Goal: Task Accomplishment & Management: Complete application form

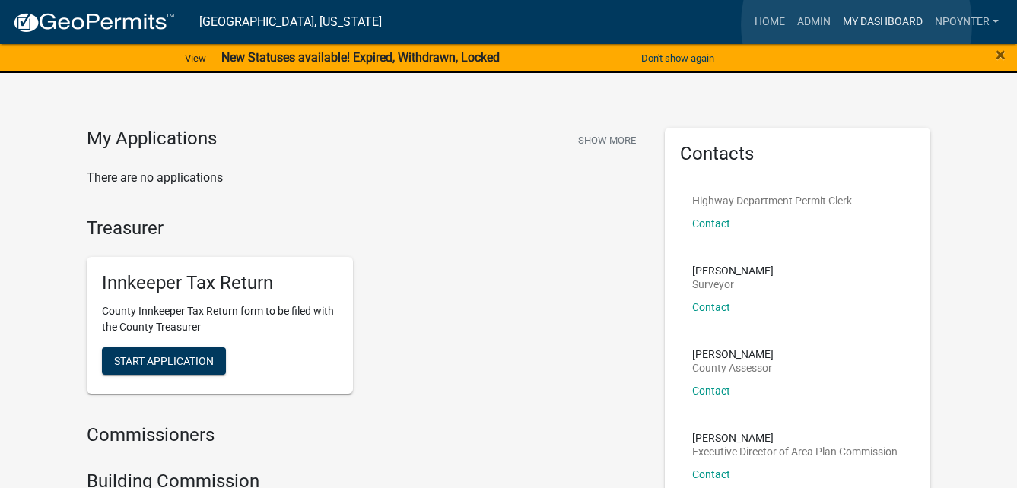
click at [856, 24] on link "My Dashboard" at bounding box center [882, 22] width 92 height 29
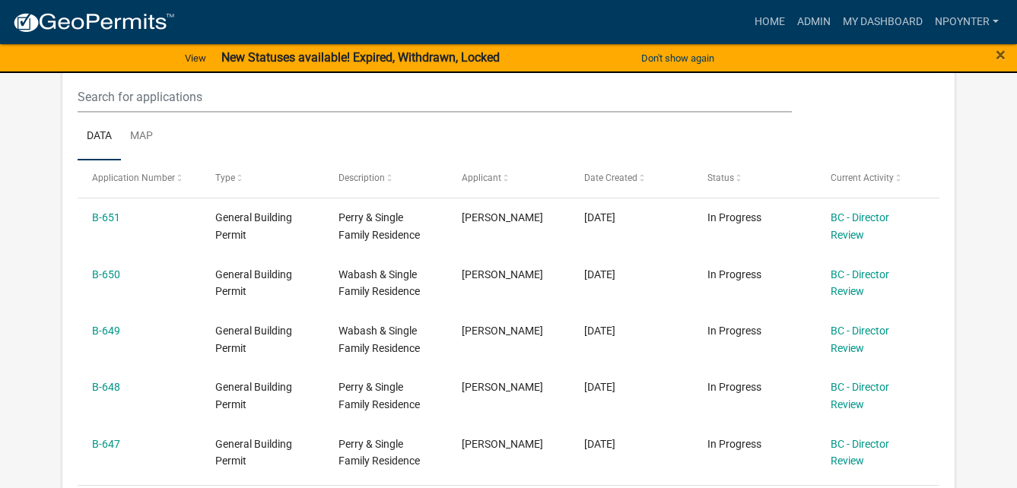
scroll to position [380, 0]
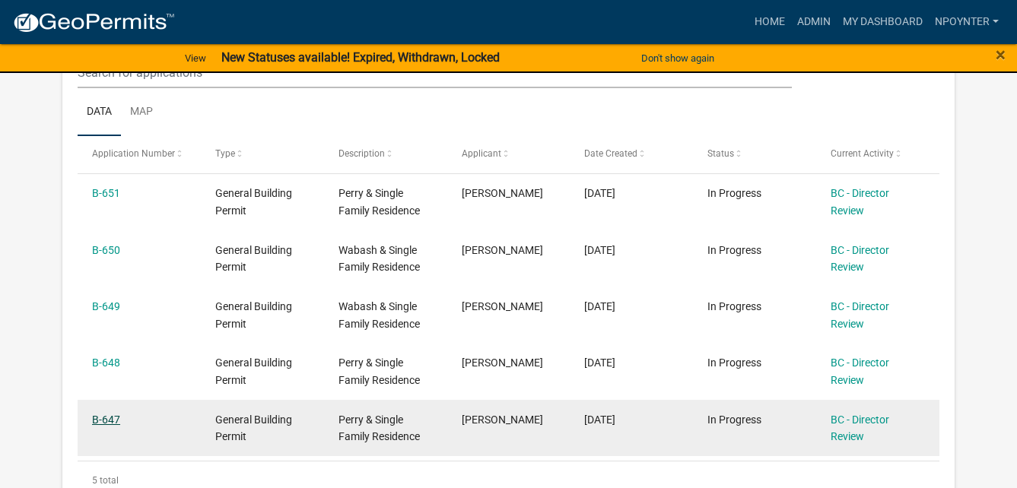
click at [107, 417] on link "B-647" at bounding box center [106, 420] width 28 height 12
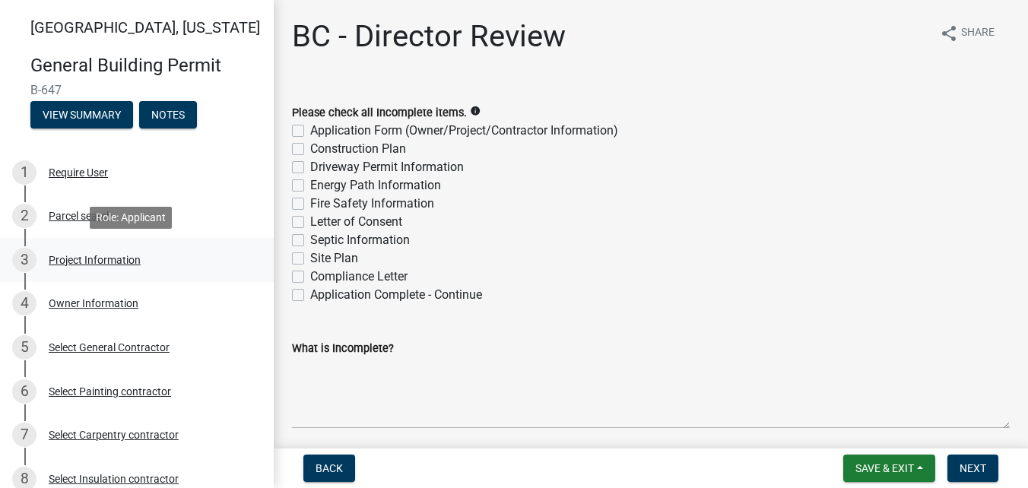
click at [112, 259] on div "Project Information" at bounding box center [95, 260] width 92 height 11
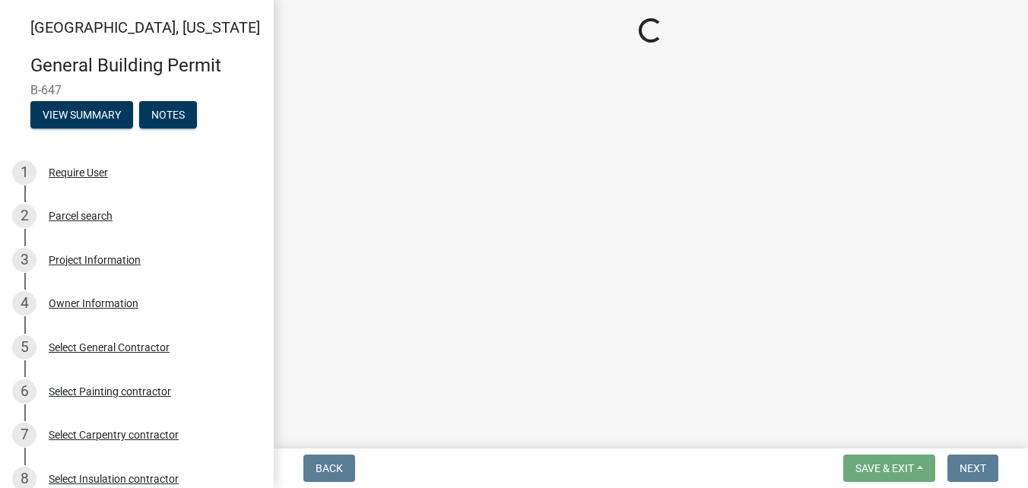
select select "39dd8e3a-6d5d-4294-aa82-b184892f1826"
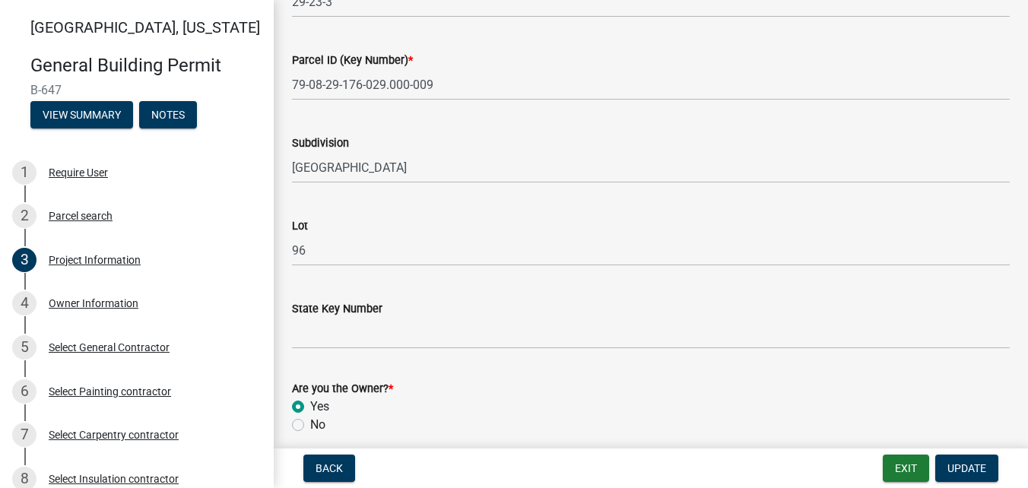
scroll to position [977, 0]
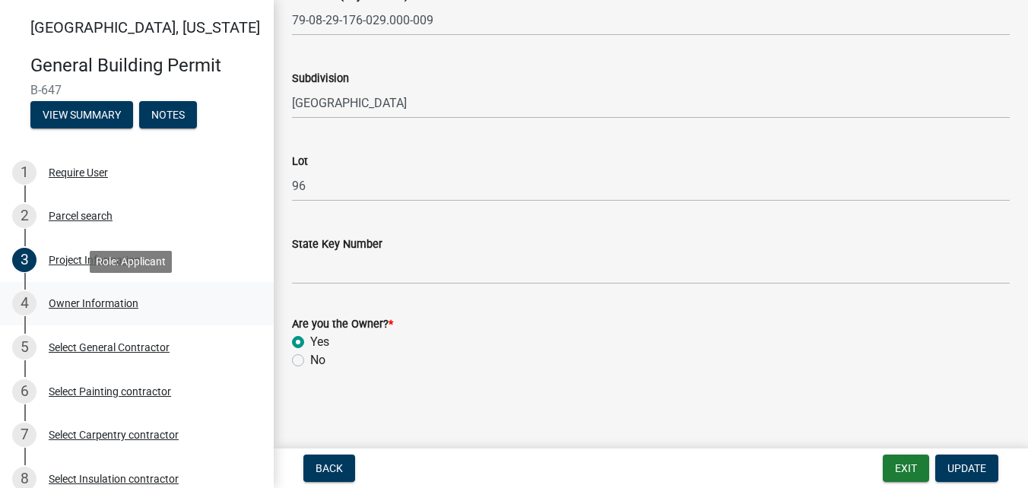
click at [69, 306] on div "Owner Information" at bounding box center [94, 303] width 90 height 11
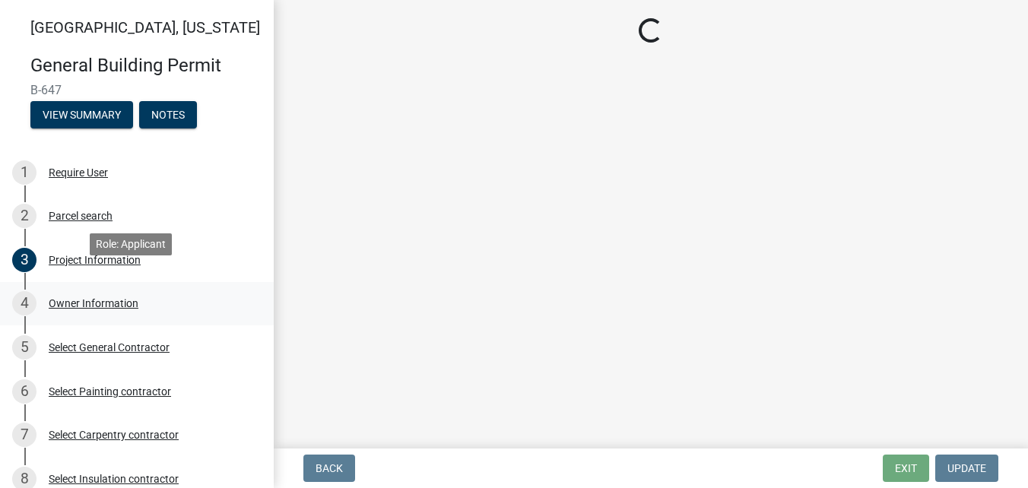
scroll to position [76, 0]
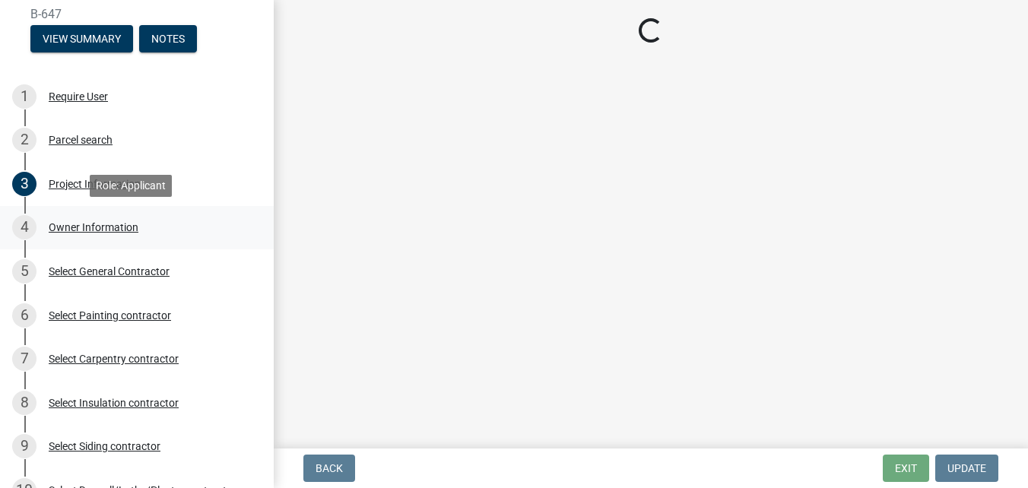
click at [45, 230] on div "4 Owner Information" at bounding box center [130, 227] width 237 height 24
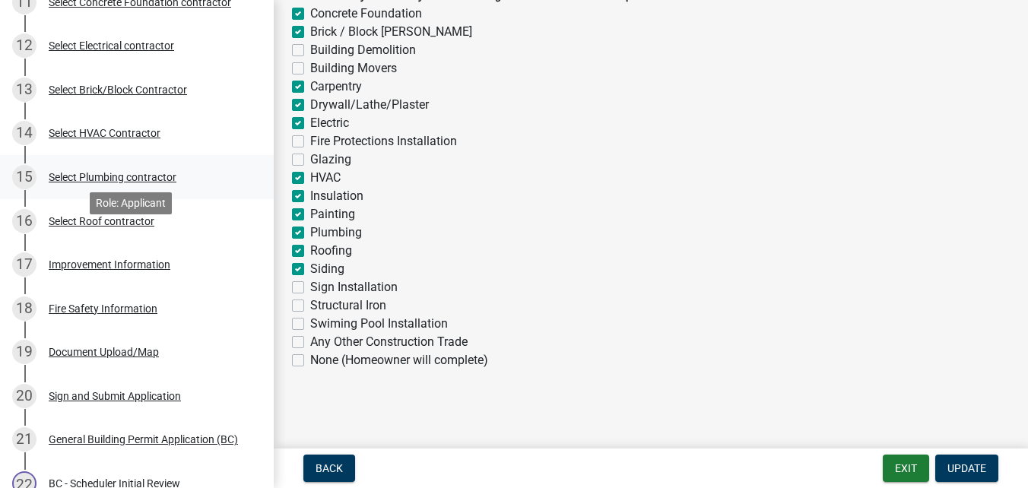
scroll to position [684, 0]
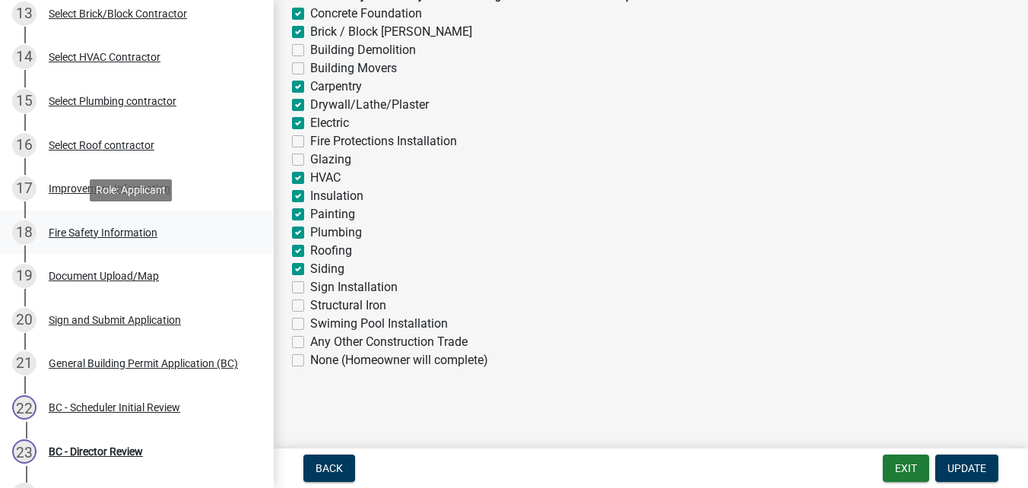
click at [117, 228] on div "Fire Safety Information" at bounding box center [103, 232] width 109 height 11
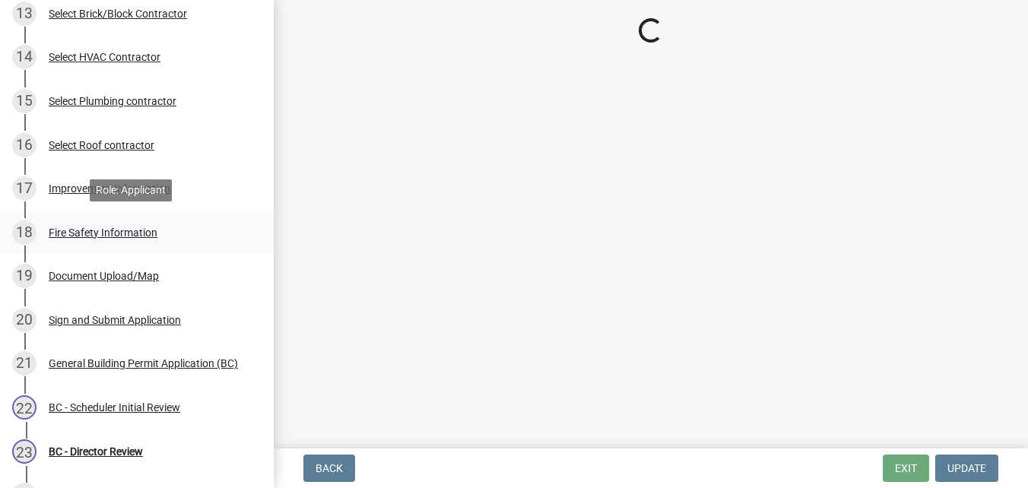
scroll to position [0, 0]
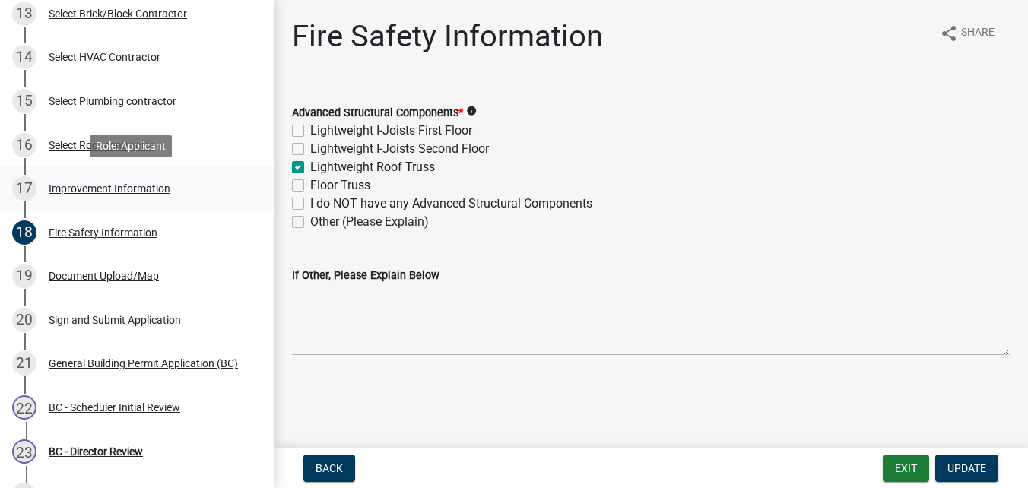
click at [80, 186] on div "Improvement Information" at bounding box center [110, 188] width 122 height 11
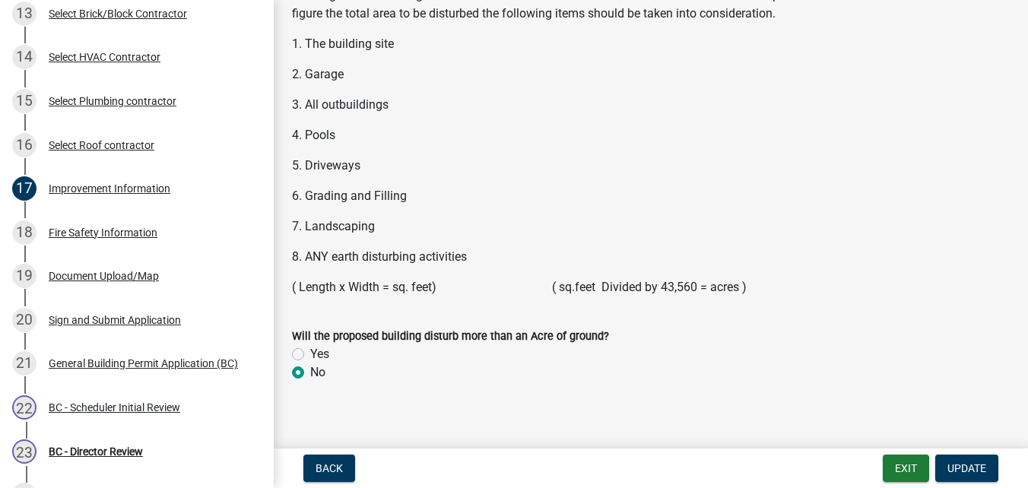
scroll to position [2163, 0]
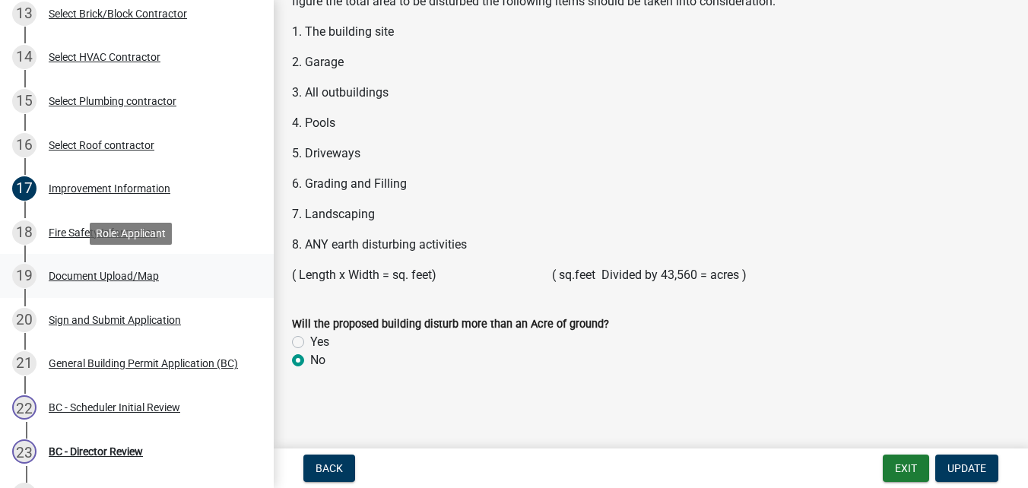
click at [123, 268] on div "19 Document Upload/Map" at bounding box center [130, 276] width 237 height 24
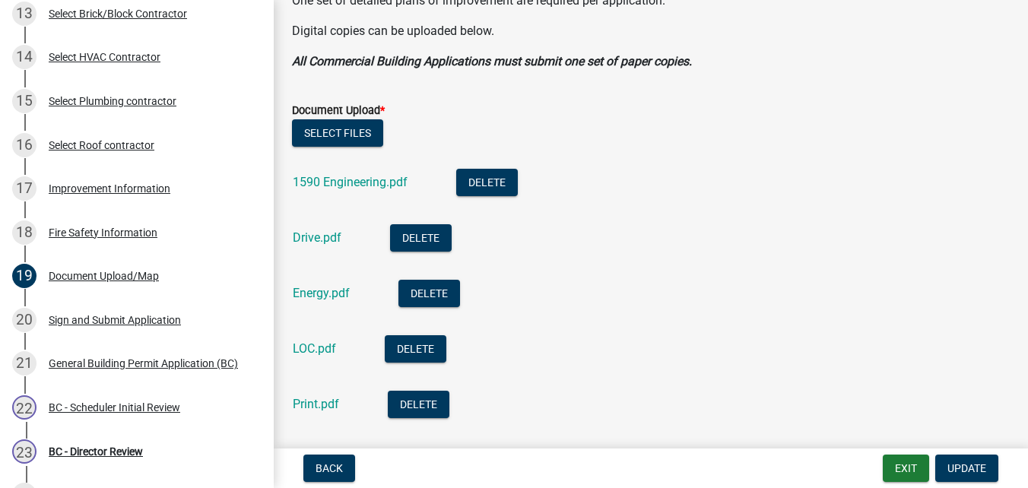
scroll to position [380, 0]
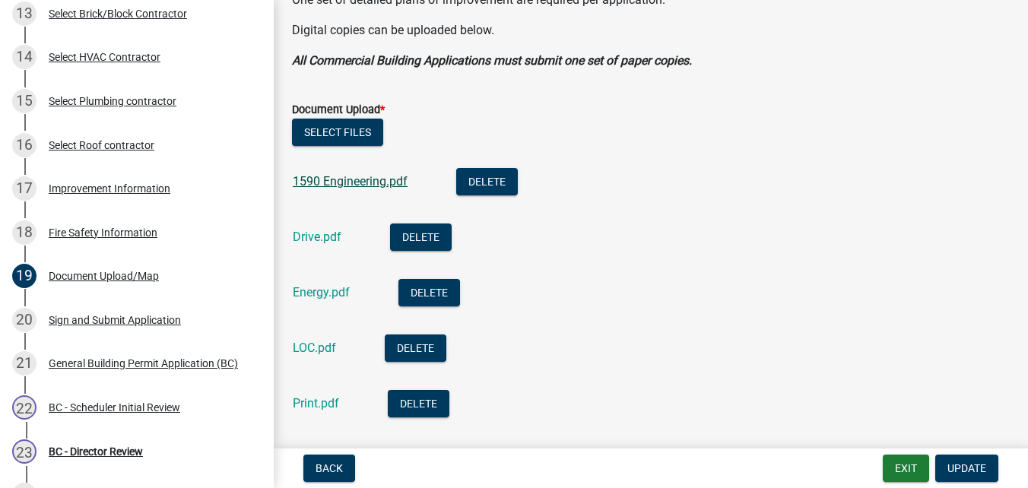
click at [370, 181] on link "1590 Engineering.pdf" at bounding box center [350, 181] width 115 height 14
click at [346, 182] on link "1590 Engineering.pdf" at bounding box center [350, 181] width 115 height 14
click at [326, 241] on link "Drive.pdf" at bounding box center [317, 237] width 49 height 14
click at [333, 290] on link "Energy.pdf" at bounding box center [321, 292] width 57 height 14
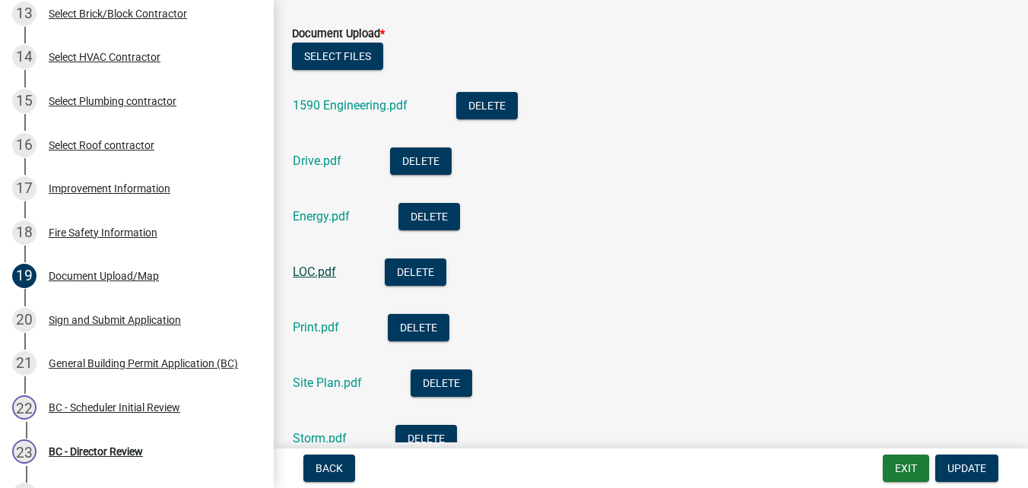
click at [323, 268] on link "LOC.pdf" at bounding box center [314, 272] width 43 height 14
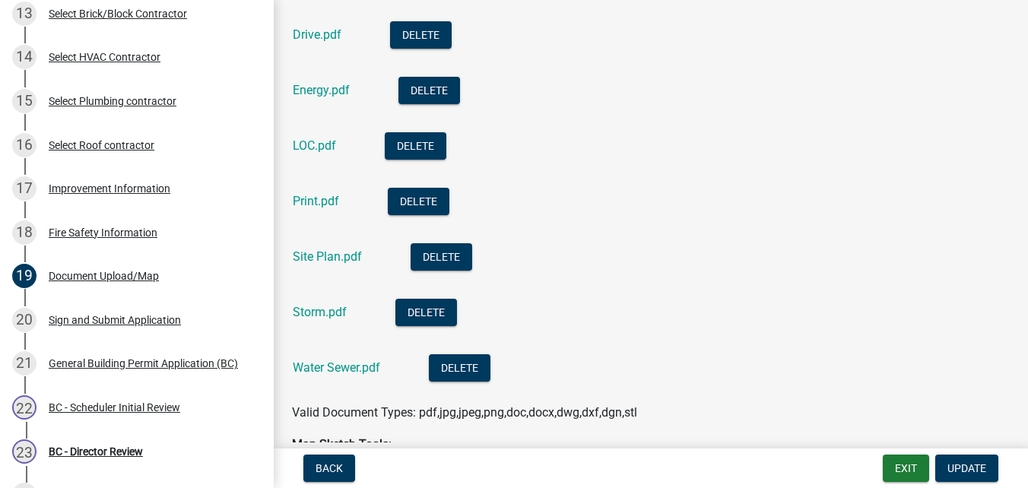
scroll to position [608, 0]
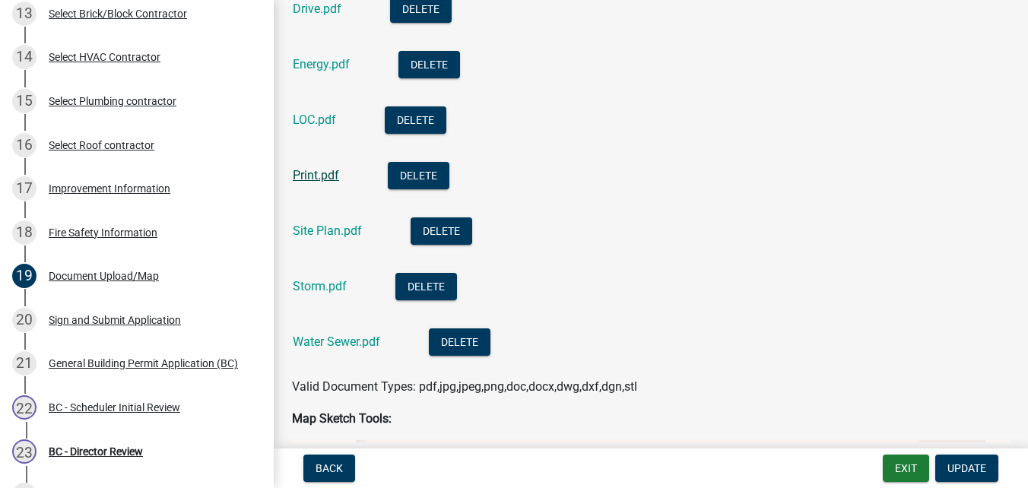
click at [321, 176] on link "Print.pdf" at bounding box center [316, 175] width 46 height 14
click at [323, 230] on link "Site Plan.pdf" at bounding box center [327, 231] width 69 height 14
click at [320, 287] on link "Storm.pdf" at bounding box center [320, 286] width 54 height 14
click at [317, 333] on div "Water Sewer.pdf" at bounding box center [349, 344] width 112 height 31
click at [318, 340] on link "Water Sewer.pdf" at bounding box center [336, 342] width 87 height 14
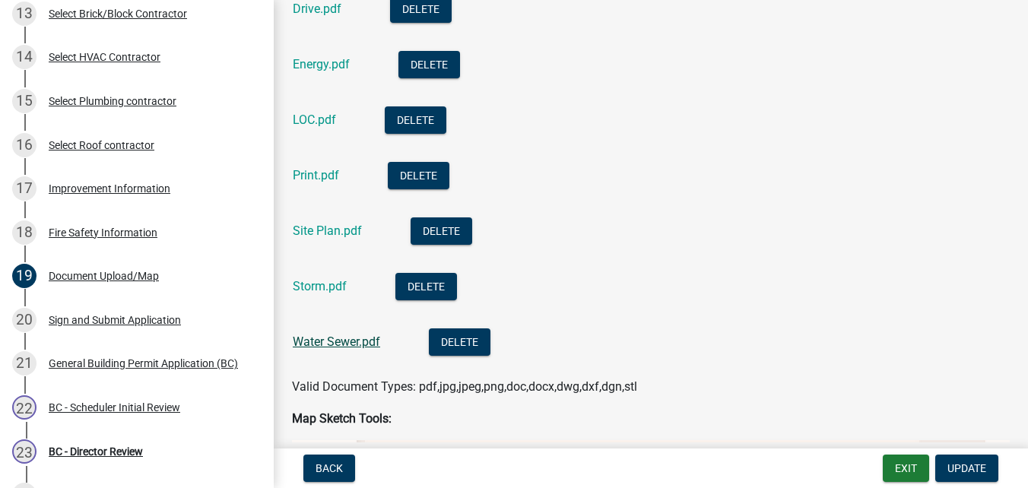
click at [329, 339] on link "Water Sewer.pdf" at bounding box center [336, 342] width 87 height 14
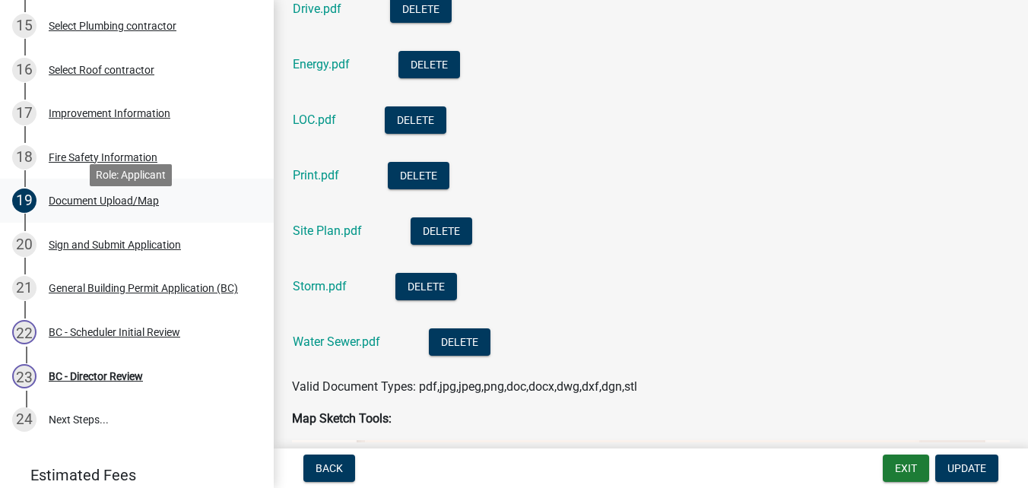
scroll to position [760, 0]
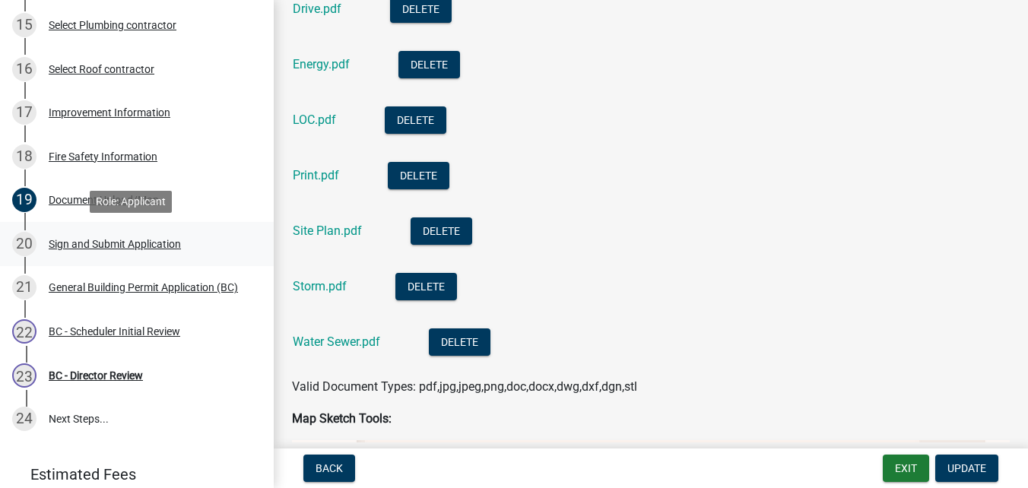
click at [157, 239] on div "Sign and Submit Application" at bounding box center [115, 244] width 132 height 11
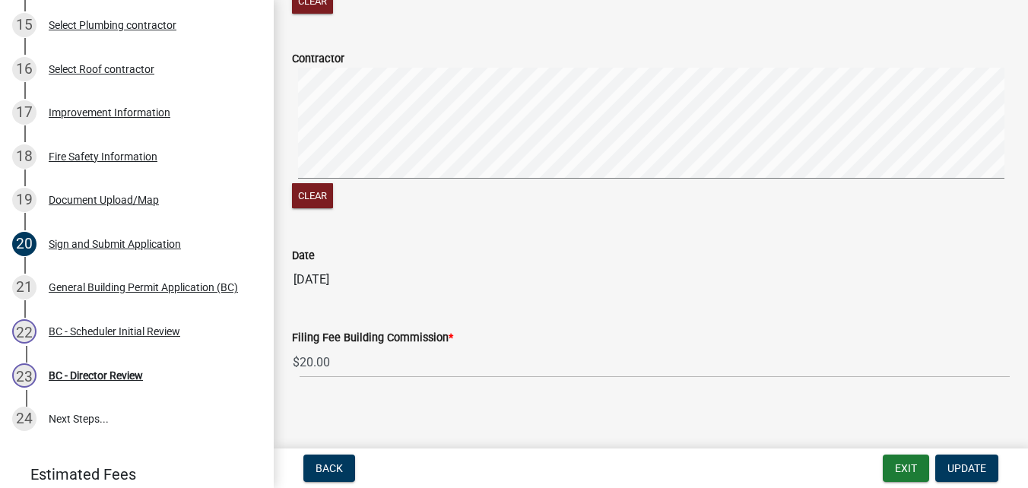
scroll to position [529, 0]
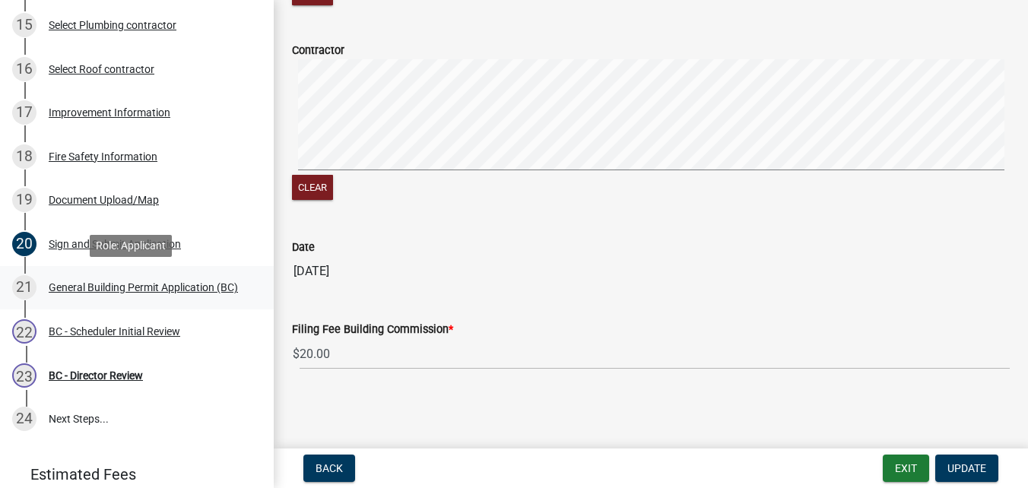
click at [145, 282] on div "General Building Permit Application (BC)" at bounding box center [143, 287] width 189 height 11
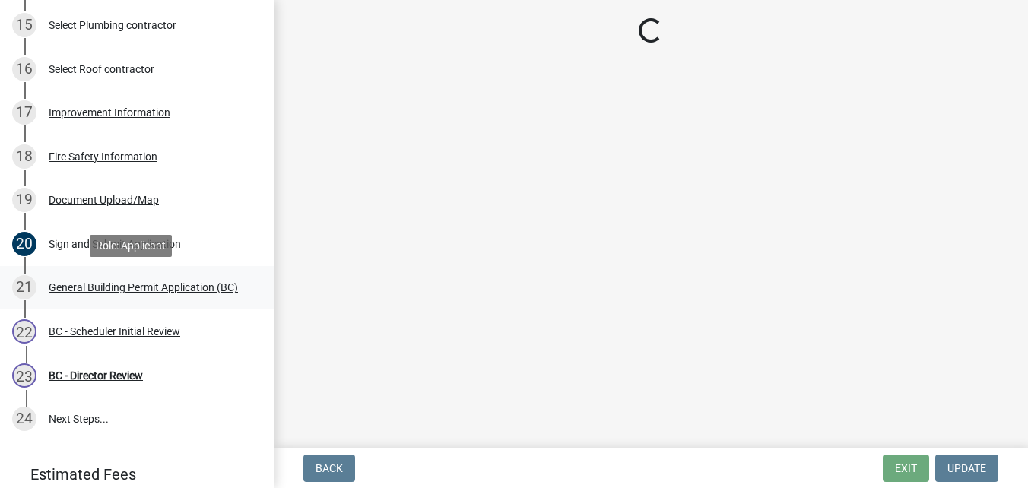
scroll to position [0, 0]
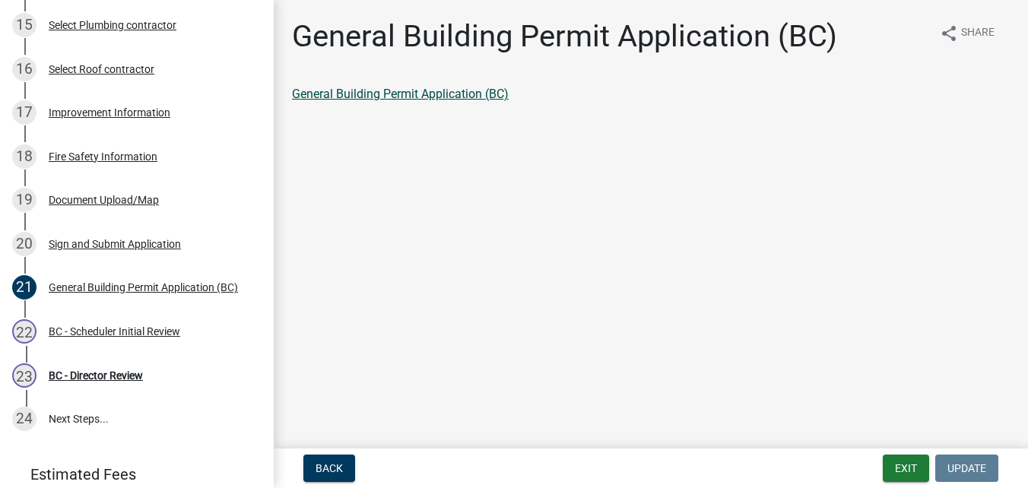
click at [349, 95] on link "General Building Permit Application (BC)" at bounding box center [400, 94] width 217 height 14
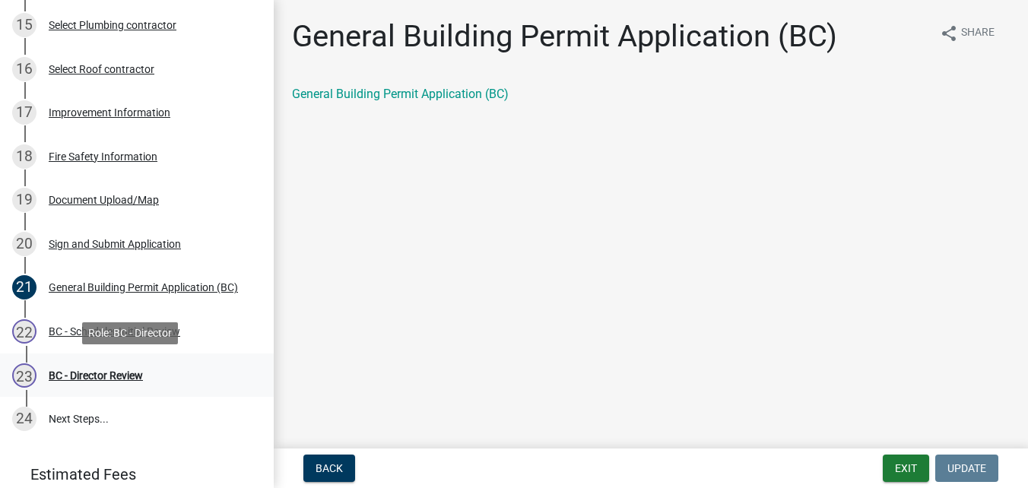
click at [133, 376] on div "BC - Director Review" at bounding box center [96, 375] width 94 height 11
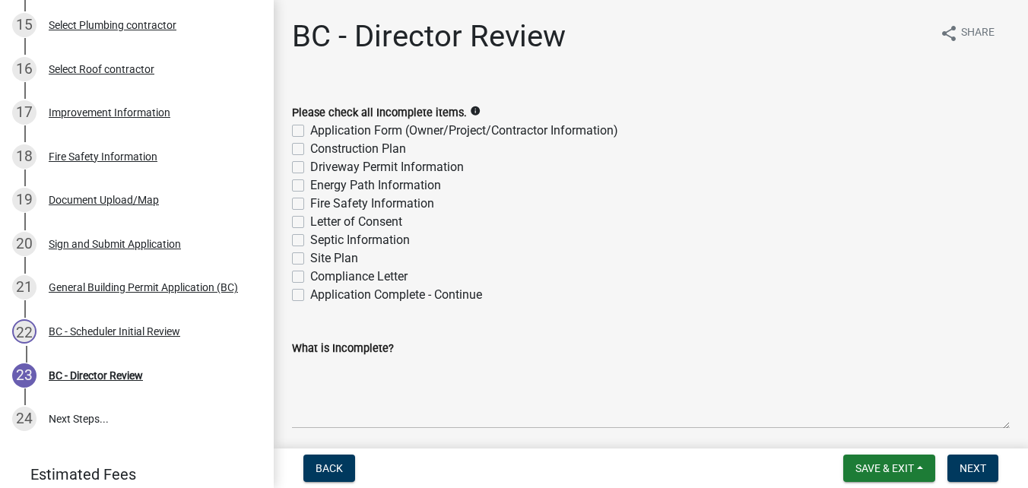
click at [310, 294] on label "Application Complete - Continue" at bounding box center [396, 295] width 172 height 18
click at [310, 294] on input "Application Complete - Continue" at bounding box center [315, 291] width 10 height 10
checkbox input "true"
checkbox input "false"
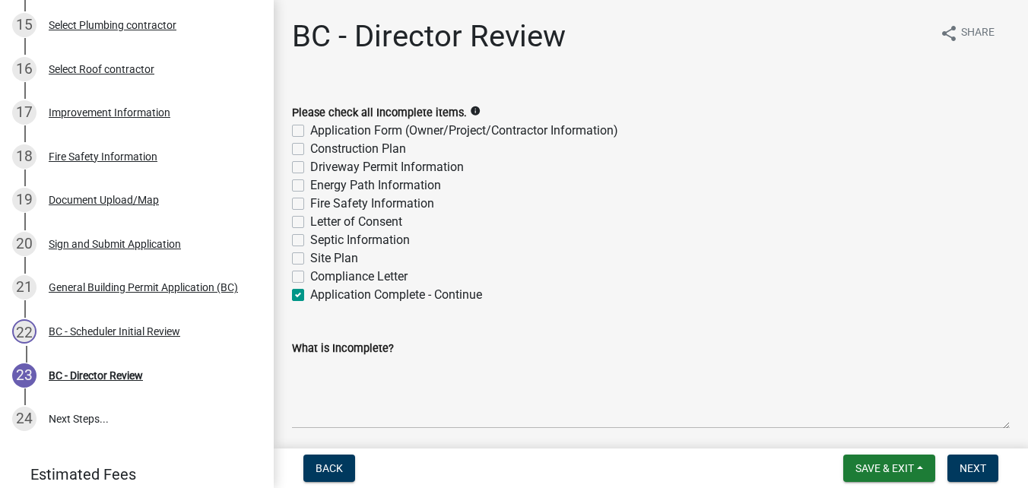
checkbox input "false"
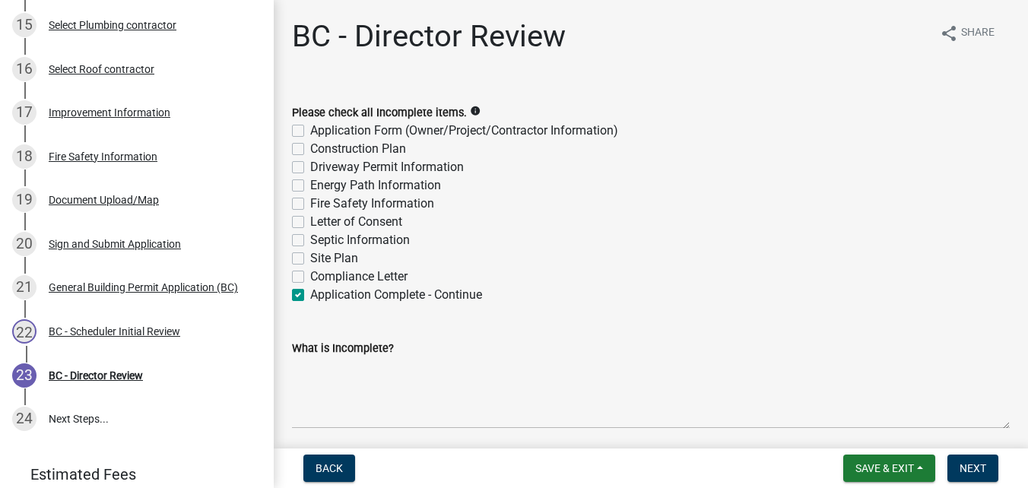
checkbox input "false"
checkbox input "true"
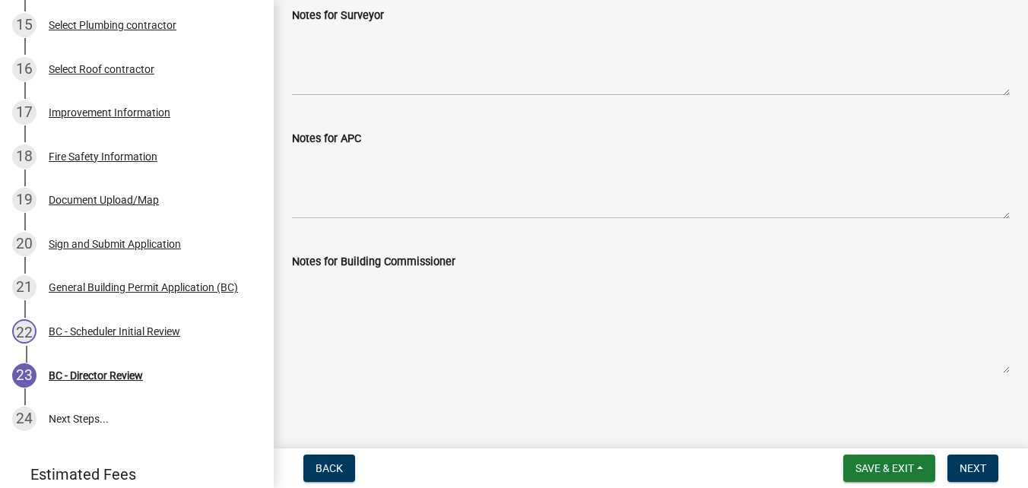
scroll to position [459, 0]
click at [973, 471] on span "Next" at bounding box center [973, 468] width 27 height 12
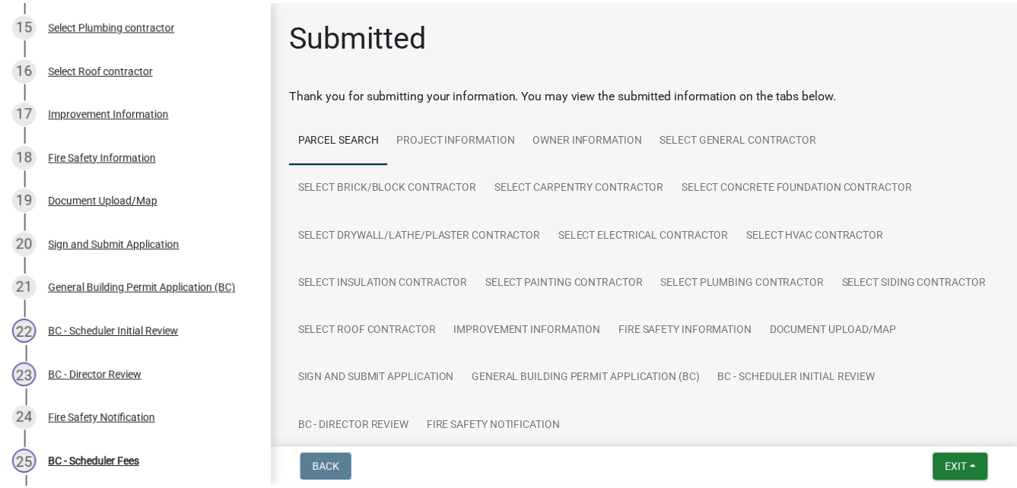
scroll to position [892, 0]
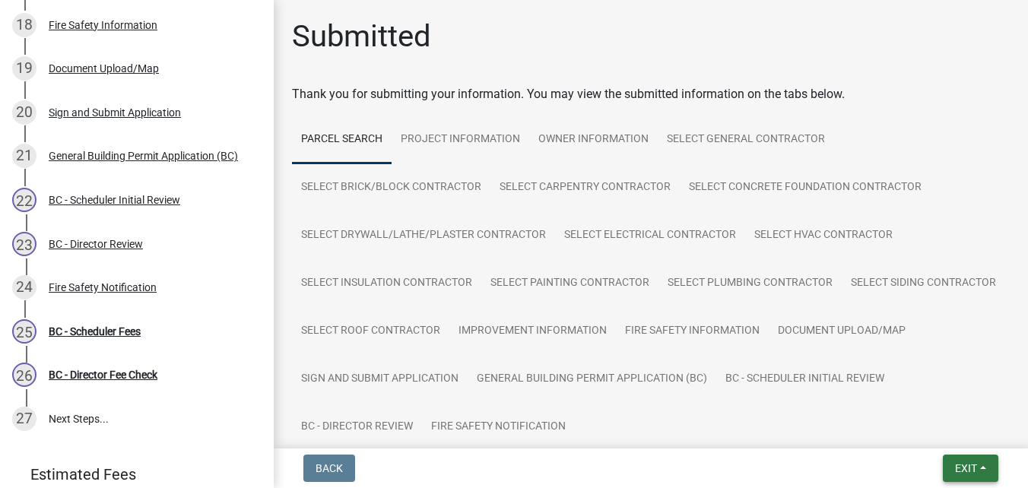
click at [963, 468] on span "Exit" at bounding box center [966, 468] width 22 height 12
click at [937, 434] on button "Save & Exit" at bounding box center [938, 429] width 122 height 37
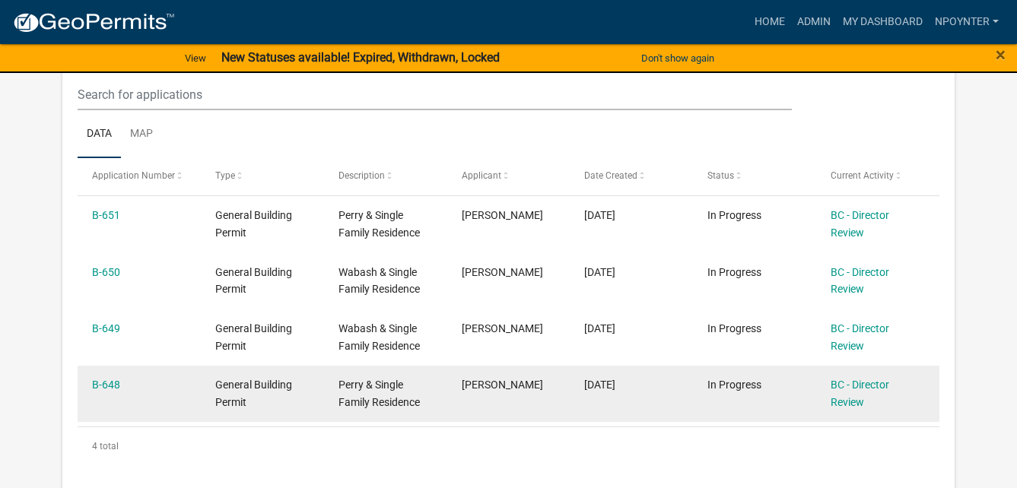
scroll to position [380, 0]
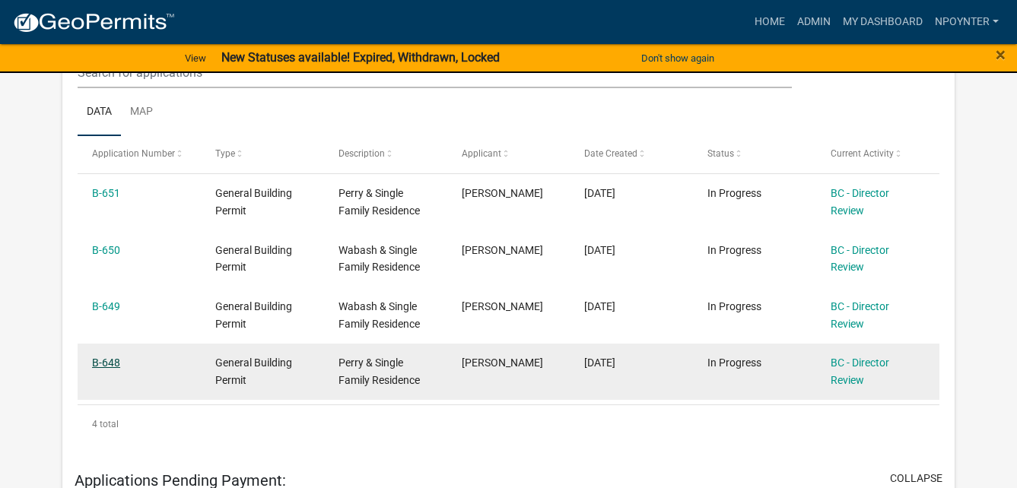
click at [106, 361] on link "B-648" at bounding box center [106, 363] width 28 height 12
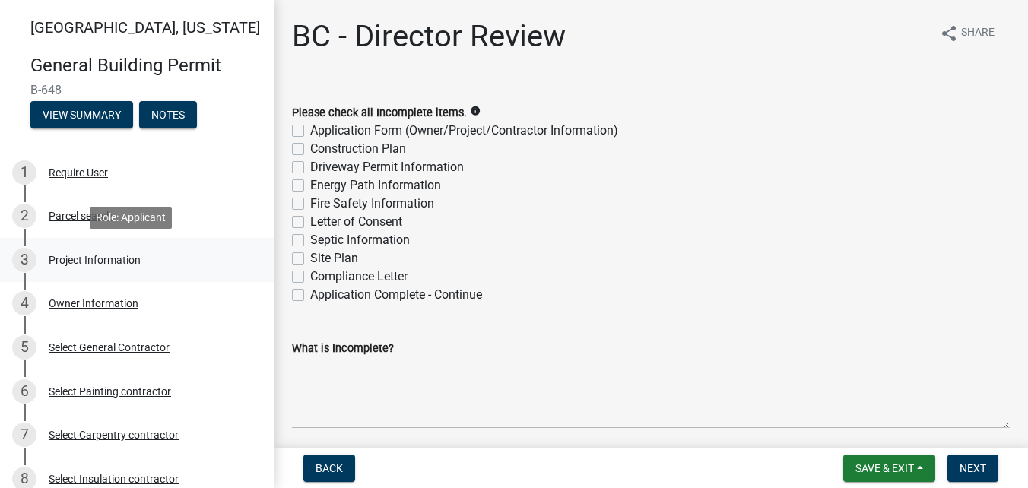
click at [106, 261] on div "Project Information" at bounding box center [95, 260] width 92 height 11
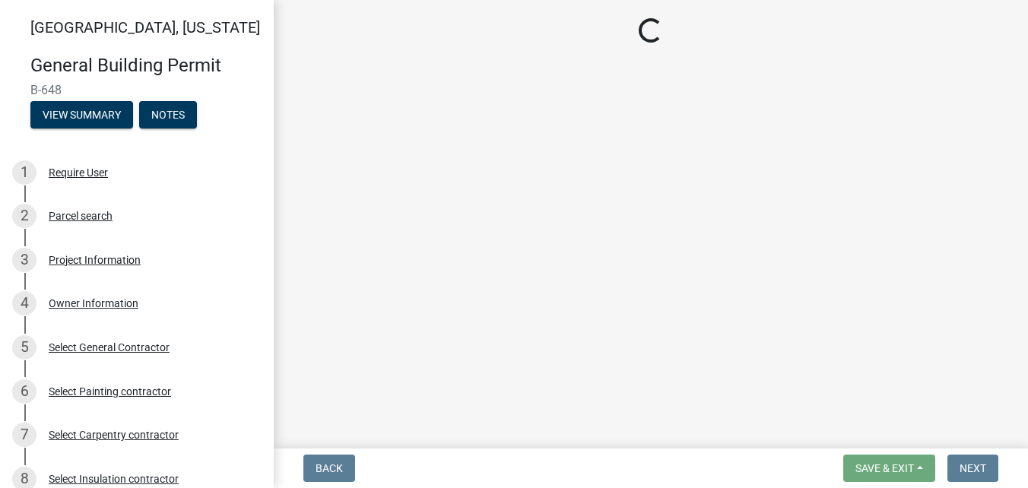
select select "39dd8e3a-6d5d-4294-aa82-b184892f1826"
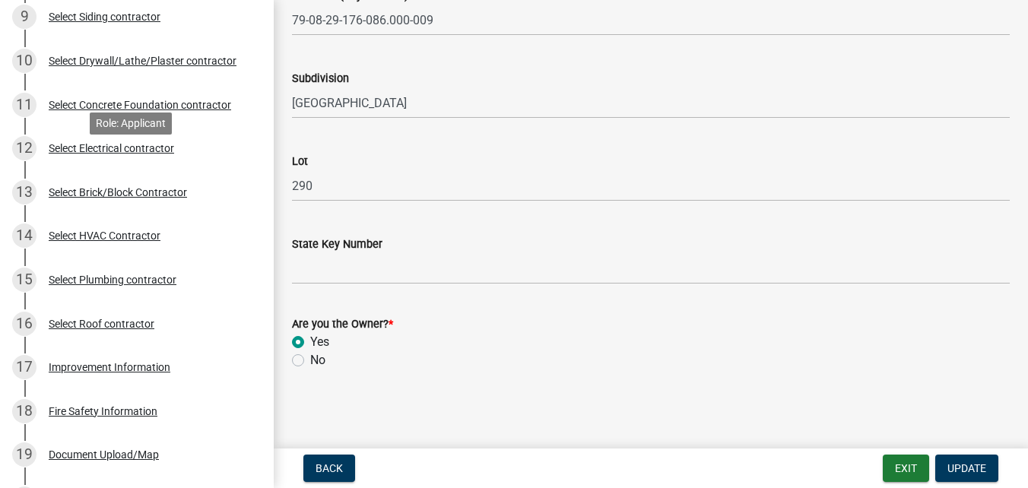
scroll to position [532, 0]
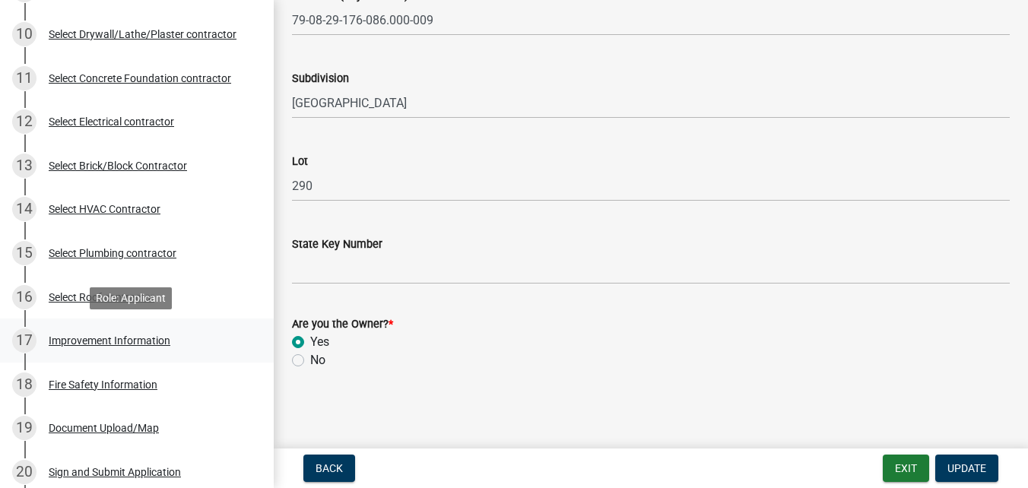
click at [128, 333] on div "17 Improvement Information" at bounding box center [130, 341] width 237 height 24
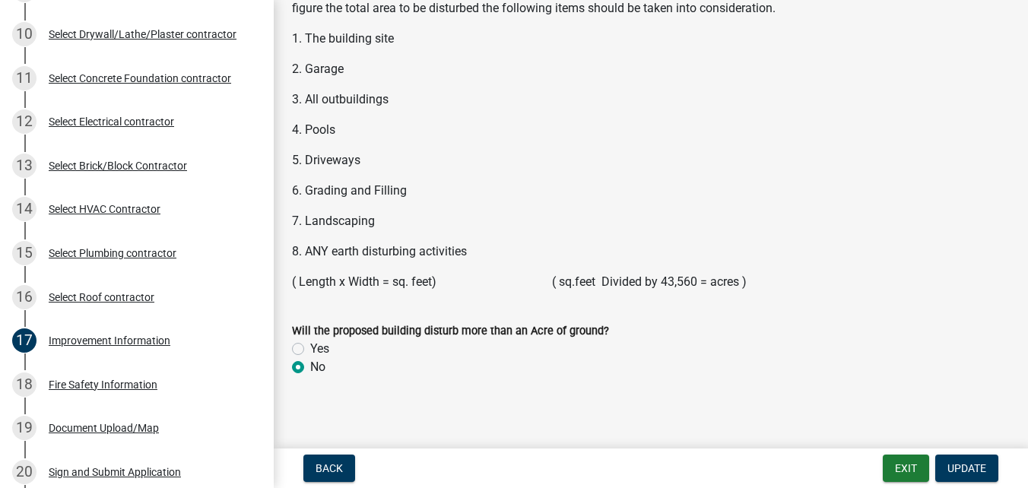
scroll to position [2163, 0]
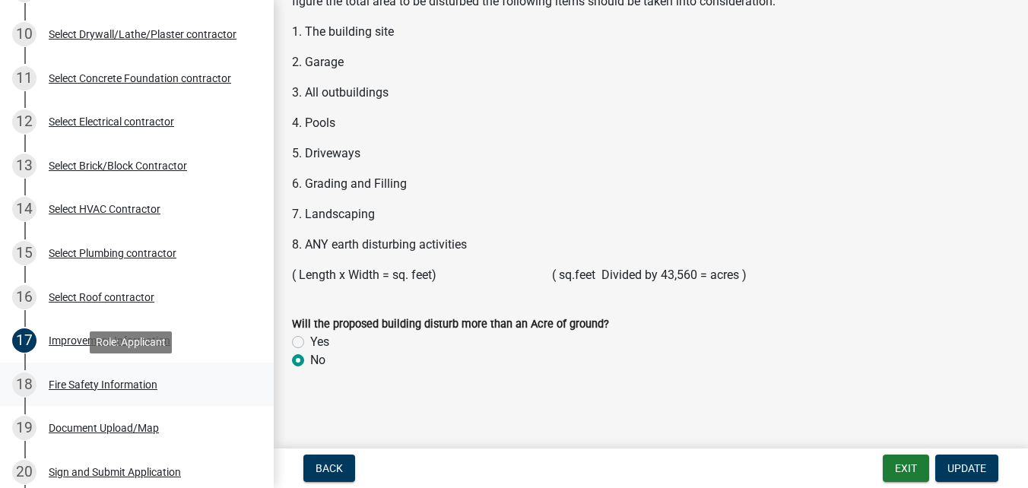
click at [72, 386] on div "Fire Safety Information" at bounding box center [103, 384] width 109 height 11
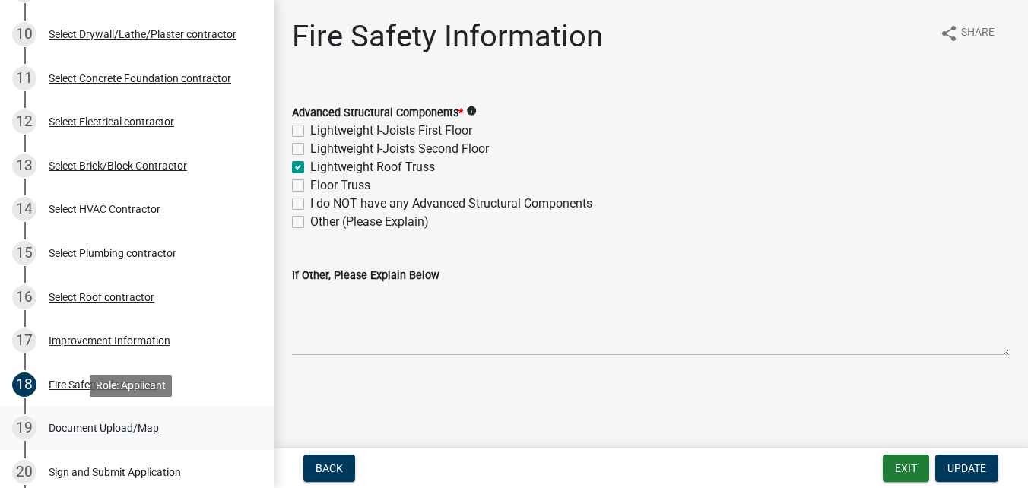
click at [90, 423] on div "Document Upload/Map" at bounding box center [104, 428] width 110 height 11
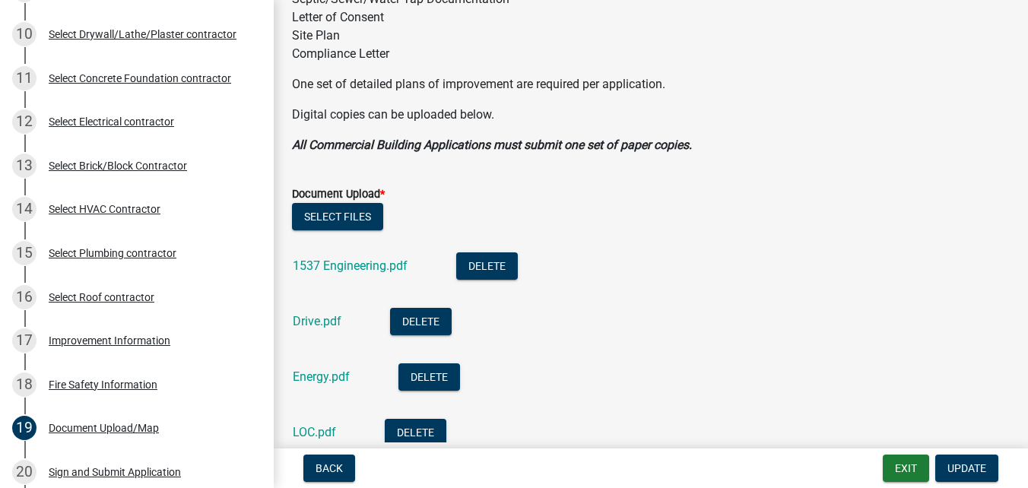
scroll to position [304, 0]
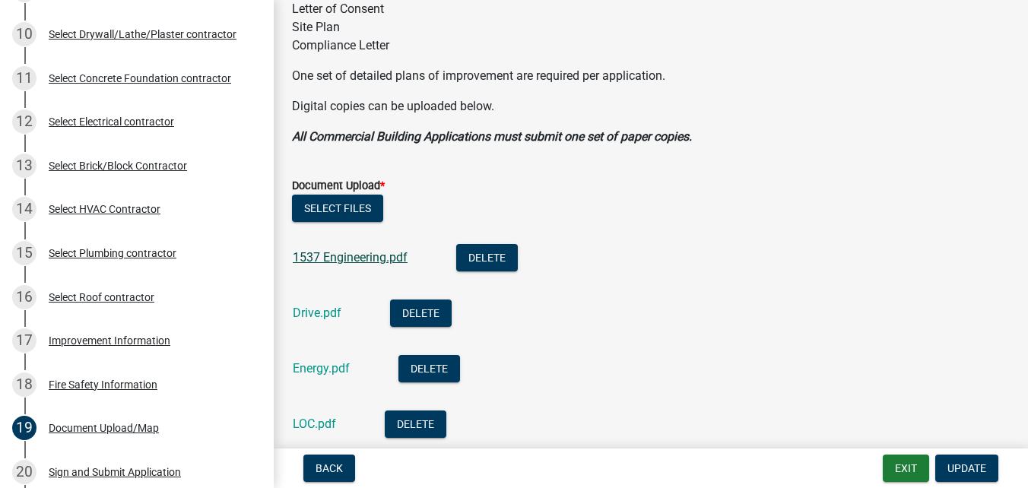
click at [348, 256] on link "1537 Engineering.pdf" at bounding box center [350, 257] width 115 height 14
click at [325, 260] on link "1537 Engineering.pdf" at bounding box center [350, 257] width 115 height 14
click at [353, 251] on link "1537 Engineering.pdf" at bounding box center [350, 257] width 115 height 14
click at [319, 317] on link "Drive.pdf" at bounding box center [317, 313] width 49 height 14
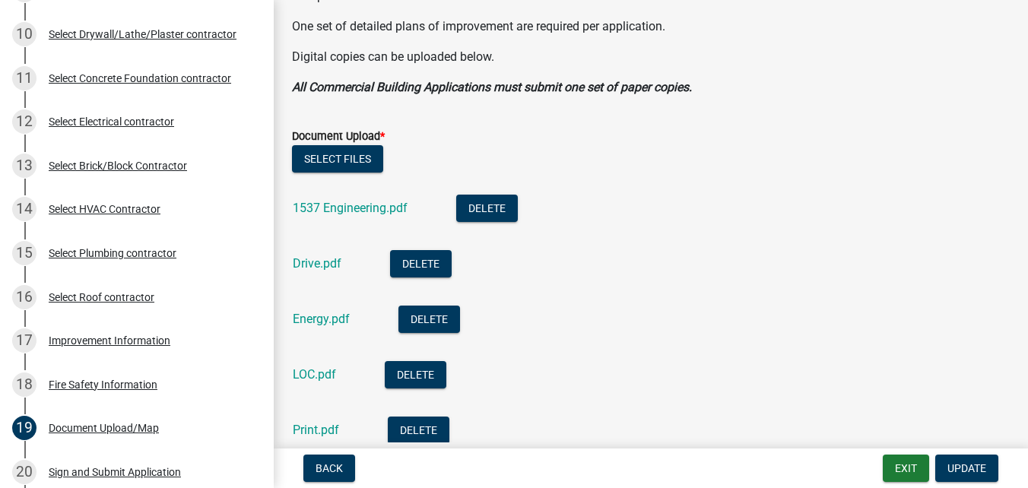
scroll to position [380, 0]
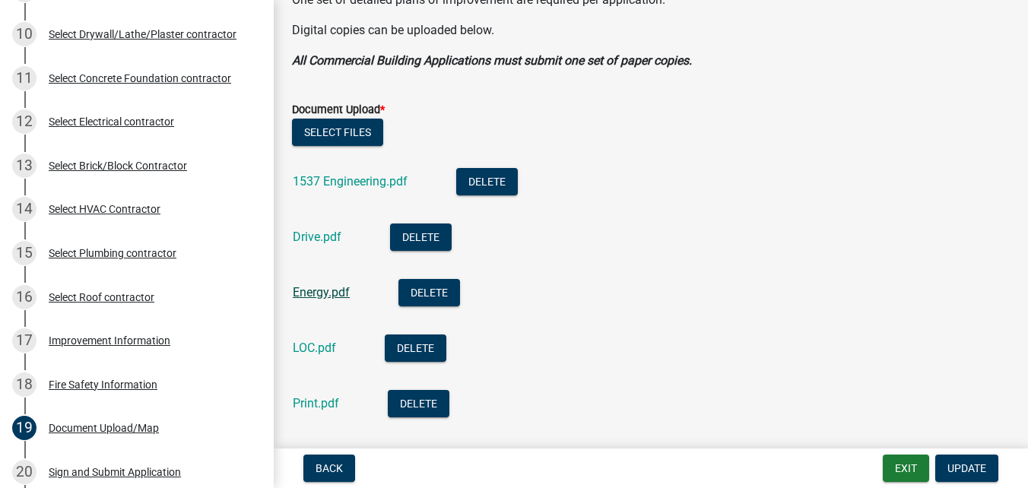
click at [312, 292] on link "Energy.pdf" at bounding box center [321, 292] width 57 height 14
click at [303, 348] on link "LOC.pdf" at bounding box center [314, 348] width 43 height 14
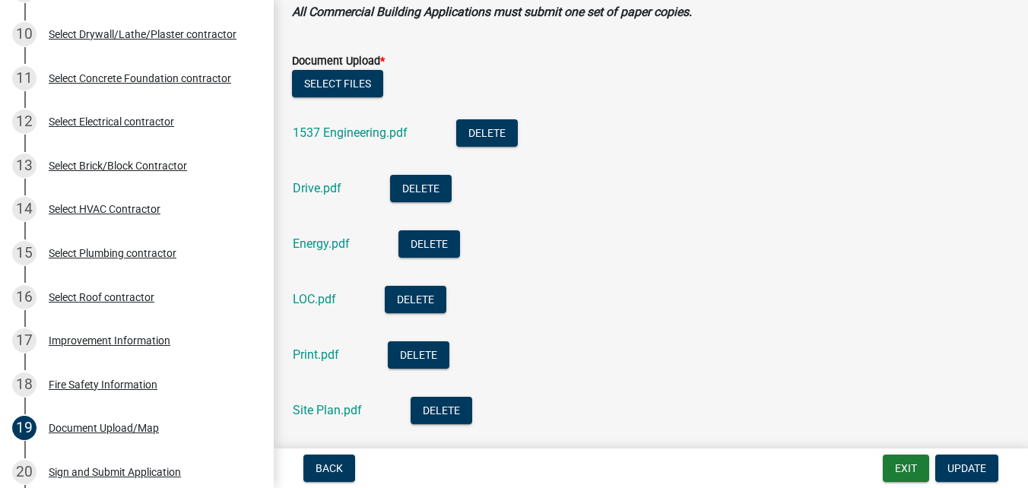
scroll to position [456, 0]
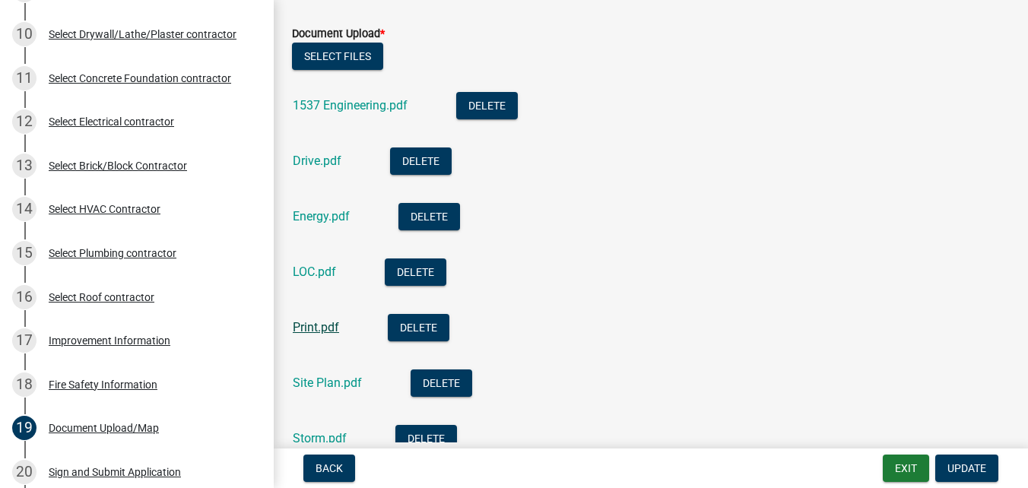
click at [315, 326] on link "Print.pdf" at bounding box center [316, 327] width 46 height 14
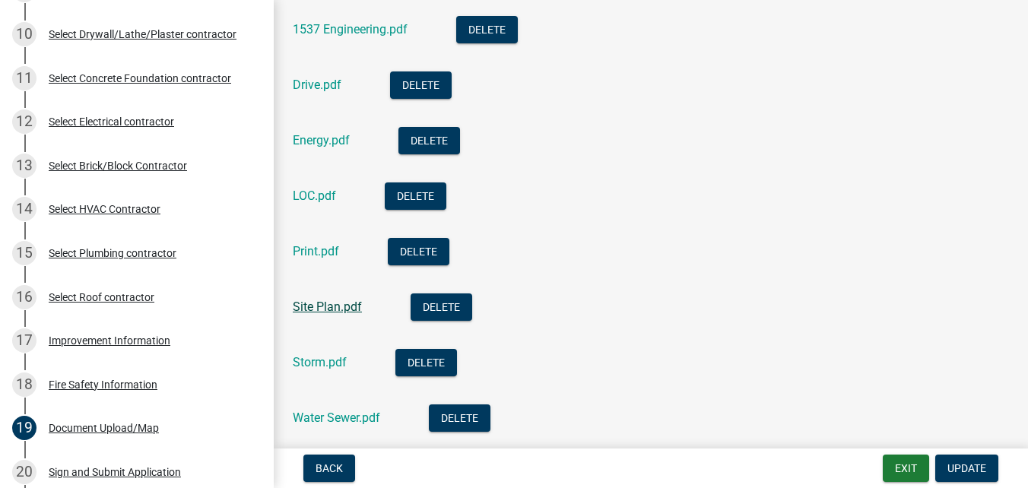
click at [319, 306] on link "Site Plan.pdf" at bounding box center [327, 307] width 69 height 14
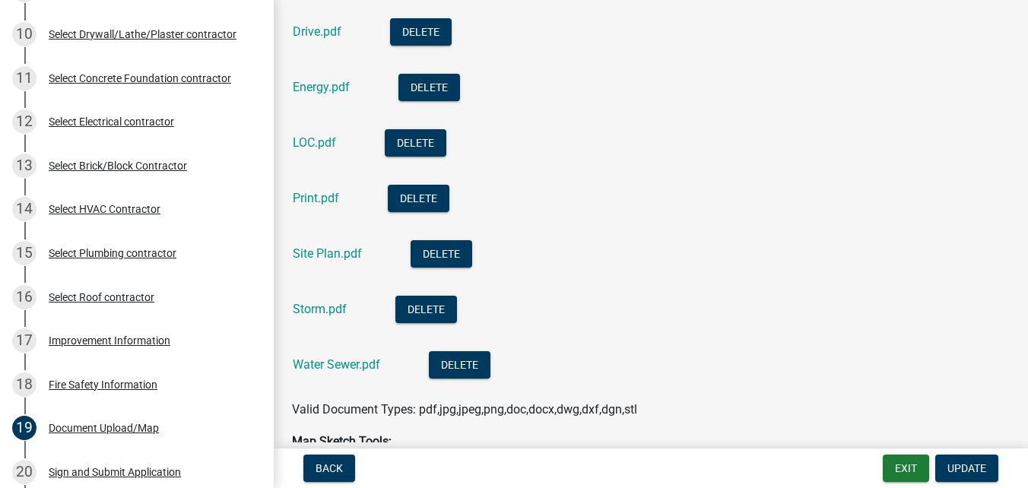
scroll to position [608, 0]
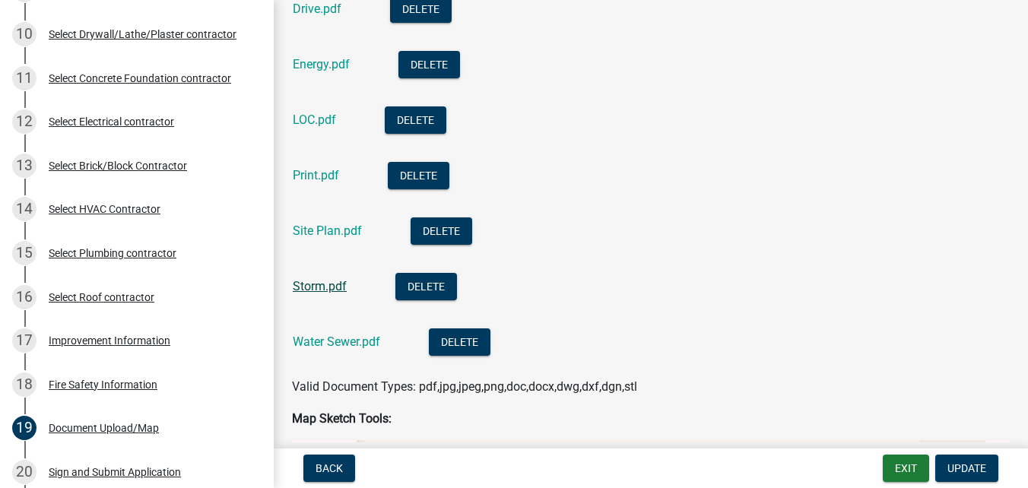
click at [319, 281] on link "Storm.pdf" at bounding box center [320, 286] width 54 height 14
click at [336, 344] on link "Water Sewer.pdf" at bounding box center [336, 342] width 87 height 14
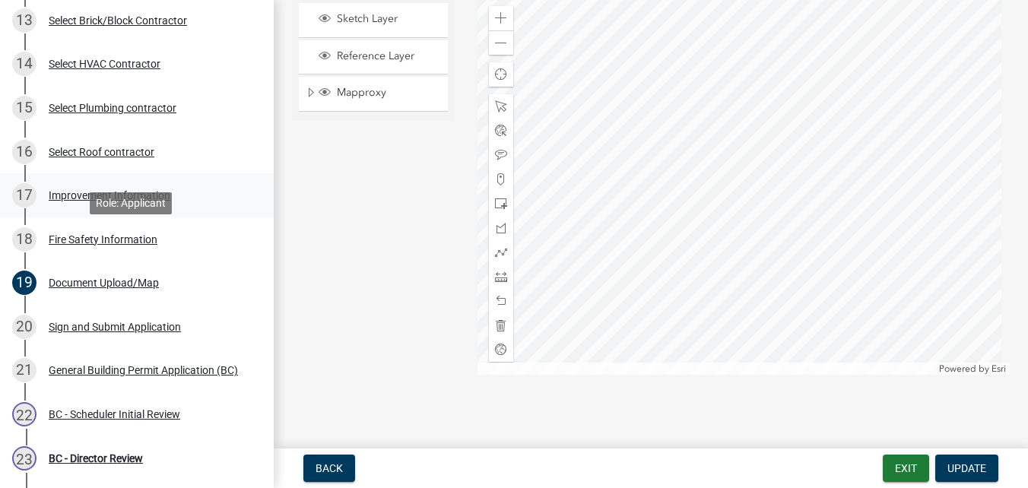
scroll to position [684, 0]
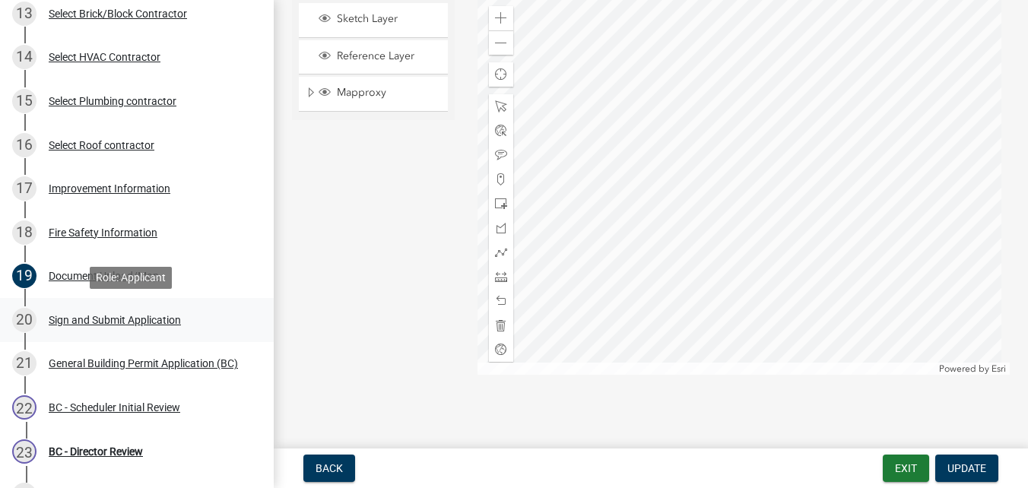
click at [170, 315] on div "Sign and Submit Application" at bounding box center [115, 320] width 132 height 11
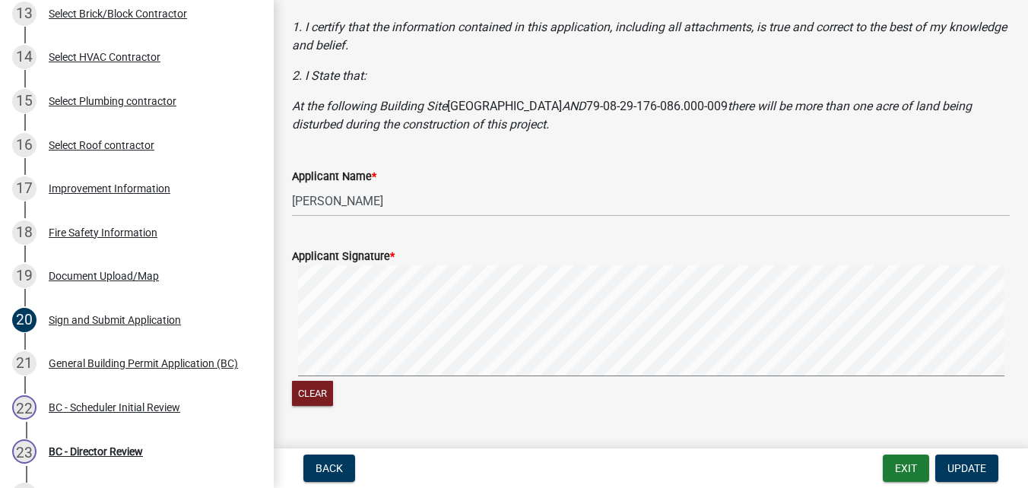
scroll to position [304, 0]
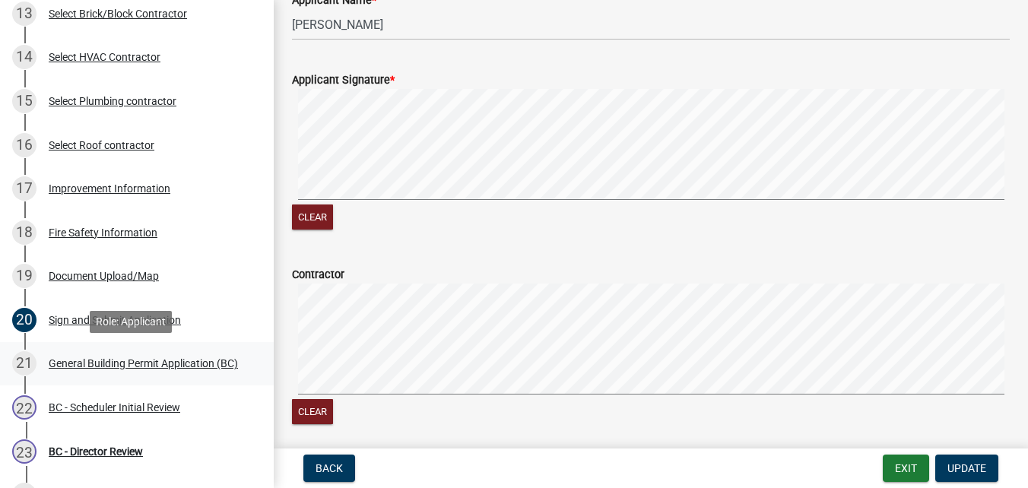
click at [116, 358] on div "General Building Permit Application (BC)" at bounding box center [143, 363] width 189 height 11
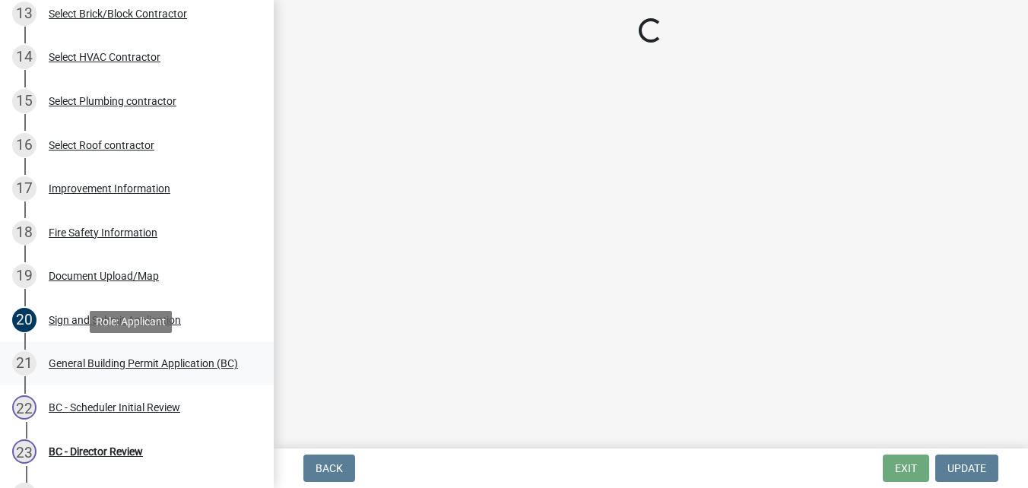
scroll to position [0, 0]
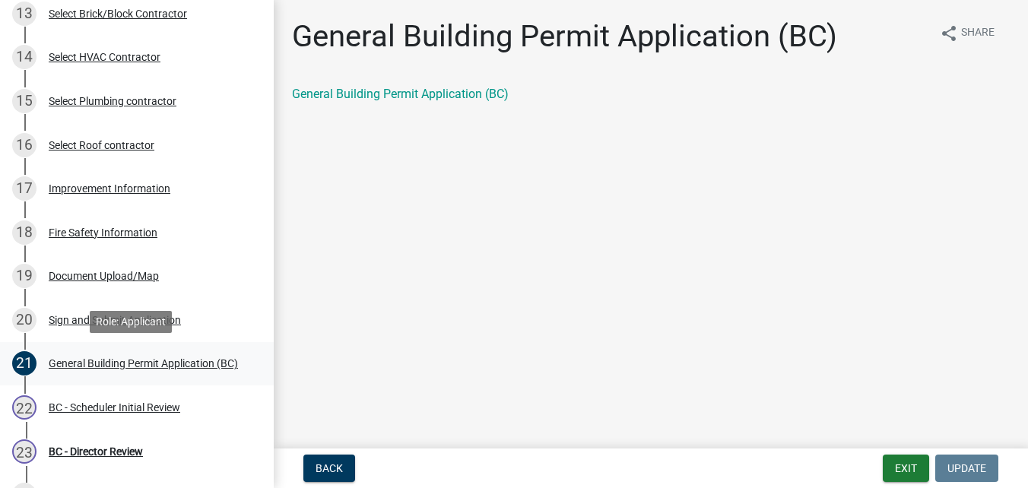
click at [100, 359] on div "General Building Permit Application (BC)" at bounding box center [143, 363] width 189 height 11
click at [432, 92] on link "General Building Permit Application (BC)" at bounding box center [400, 94] width 217 height 14
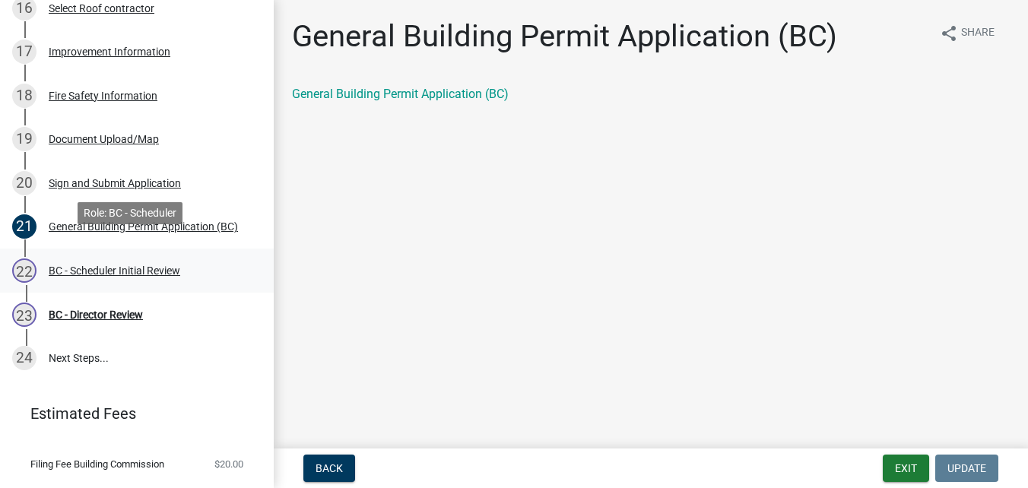
scroll to position [836, 0]
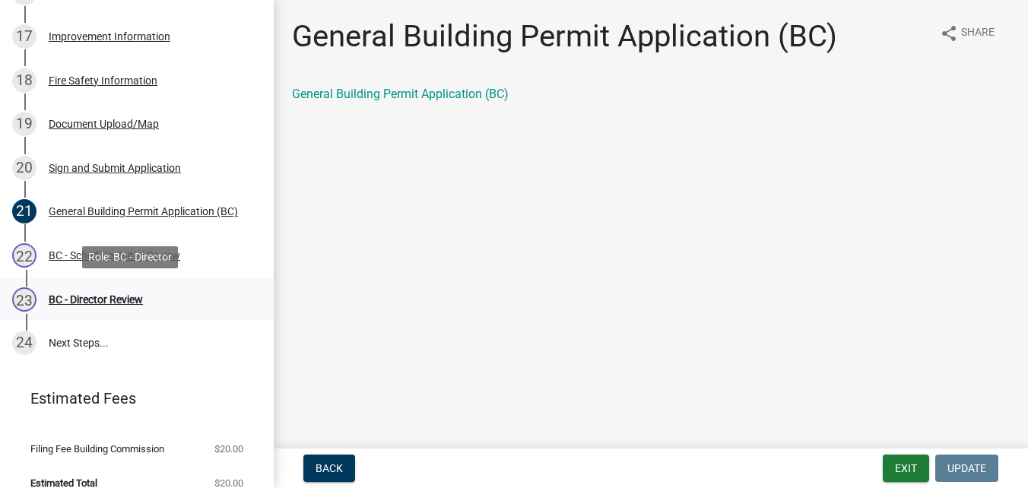
click at [112, 298] on div "BC - Director Review" at bounding box center [96, 299] width 94 height 11
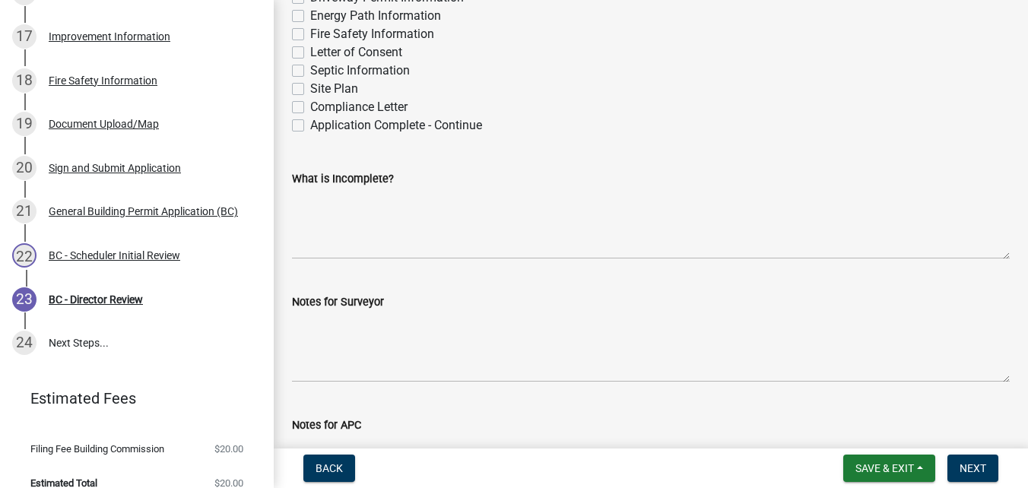
scroll to position [155, 0]
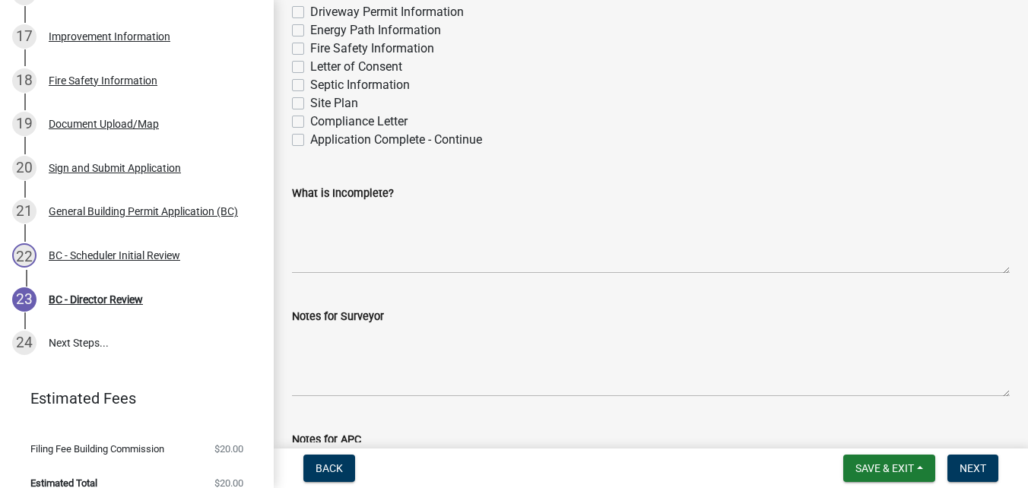
click at [310, 137] on label "Application Complete - Continue" at bounding box center [396, 140] width 172 height 18
click at [310, 137] on input "Application Complete - Continue" at bounding box center [315, 136] width 10 height 10
checkbox input "true"
checkbox input "false"
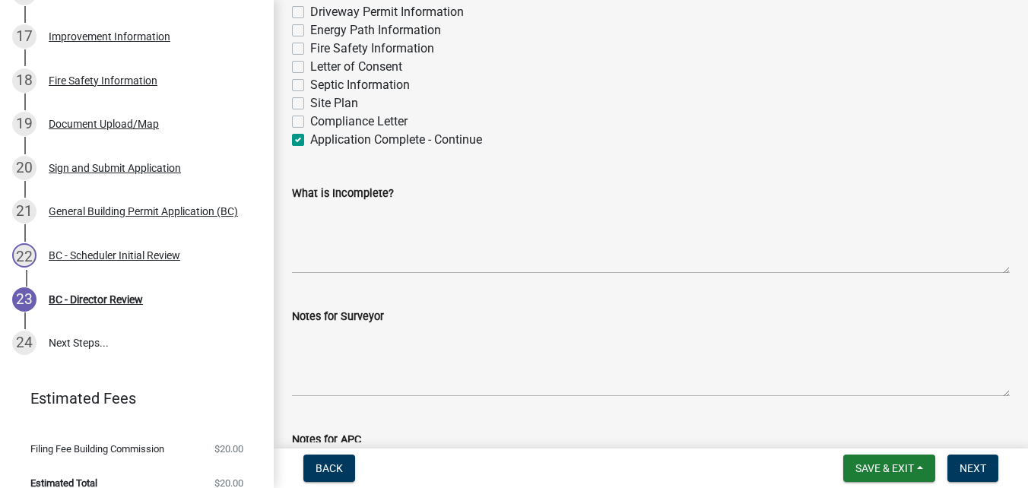
checkbox input "false"
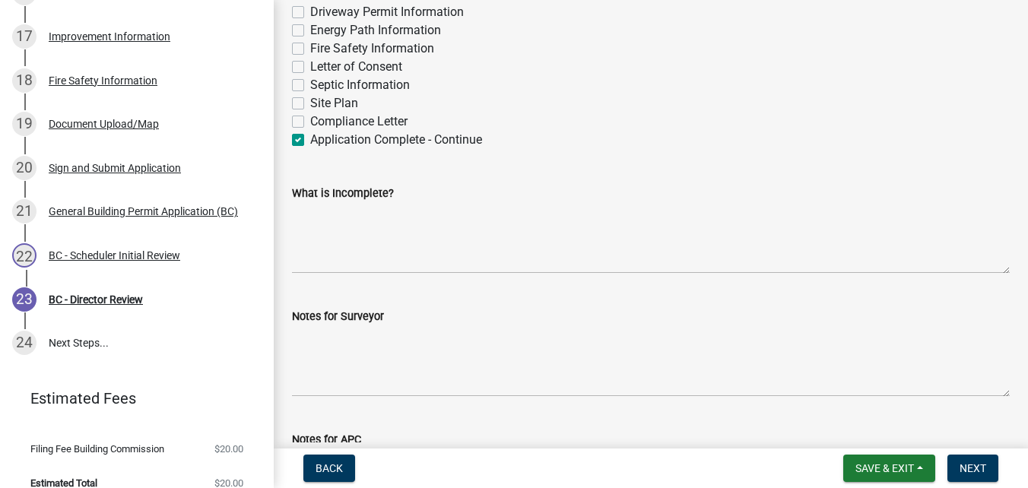
checkbox input "false"
checkbox input "true"
click at [977, 465] on span "Next" at bounding box center [973, 468] width 27 height 12
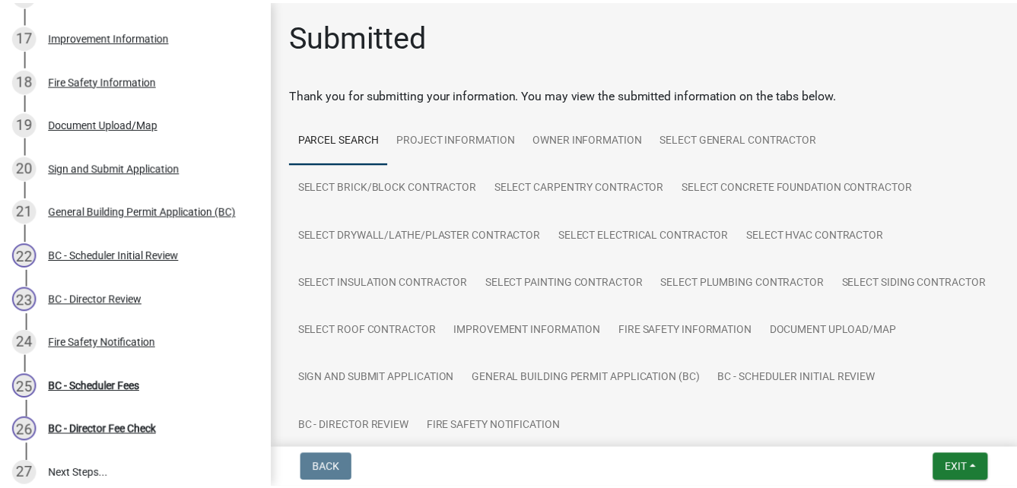
scroll to position [968, 0]
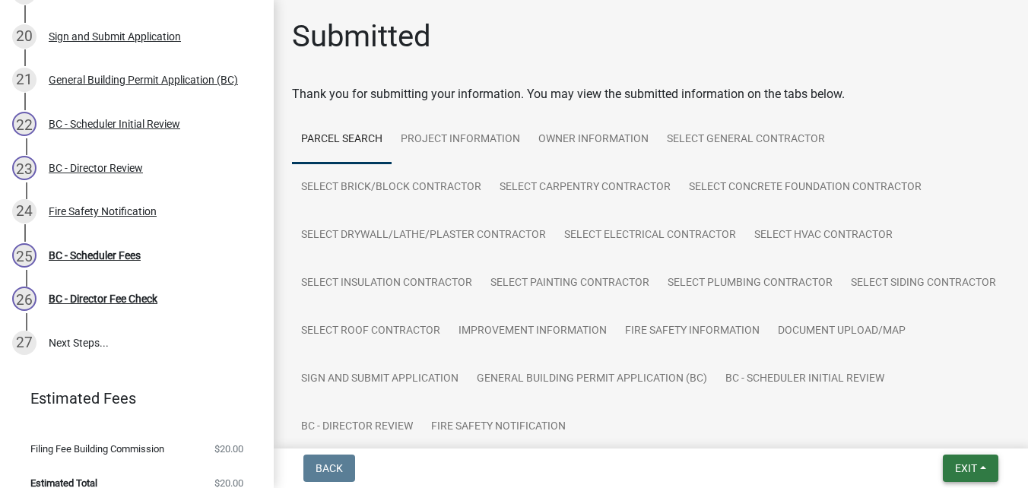
click at [972, 465] on span "Exit" at bounding box center [966, 468] width 22 height 12
click at [928, 432] on button "Save & Exit" at bounding box center [938, 429] width 122 height 37
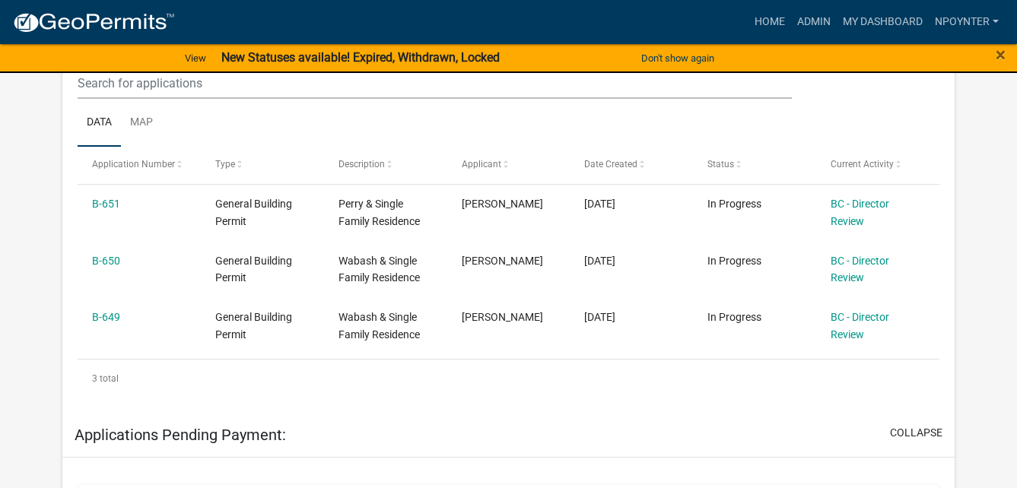
scroll to position [380, 0]
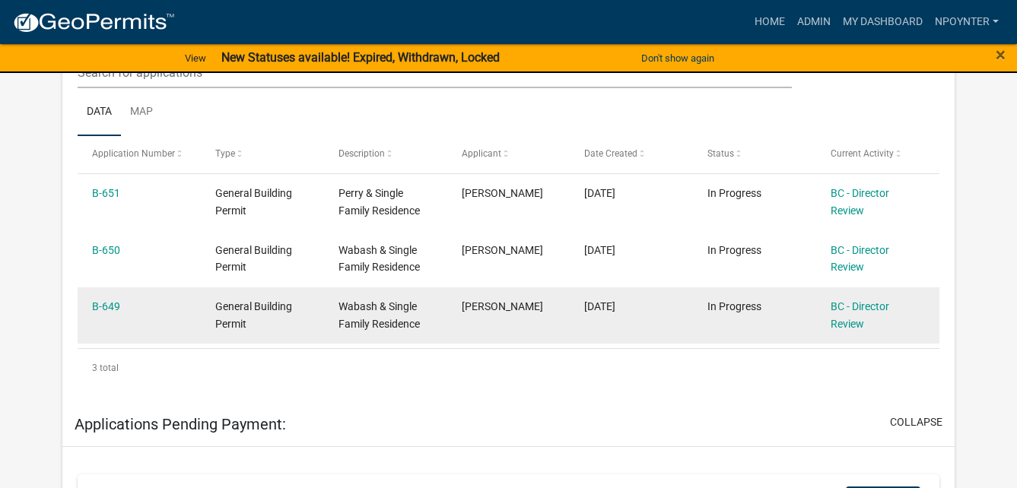
click at [121, 300] on div "B-649" at bounding box center [139, 306] width 94 height 17
click at [102, 300] on link "B-649" at bounding box center [106, 306] width 28 height 12
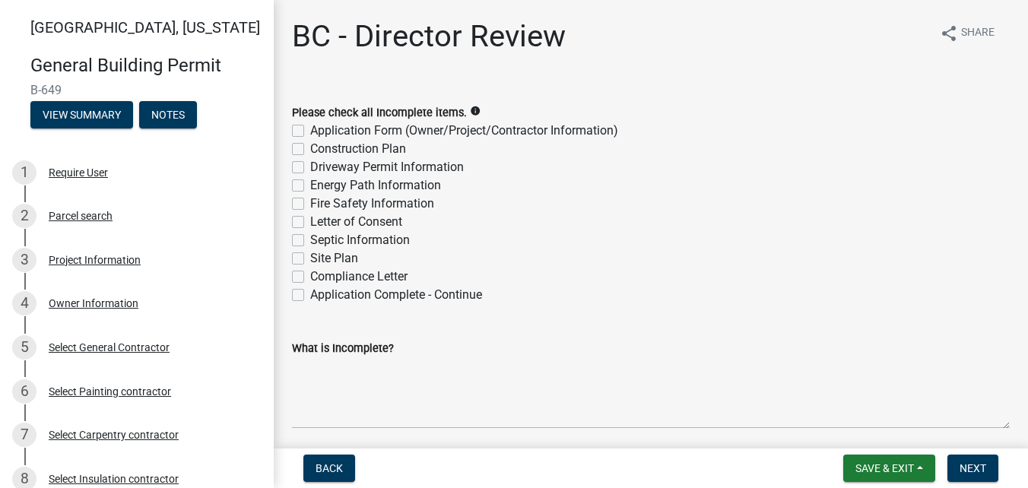
click at [661, 335] on div "What is Incomplete?" at bounding box center [651, 373] width 718 height 111
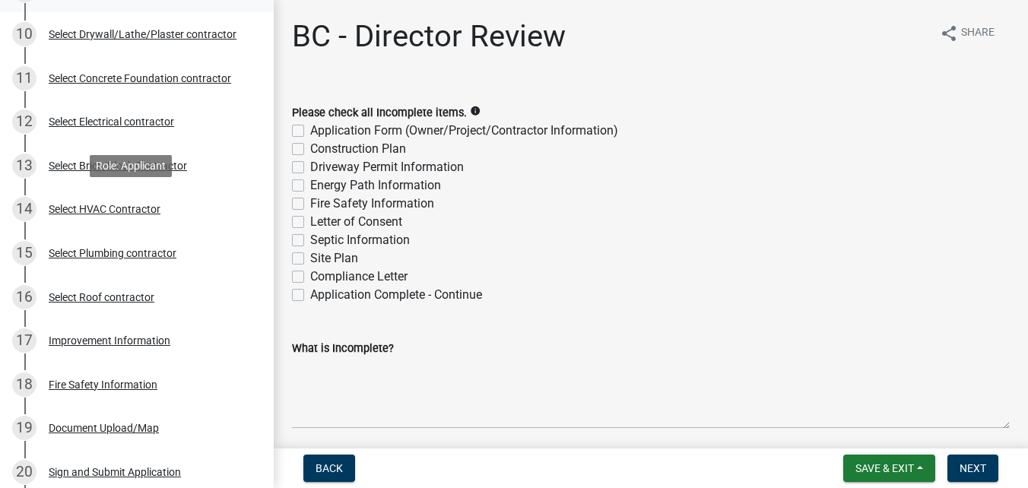
scroll to position [608, 0]
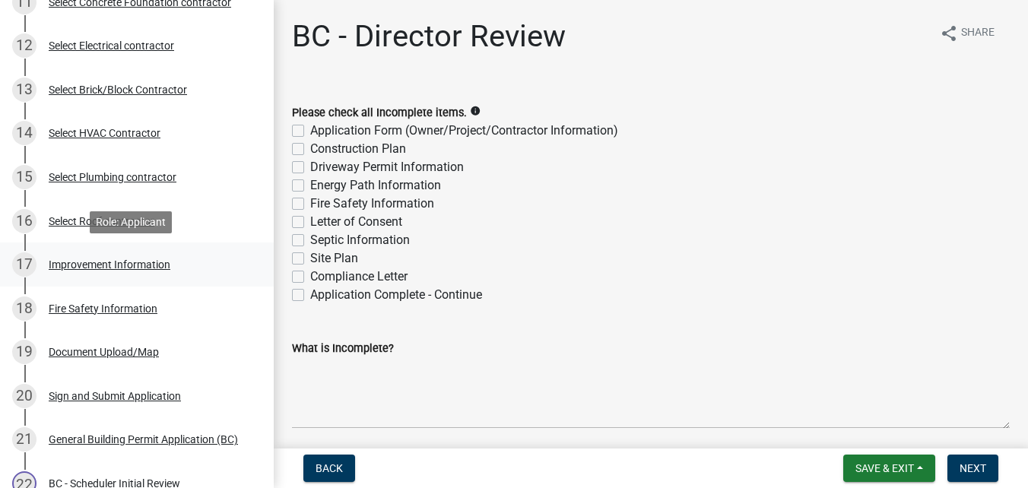
click at [132, 268] on div "Improvement Information" at bounding box center [110, 264] width 122 height 11
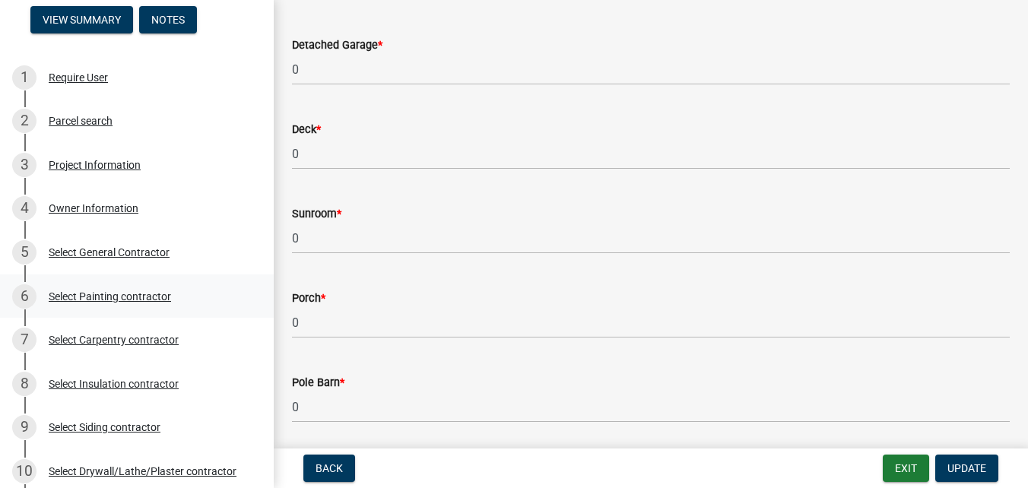
scroll to position [76, 0]
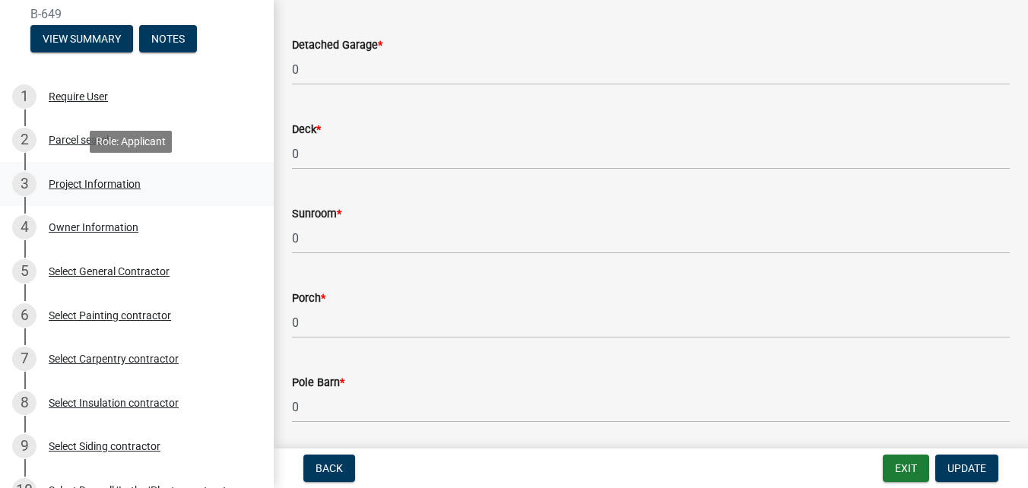
click at [89, 179] on div "Project Information" at bounding box center [95, 184] width 92 height 11
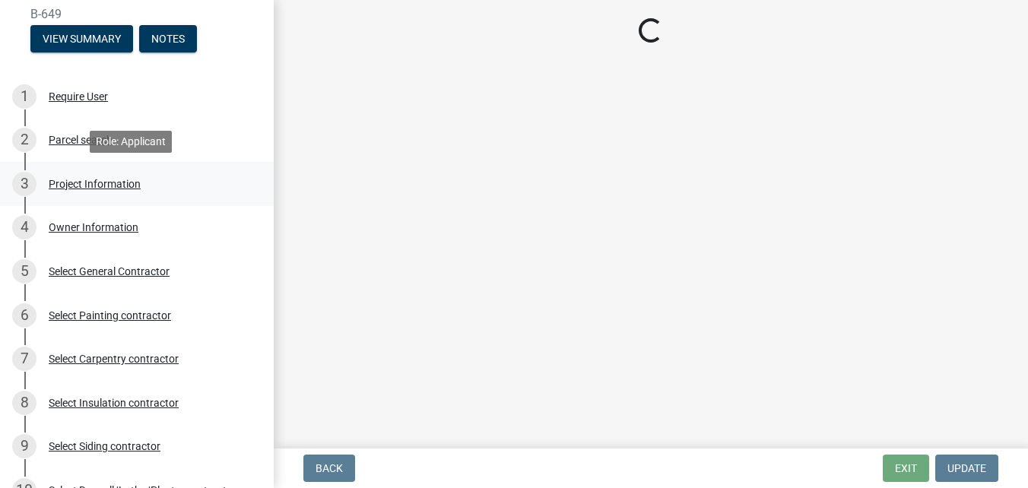
scroll to position [0, 0]
select select "f62e9ec7-2ce1-40c9-9d70-ac6e7ddc5d7c"
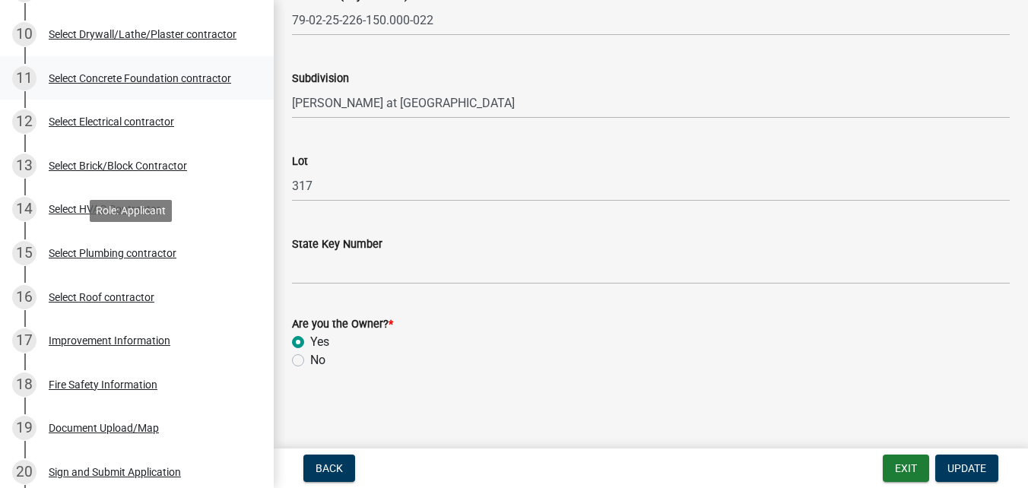
scroll to position [608, 0]
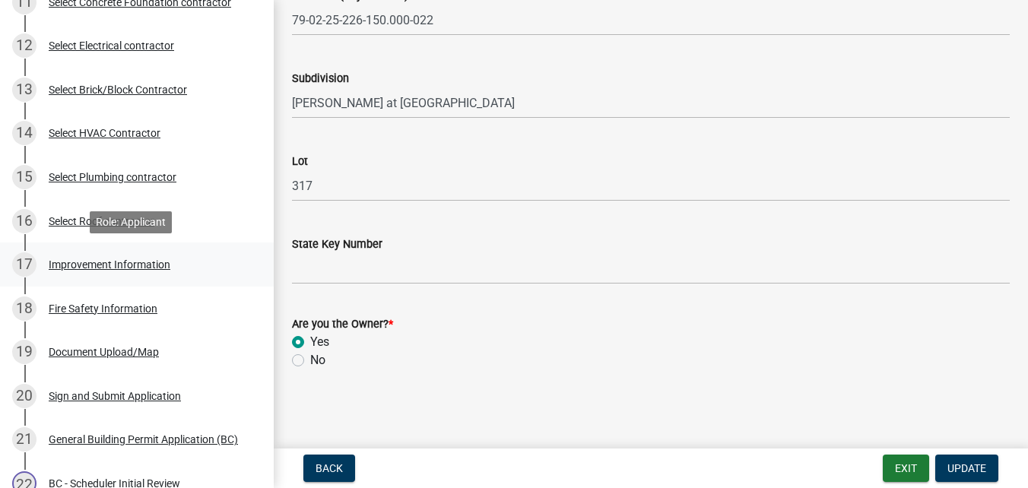
click at [146, 259] on div "Improvement Information" at bounding box center [110, 264] width 122 height 11
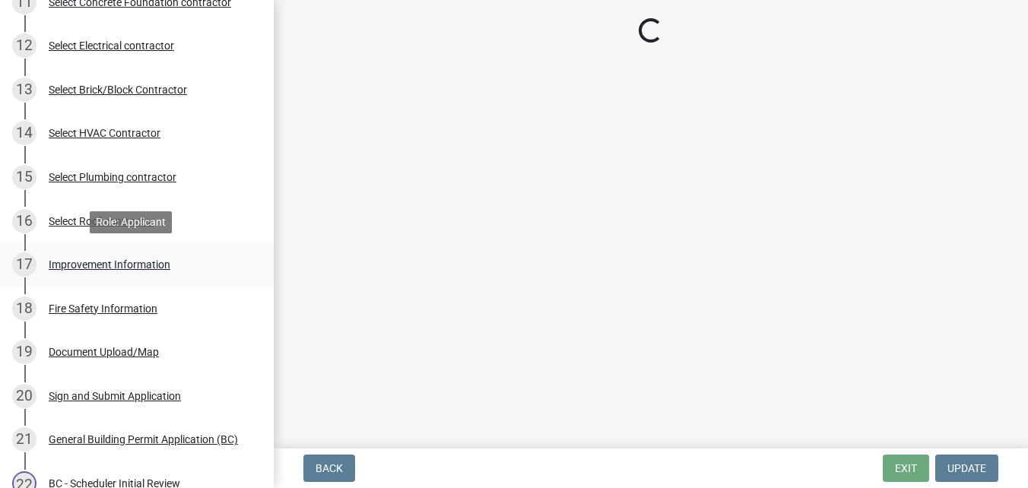
scroll to position [0, 0]
click at [81, 305] on div "Fire Safety Information" at bounding box center [103, 308] width 109 height 11
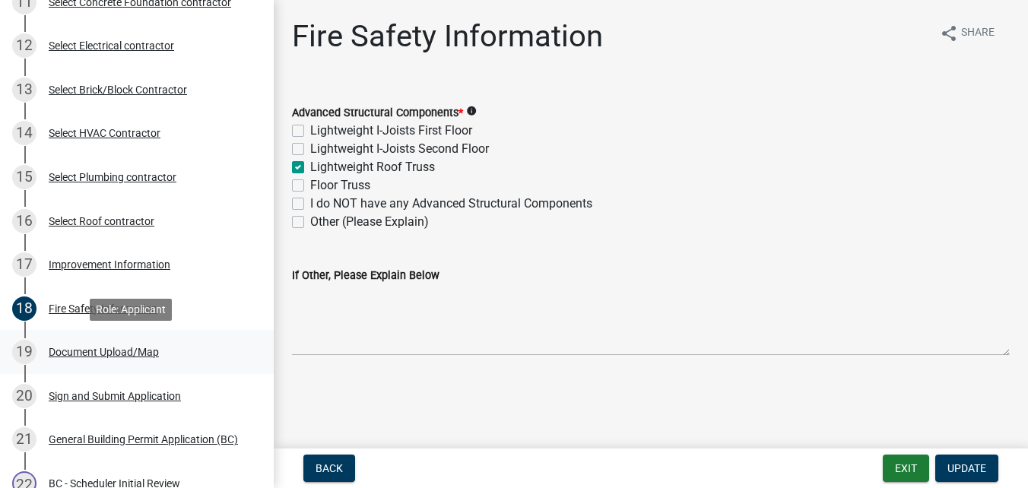
click at [116, 354] on div "Document Upload/Map" at bounding box center [104, 352] width 110 height 11
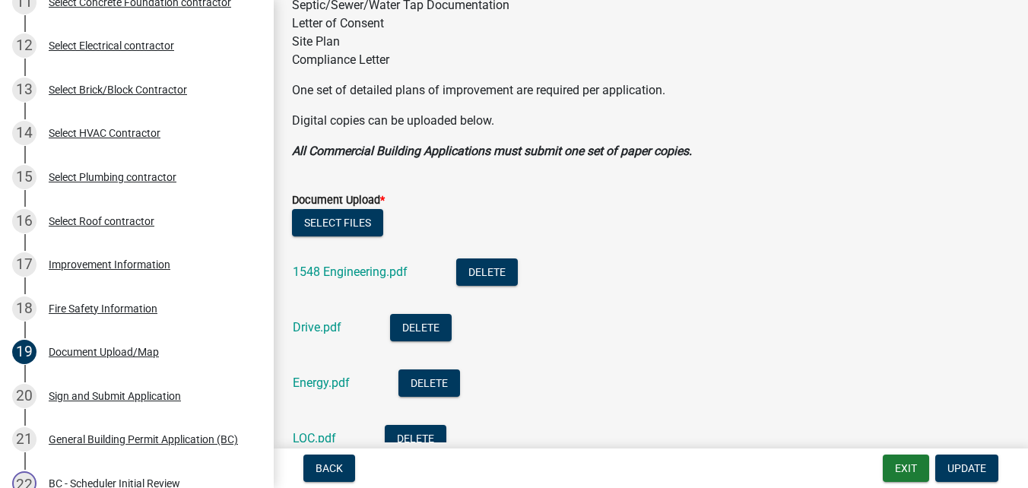
scroll to position [304, 0]
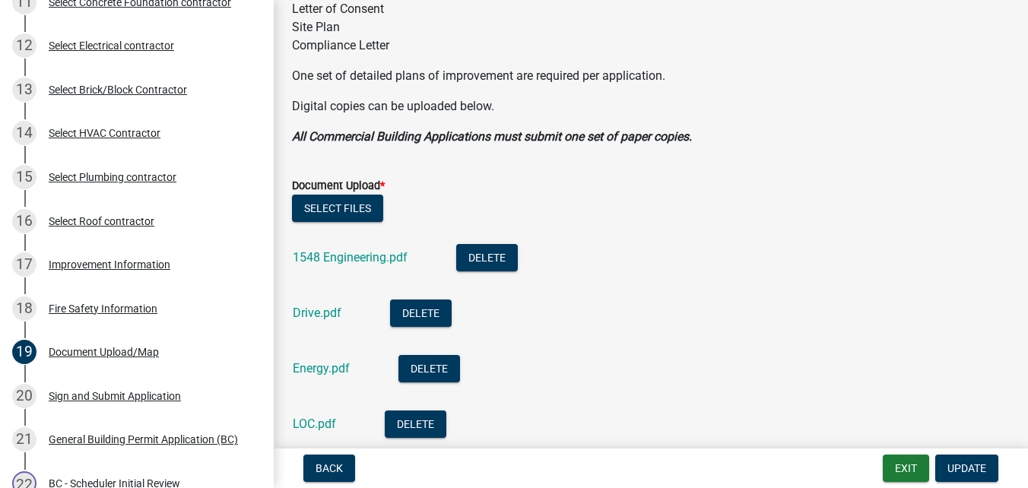
click at [365, 265] on div "1548 Engineering.pdf" at bounding box center [362, 259] width 139 height 31
click at [366, 262] on link "1548 Engineering.pdf" at bounding box center [350, 257] width 115 height 14
click at [309, 318] on link "Drive.pdf" at bounding box center [317, 313] width 49 height 14
click at [310, 370] on link "Energy.pdf" at bounding box center [321, 368] width 57 height 14
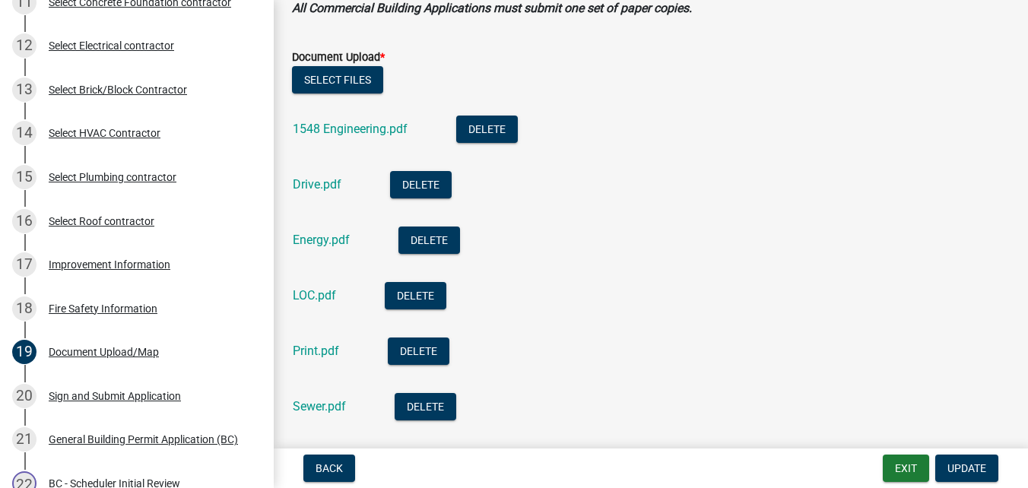
scroll to position [456, 0]
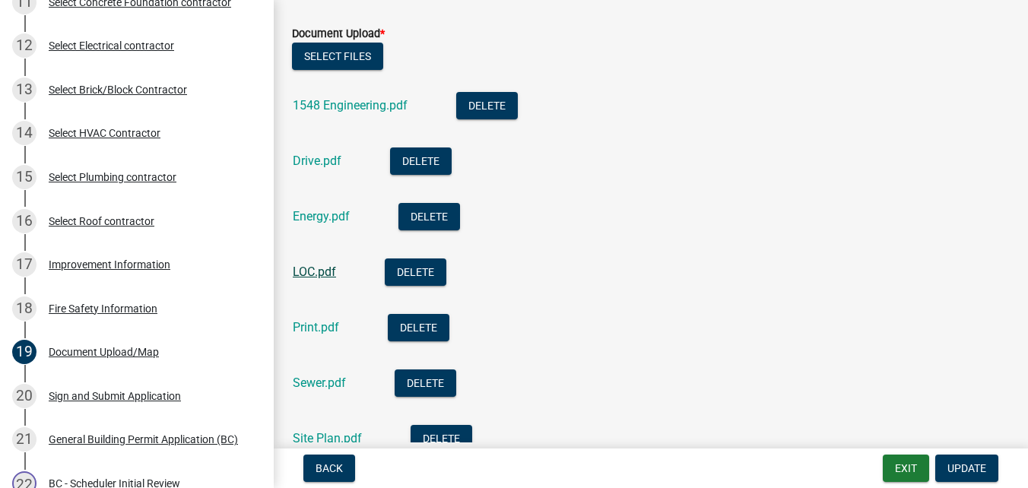
click at [333, 265] on link "LOC.pdf" at bounding box center [314, 272] width 43 height 14
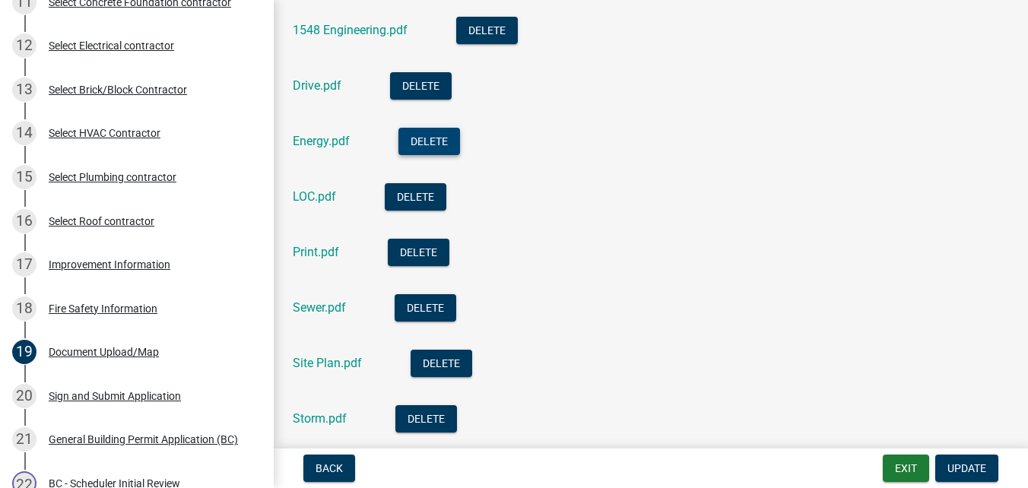
scroll to position [532, 0]
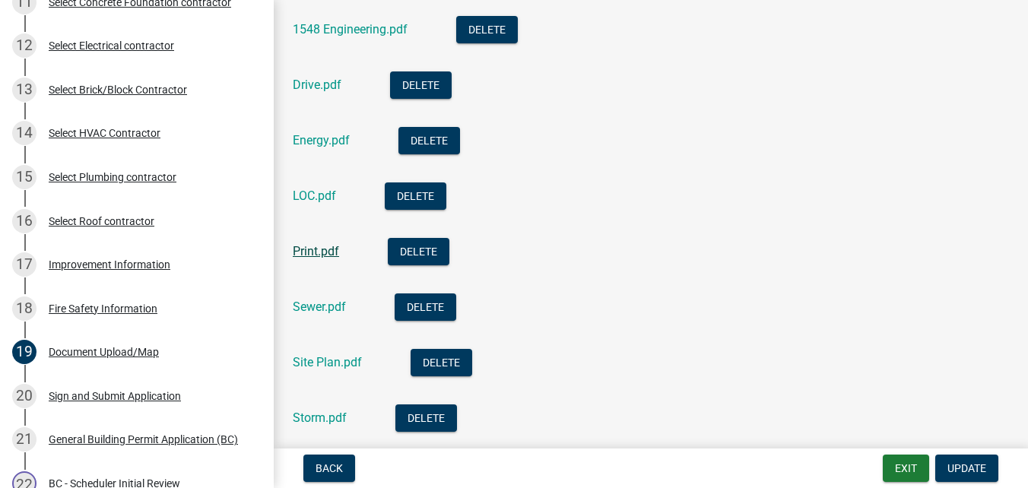
click at [316, 251] on link "Print.pdf" at bounding box center [316, 251] width 46 height 14
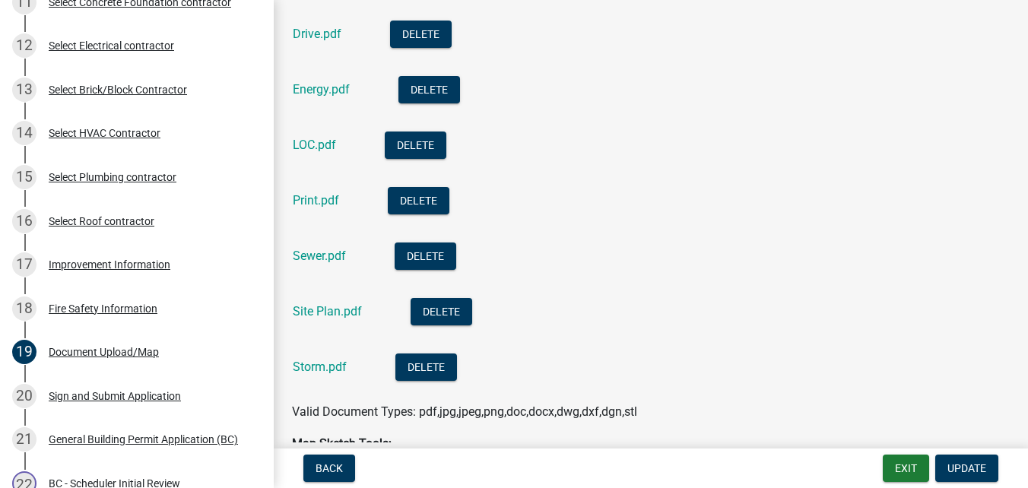
scroll to position [608, 0]
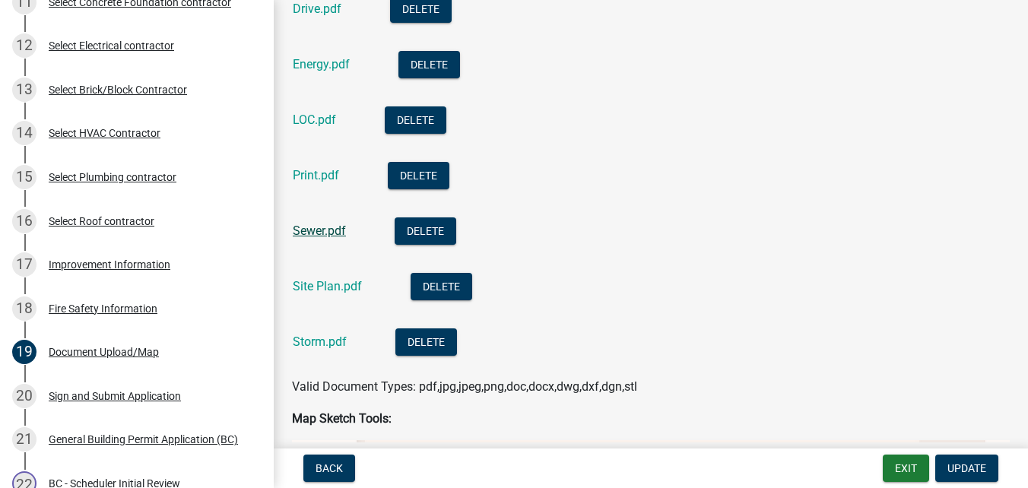
click at [339, 233] on link "Sewer.pdf" at bounding box center [319, 231] width 53 height 14
click at [336, 282] on link "Site Plan.pdf" at bounding box center [327, 286] width 69 height 14
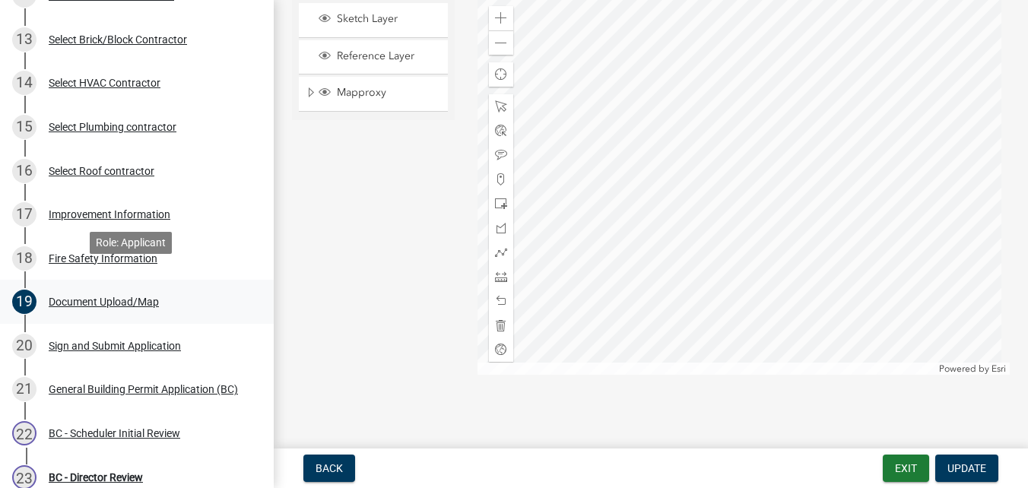
scroll to position [684, 0]
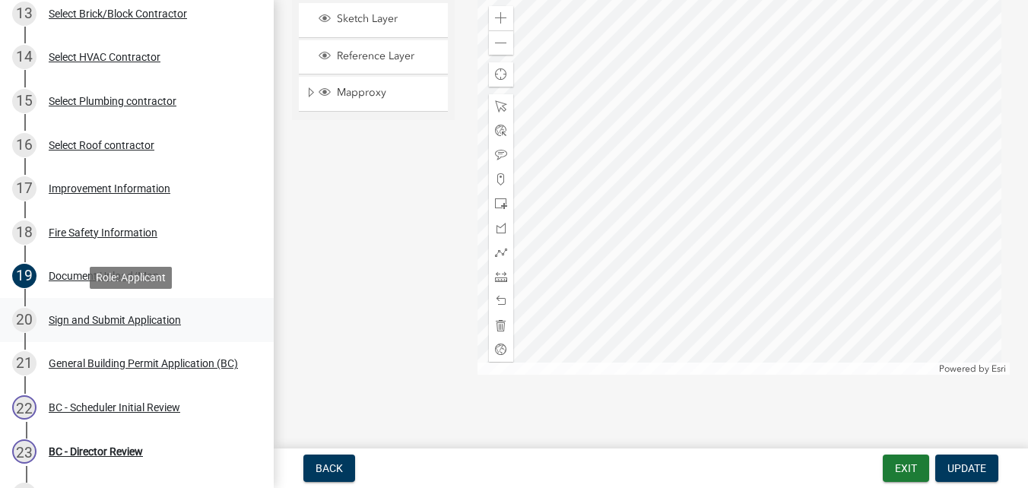
click at [128, 320] on div "Sign and Submit Application" at bounding box center [115, 320] width 132 height 11
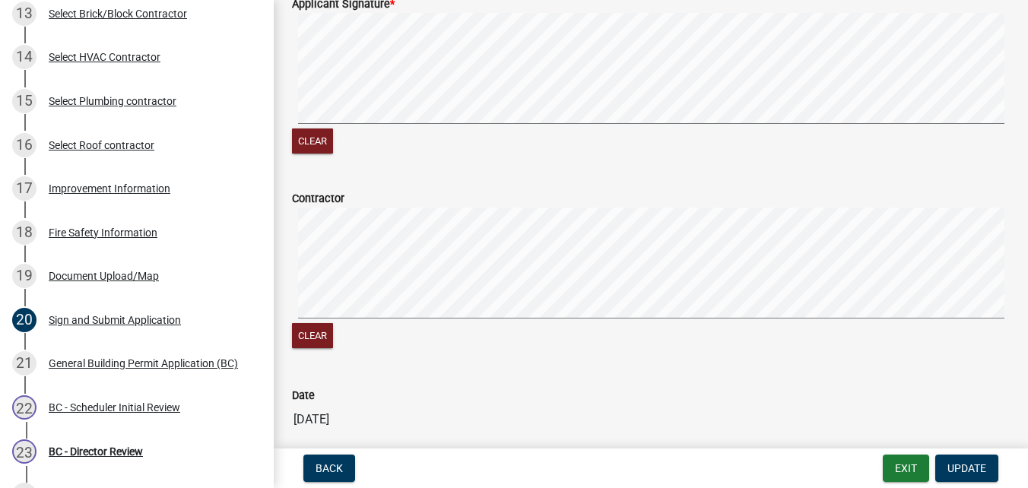
scroll to position [529, 0]
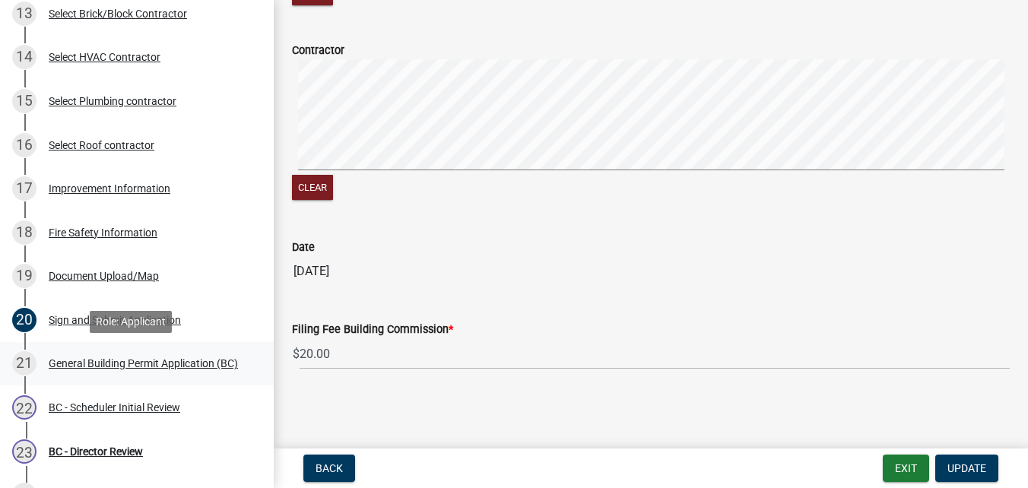
click at [139, 358] on div "General Building Permit Application (BC)" at bounding box center [143, 363] width 189 height 11
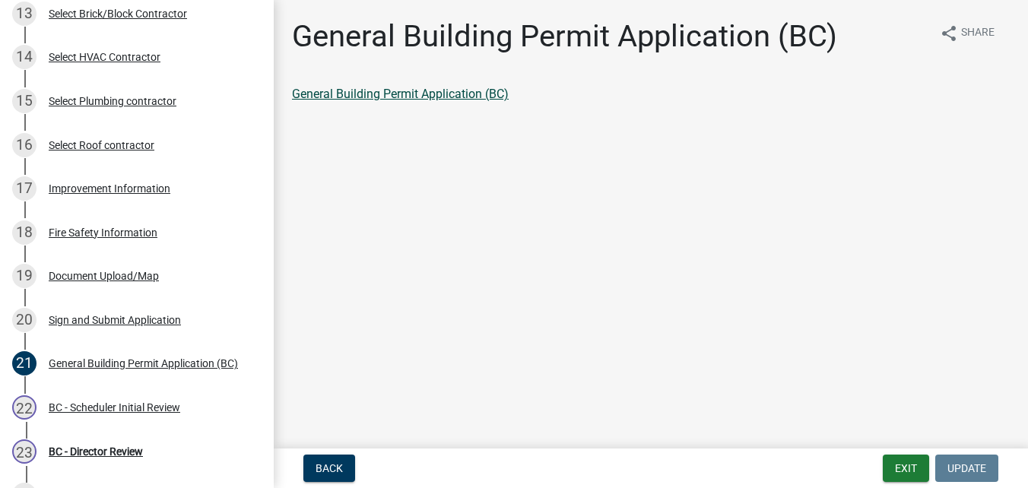
click at [457, 92] on link "General Building Permit Application (BC)" at bounding box center [400, 94] width 217 height 14
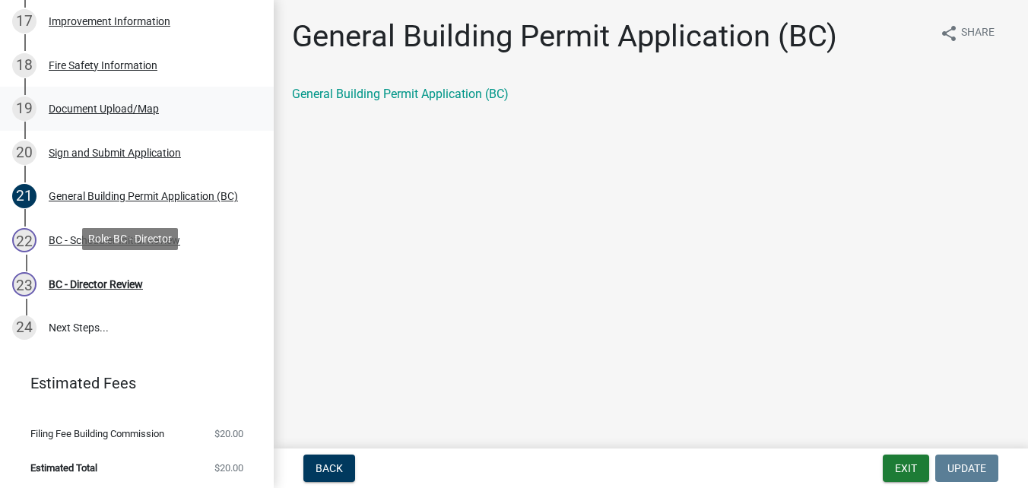
scroll to position [855, 0]
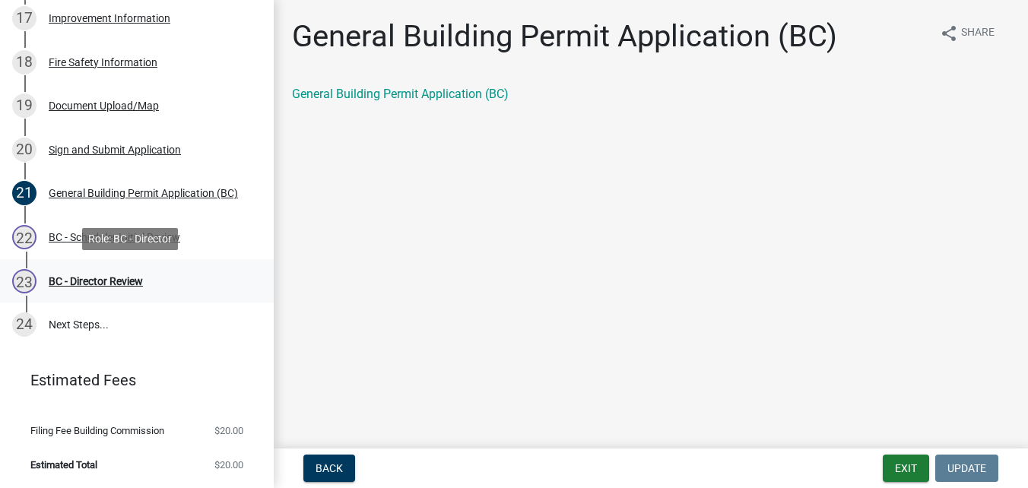
click at [95, 288] on div "[DATE] - Director Review" at bounding box center [130, 281] width 237 height 24
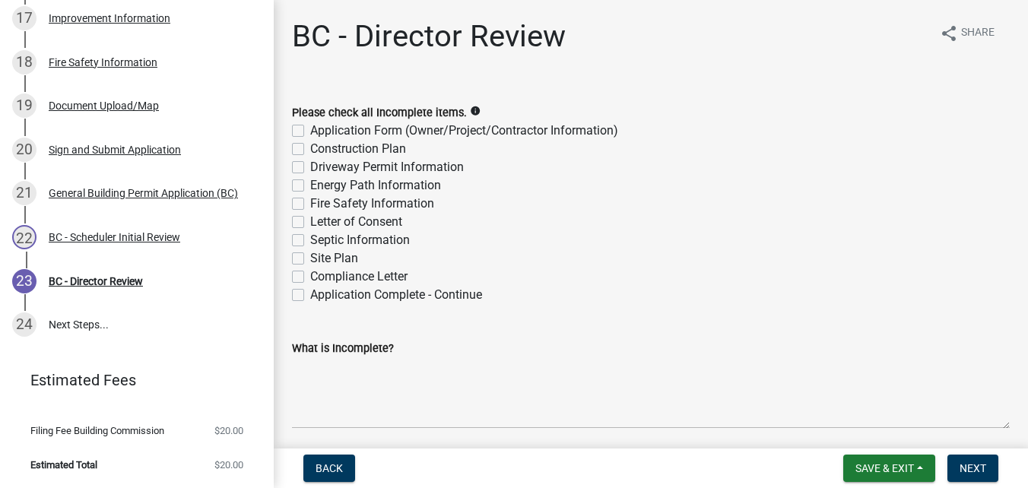
click at [310, 289] on label "Application Complete - Continue" at bounding box center [396, 295] width 172 height 18
click at [310, 289] on input "Application Complete - Continue" at bounding box center [315, 291] width 10 height 10
checkbox input "true"
checkbox input "false"
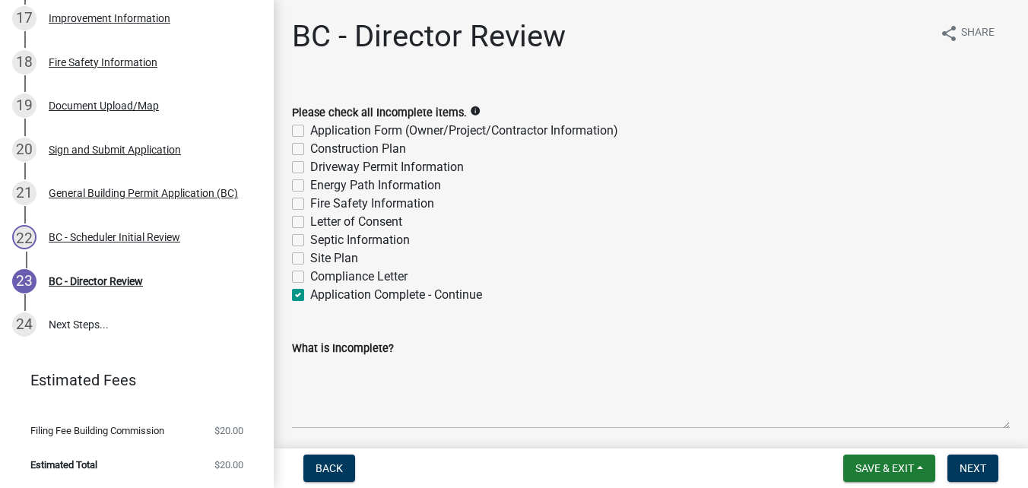
checkbox input "false"
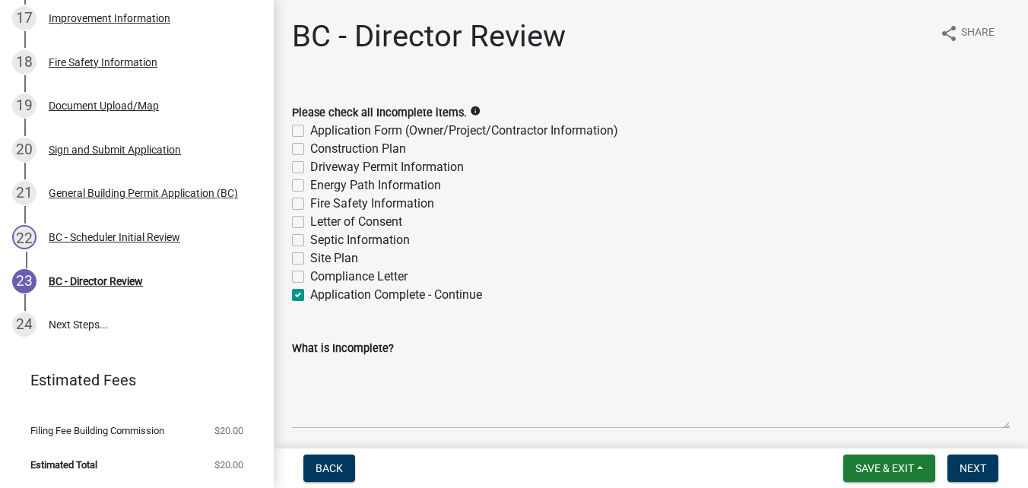
checkbox input "false"
checkbox input "true"
click at [967, 469] on span "Next" at bounding box center [973, 468] width 27 height 12
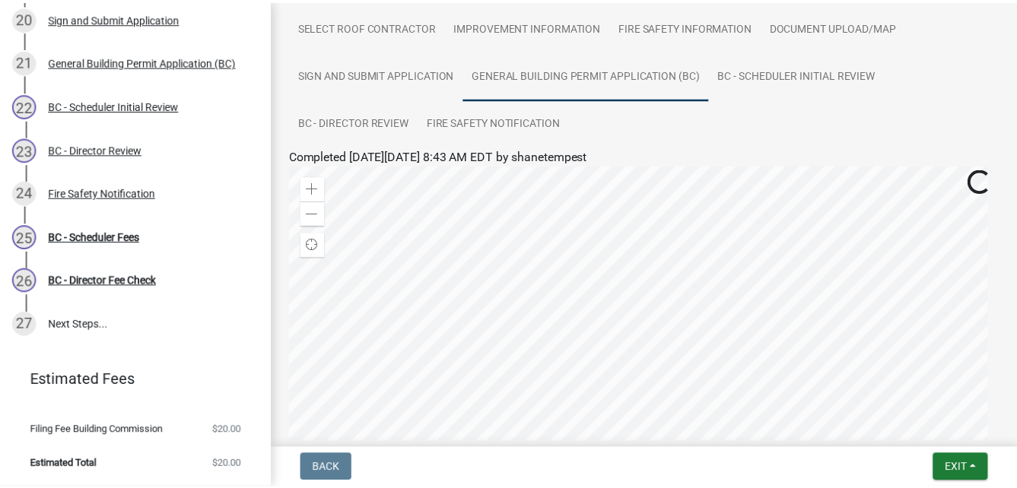
scroll to position [571, 0]
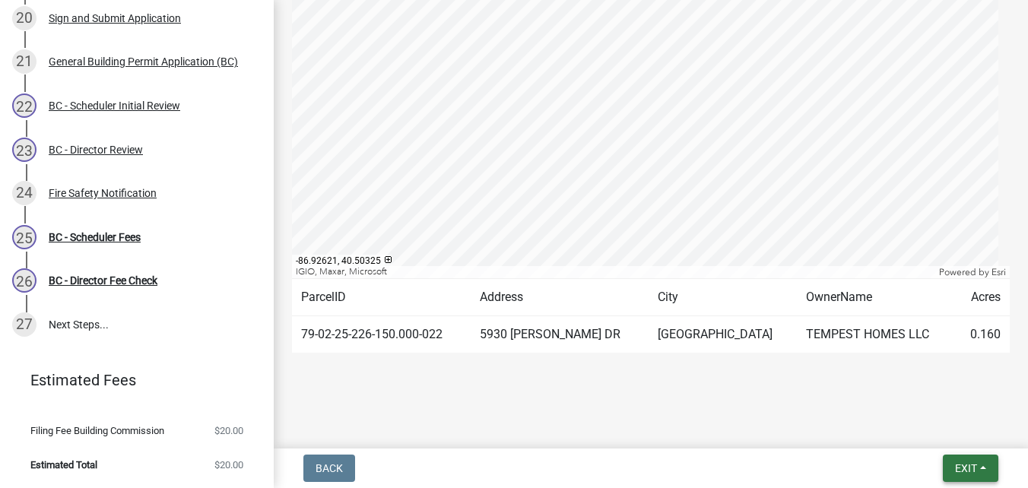
click at [957, 471] on span "Exit" at bounding box center [966, 468] width 22 height 12
click at [916, 427] on button "Save & Exit" at bounding box center [938, 429] width 122 height 37
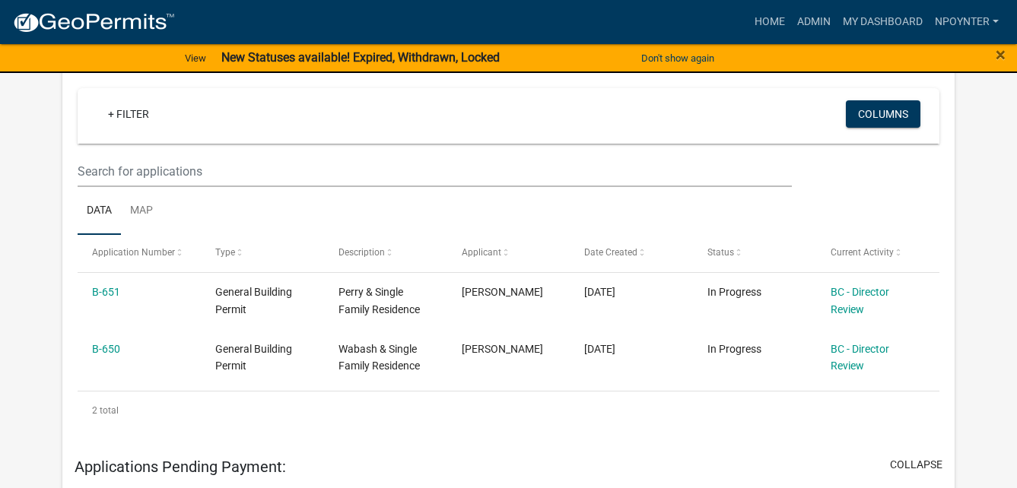
scroll to position [286, 0]
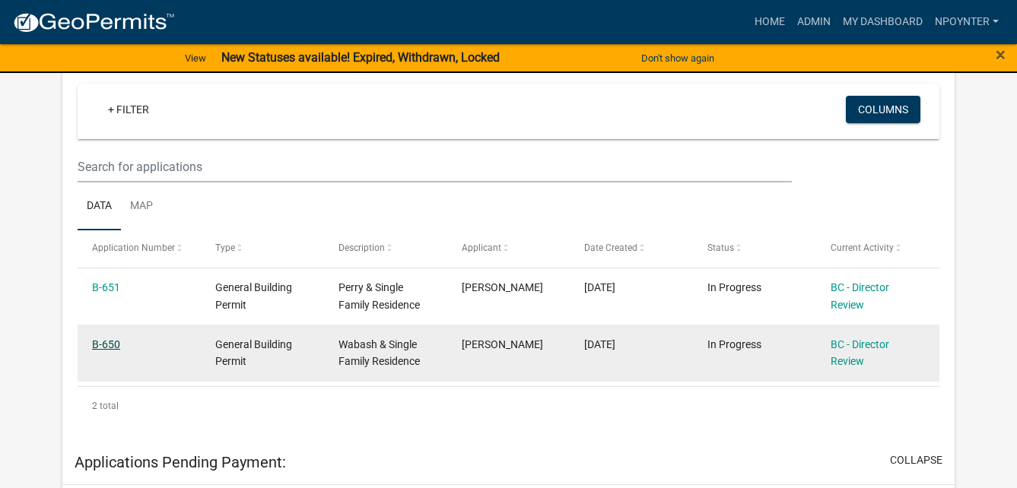
click at [95, 346] on link "B-650" at bounding box center [106, 344] width 28 height 12
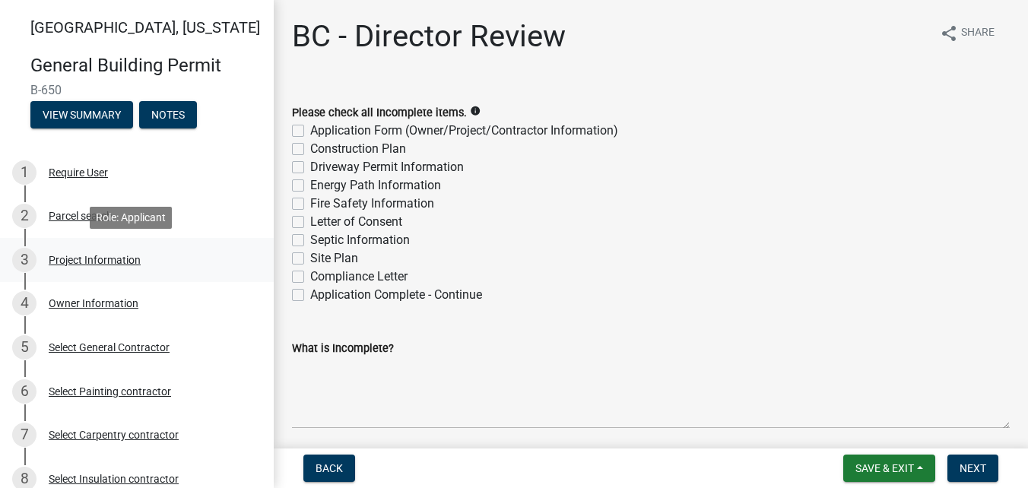
click at [100, 264] on div "Project Information" at bounding box center [95, 260] width 92 height 11
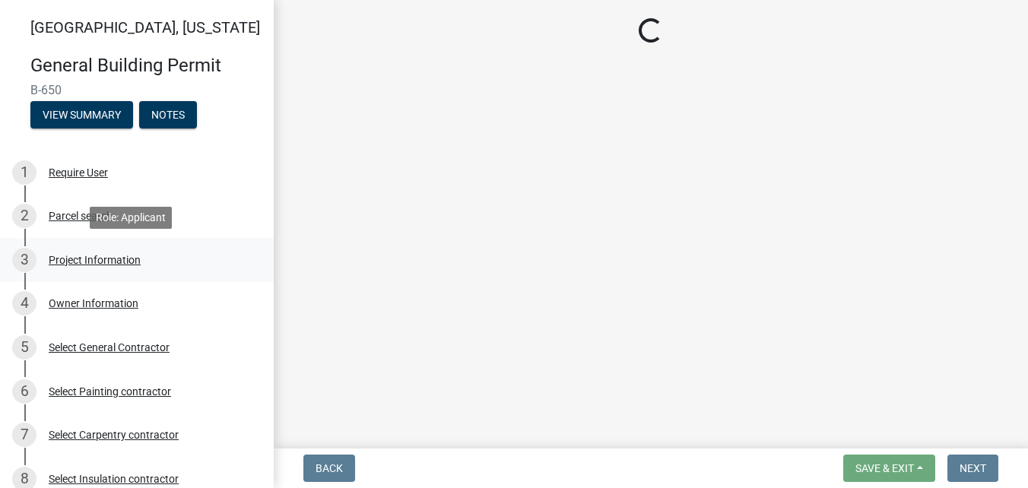
select select "f62e9ec7-2ce1-40c9-9d70-ac6e7ddc5d7c"
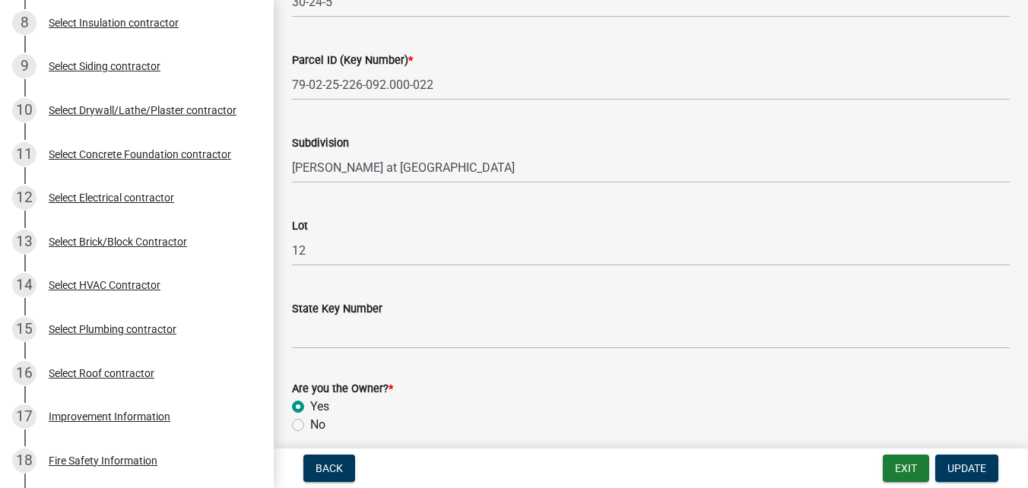
scroll to position [977, 0]
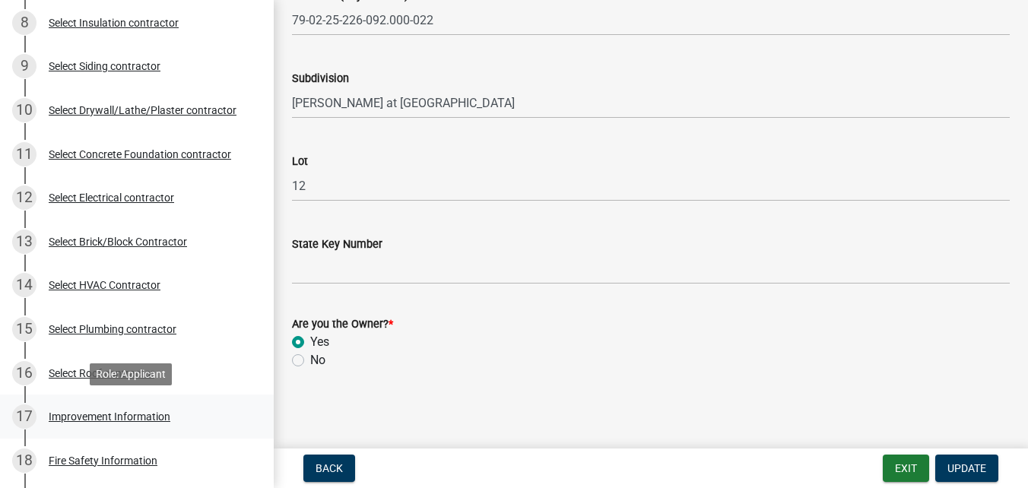
click at [97, 414] on div "Improvement Information" at bounding box center [110, 416] width 122 height 11
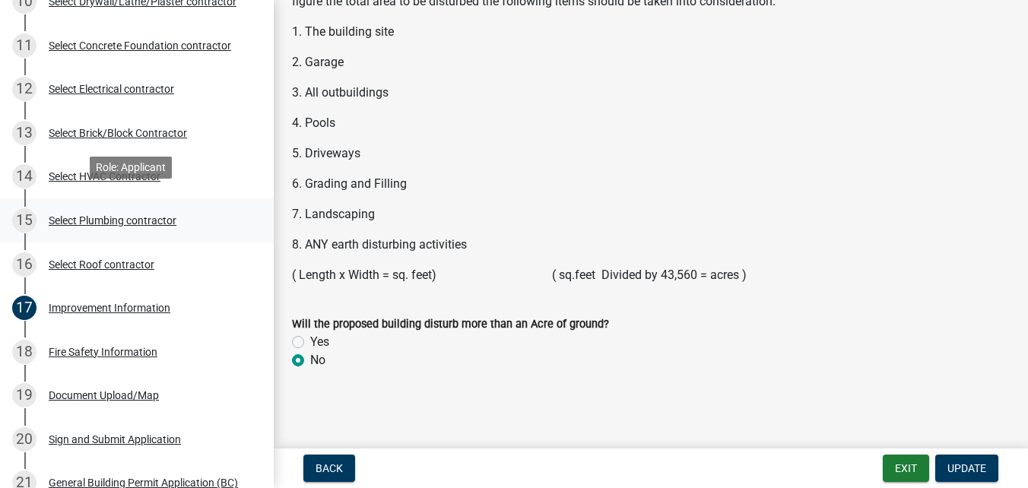
scroll to position [608, 0]
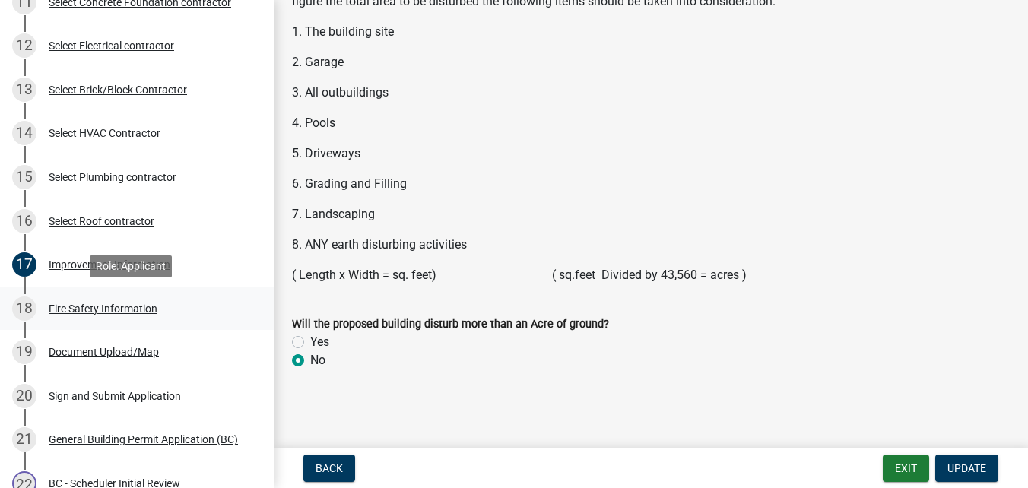
click at [127, 315] on div "18 Fire Safety Information" at bounding box center [130, 309] width 237 height 24
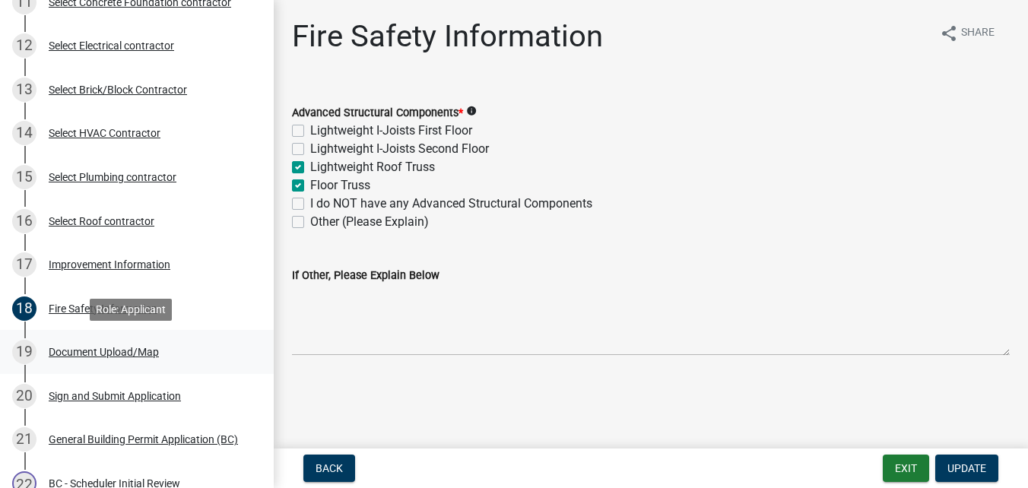
click at [96, 350] on div "Document Upload/Map" at bounding box center [104, 352] width 110 height 11
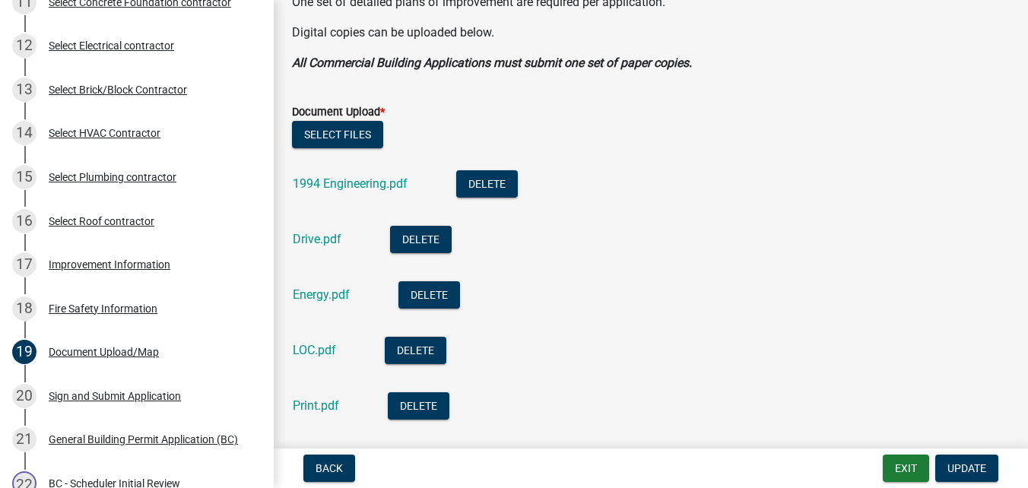
scroll to position [380, 0]
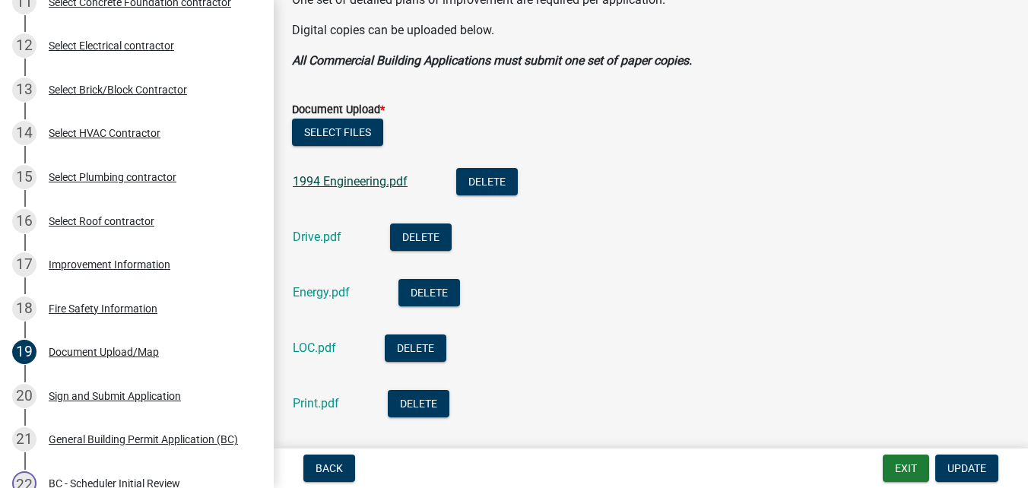
click at [322, 184] on link "1994 Engineering.pdf" at bounding box center [350, 181] width 115 height 14
click at [365, 183] on link "1994 Engineering.pdf" at bounding box center [350, 181] width 115 height 14
click at [335, 183] on link "1994 Engineering.pdf" at bounding box center [350, 181] width 115 height 14
click at [309, 237] on link "Drive.pdf" at bounding box center [317, 237] width 49 height 14
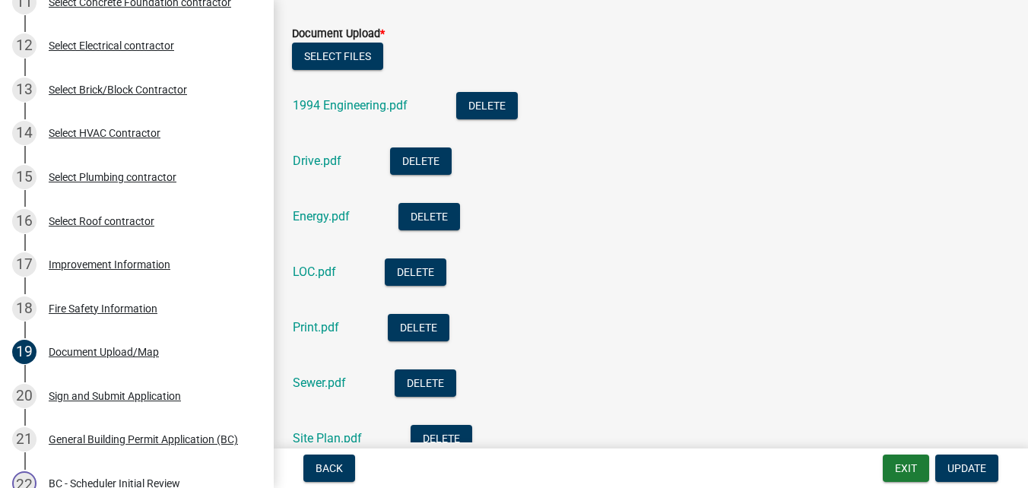
scroll to position [532, 0]
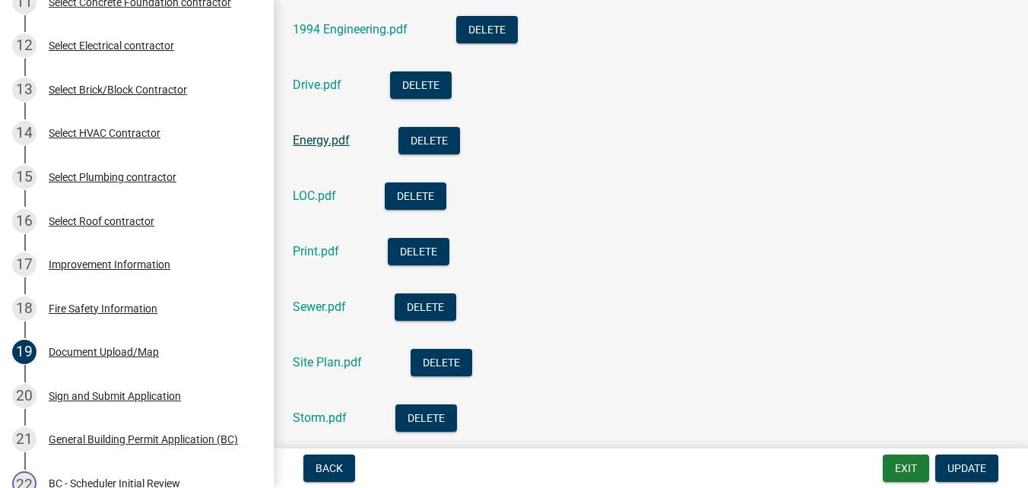
click at [313, 144] on link "Energy.pdf" at bounding box center [321, 140] width 57 height 14
click at [328, 315] on div "Sewer.pdf" at bounding box center [332, 309] width 78 height 31
click at [323, 308] on link "Sewer.pdf" at bounding box center [319, 307] width 53 height 14
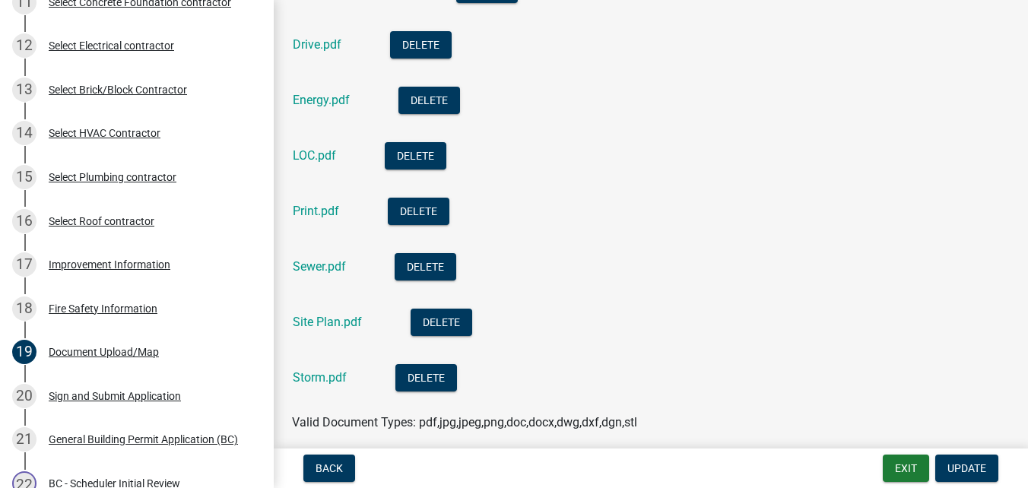
scroll to position [608, 0]
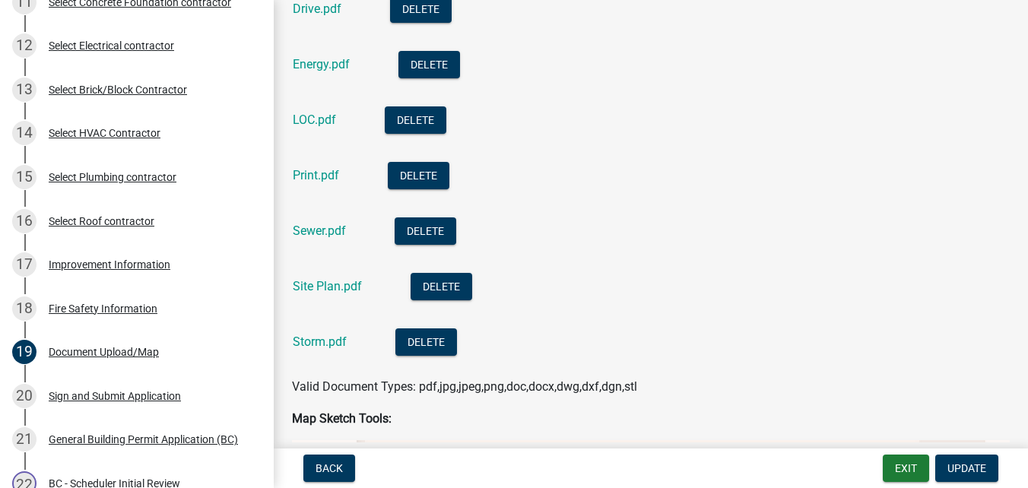
click at [309, 112] on div "LOC.pdf" at bounding box center [327, 121] width 68 height 31
click at [321, 173] on link "Print.pdf" at bounding box center [316, 175] width 46 height 14
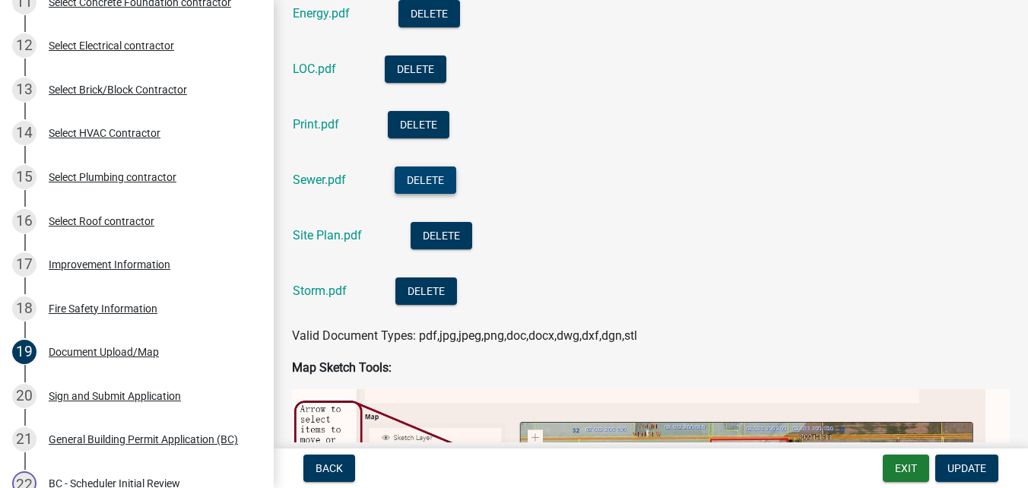
scroll to position [684, 0]
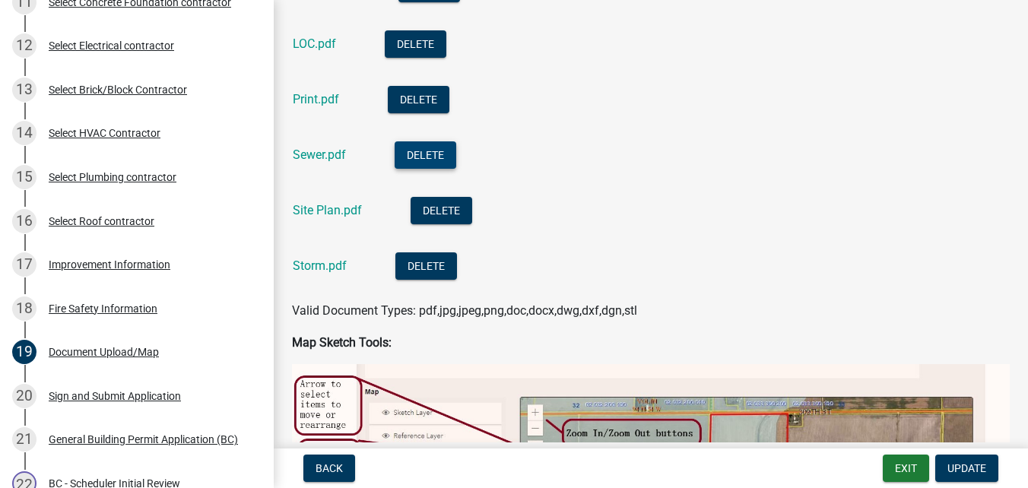
click at [427, 152] on button "Delete" at bounding box center [426, 154] width 62 height 27
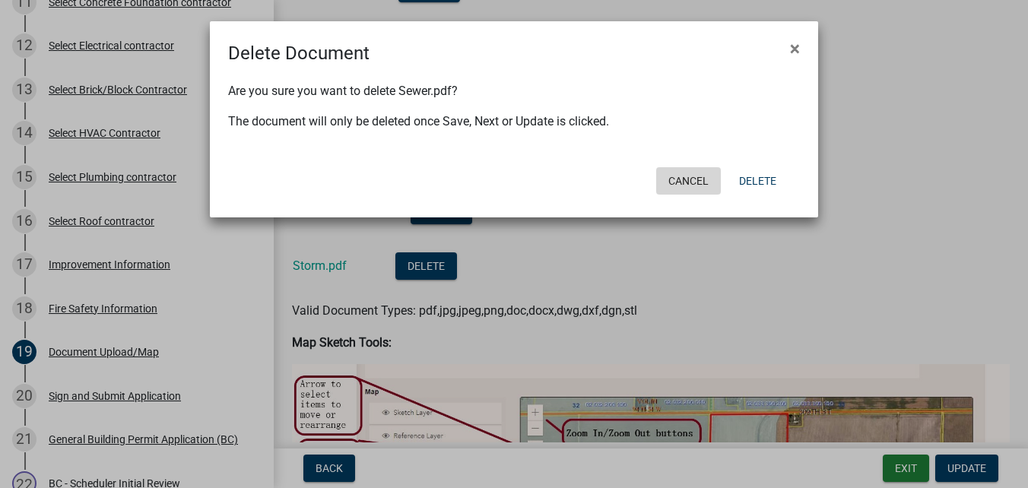
click at [694, 176] on button "Cancel" at bounding box center [688, 180] width 65 height 27
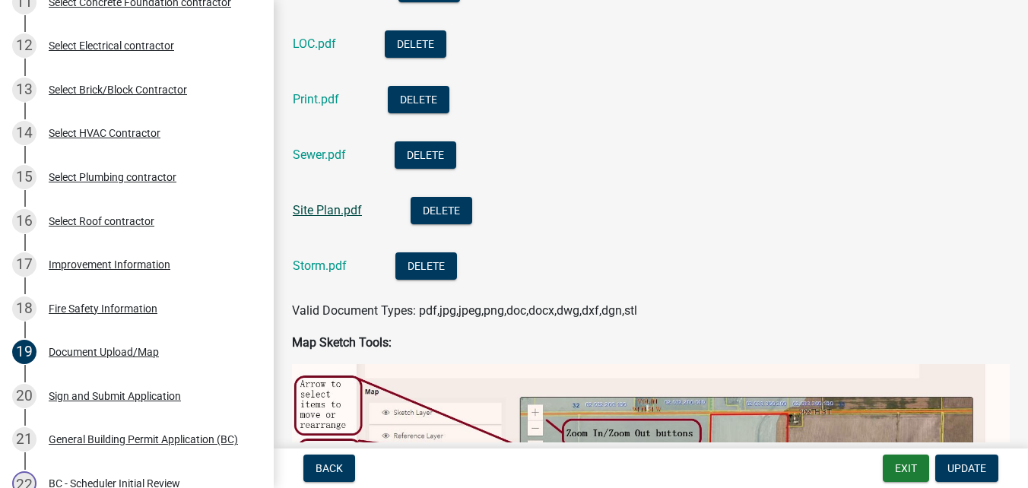
click at [303, 214] on link "Site Plan.pdf" at bounding box center [327, 210] width 69 height 14
click at [316, 266] on link "Storm.pdf" at bounding box center [320, 266] width 54 height 14
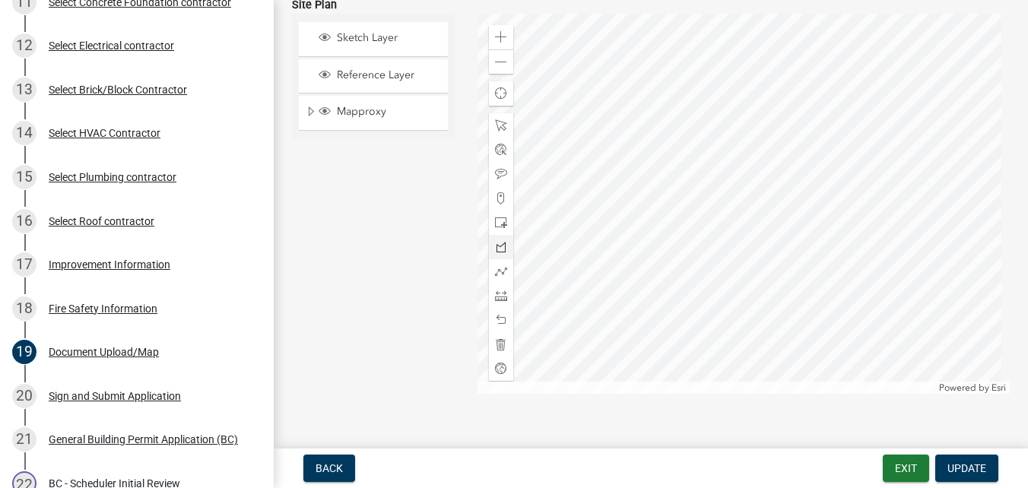
scroll to position [1446, 0]
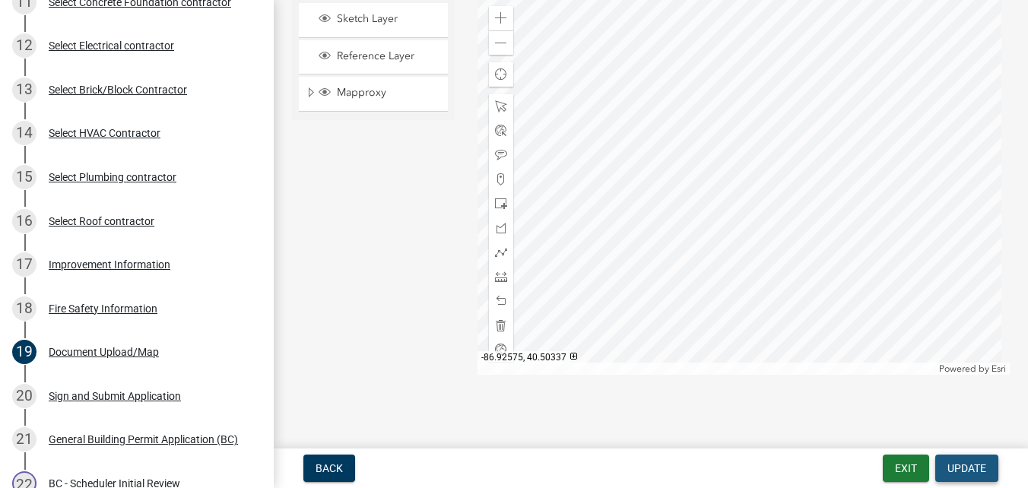
click at [974, 475] on button "Update" at bounding box center [966, 468] width 63 height 27
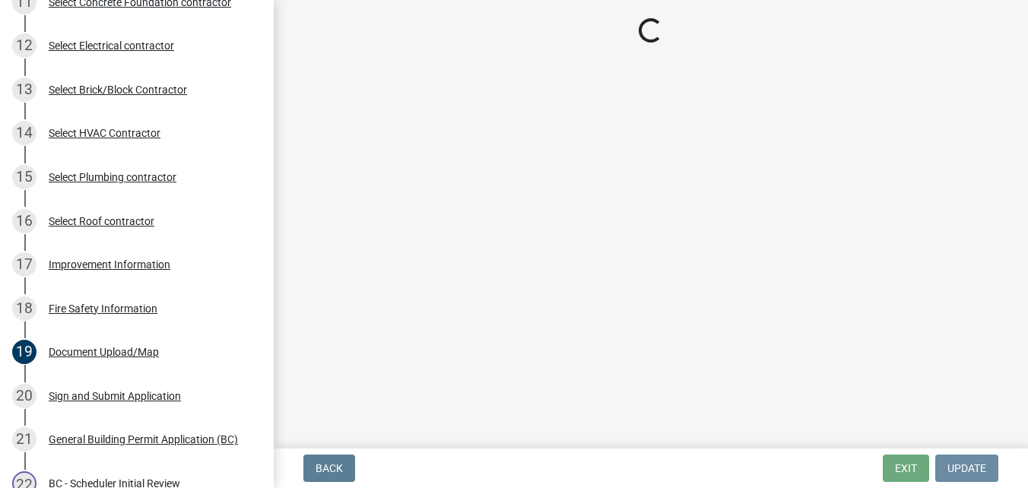
scroll to position [0, 0]
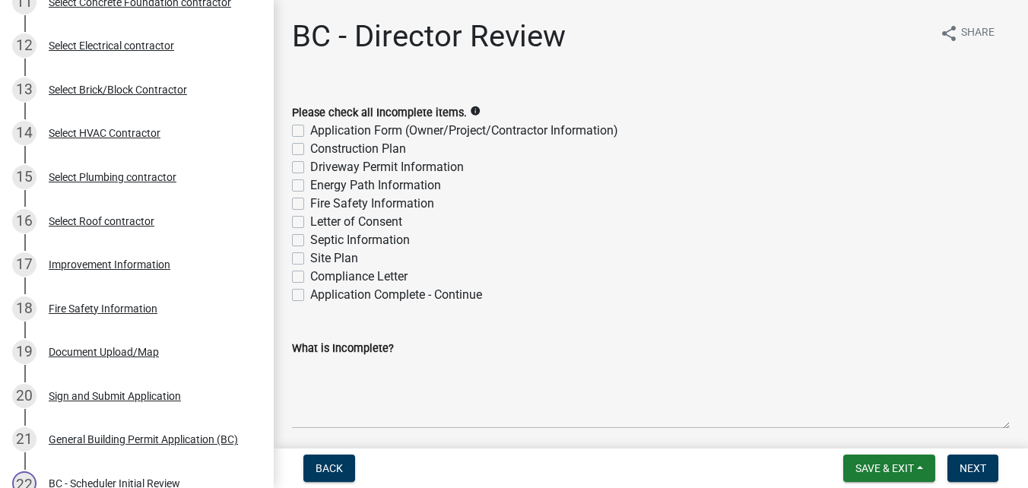
click at [310, 296] on label "Application Complete - Continue" at bounding box center [396, 295] width 172 height 18
click at [310, 296] on input "Application Complete - Continue" at bounding box center [315, 291] width 10 height 10
checkbox input "true"
checkbox input "false"
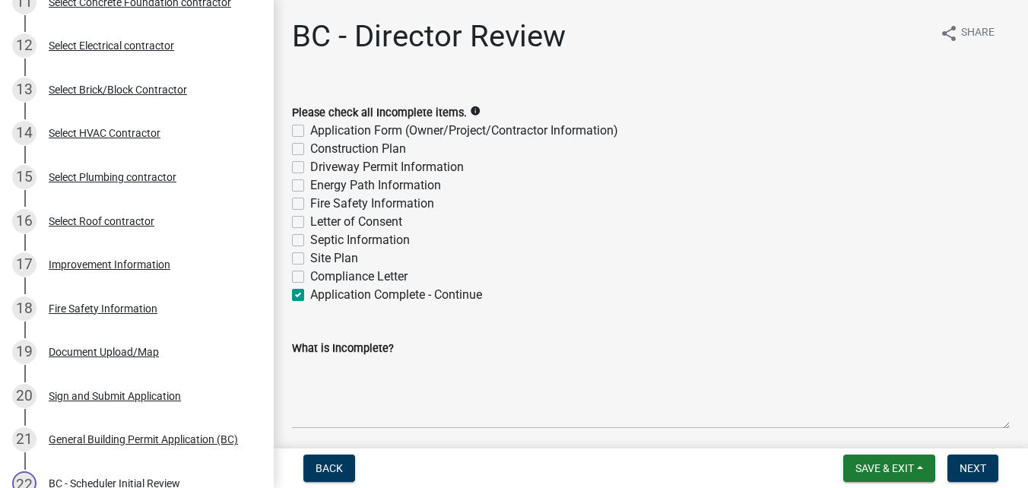
checkbox input "false"
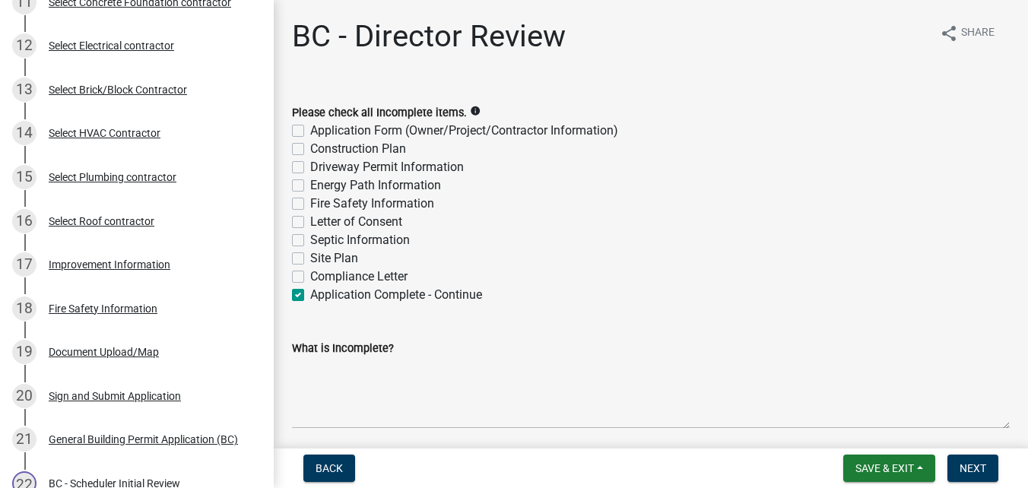
checkbox input "false"
checkbox input "true"
click at [962, 473] on span "Next" at bounding box center [973, 468] width 27 height 12
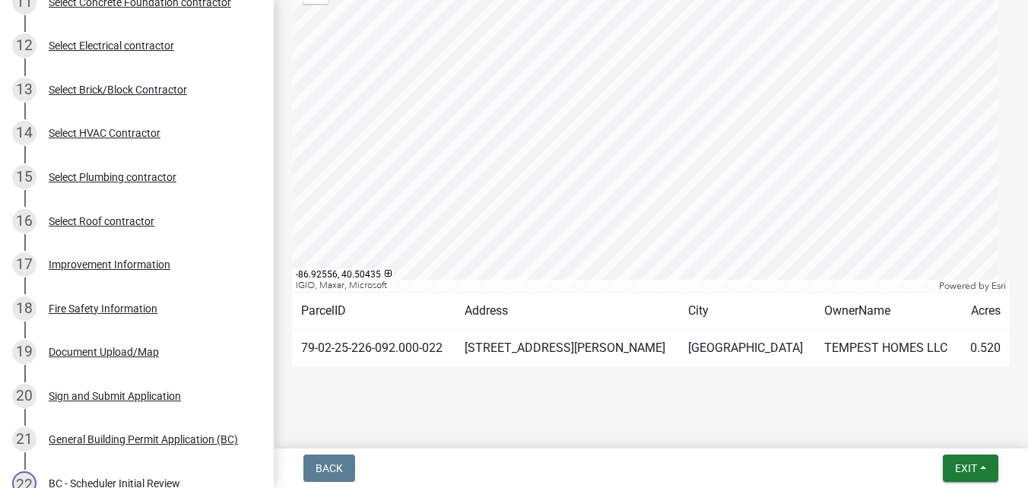
scroll to position [571, 0]
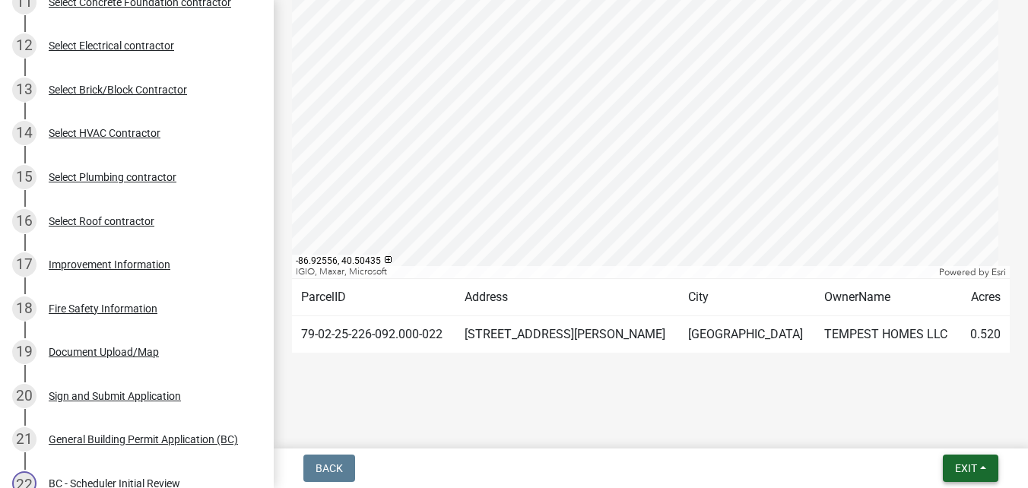
click at [971, 468] on span "Exit" at bounding box center [966, 468] width 22 height 12
click at [913, 427] on button "Save & Exit" at bounding box center [938, 429] width 122 height 37
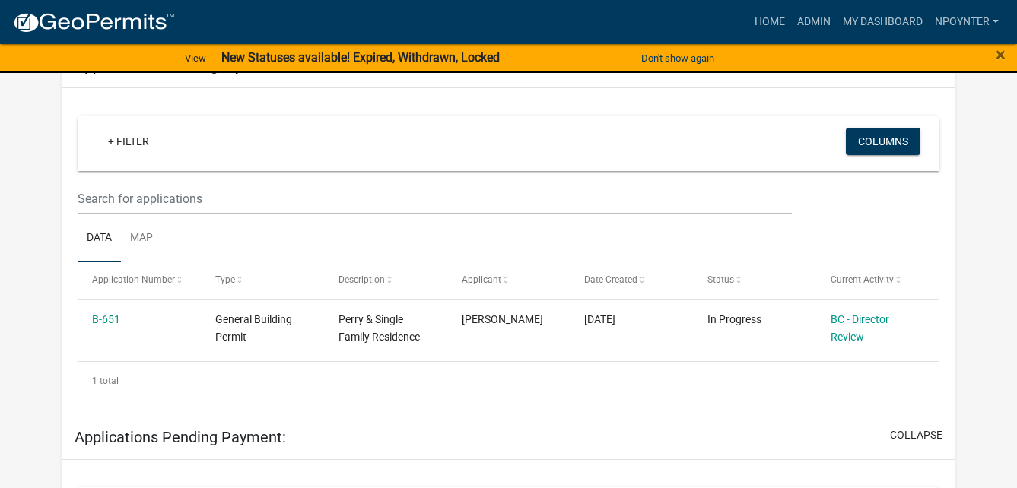
scroll to position [304, 0]
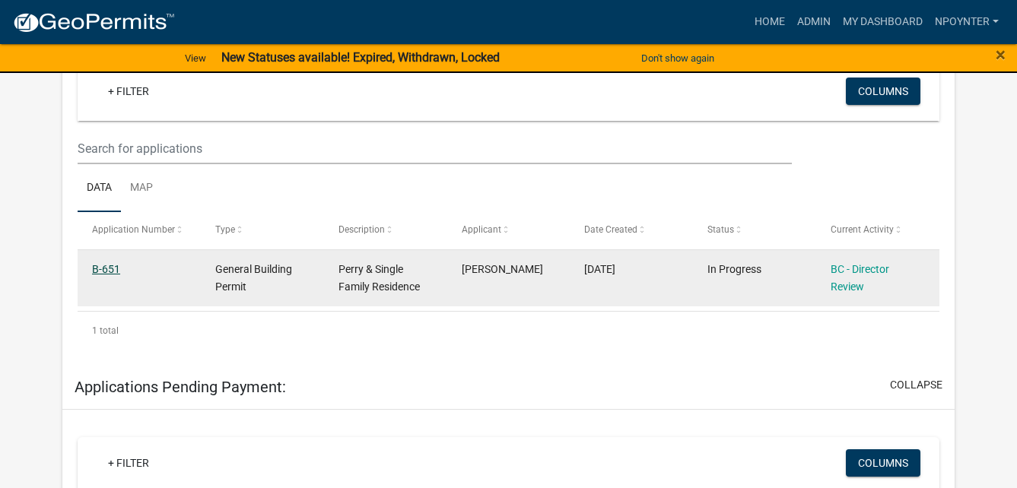
click at [101, 267] on link "B-651" at bounding box center [106, 269] width 28 height 12
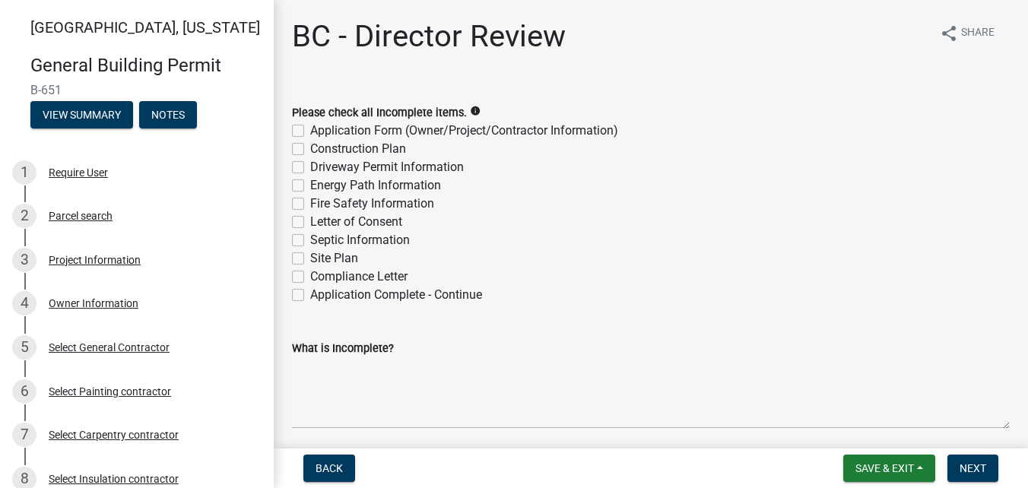
click at [249, 78] on div "General Building Permit B-651 View Summary Notes" at bounding box center [136, 88] width 249 height 90
click at [87, 248] on div "3 Project Information" at bounding box center [130, 260] width 237 height 24
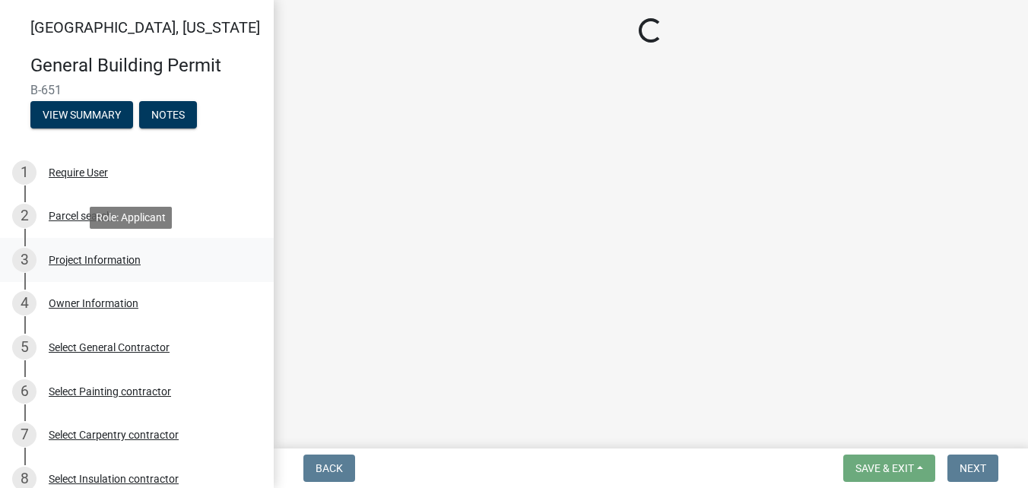
select select "39dd8e3a-6d5d-4294-aa82-b184892f1826"
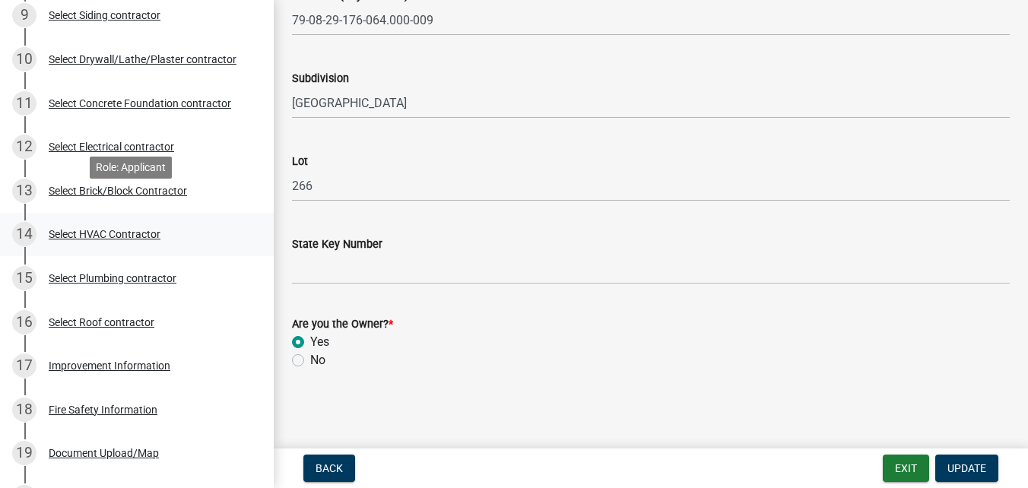
scroll to position [532, 0]
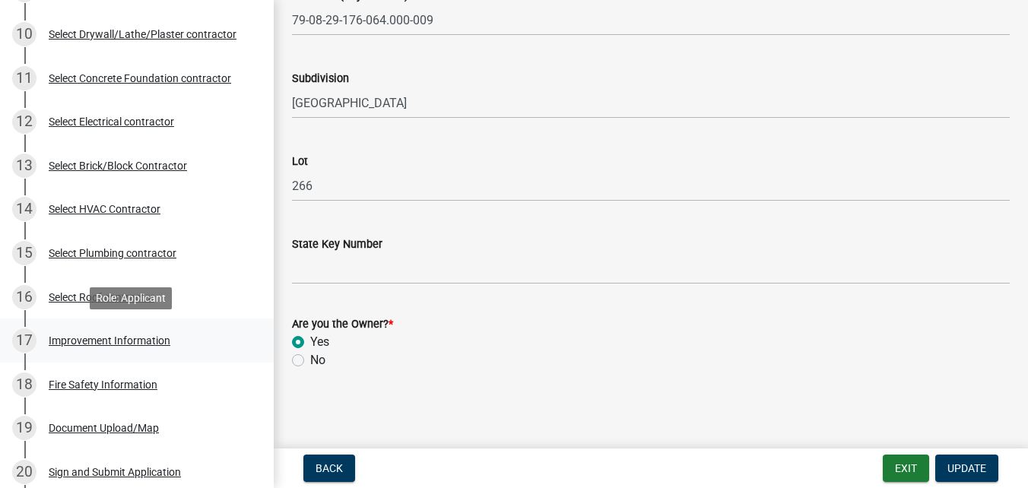
click at [105, 337] on div "Improvement Information" at bounding box center [110, 340] width 122 height 11
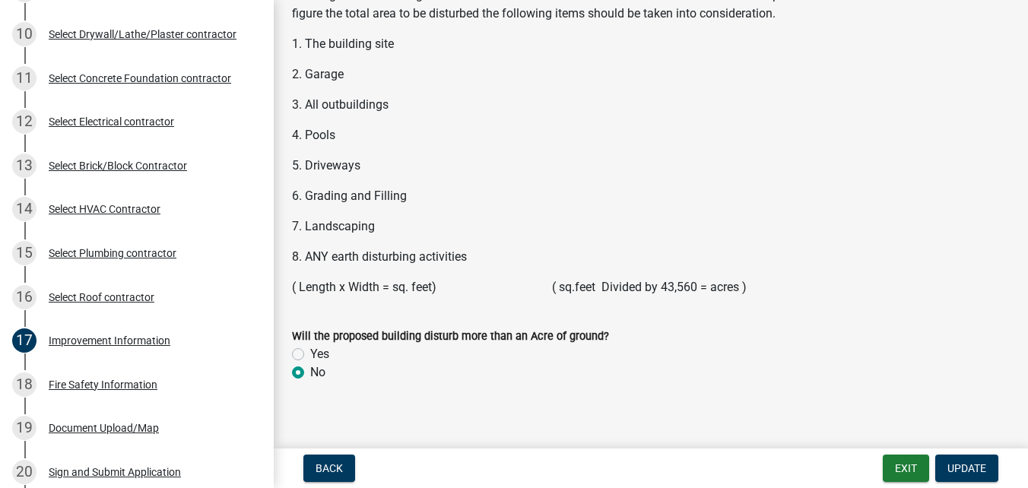
scroll to position [2163, 0]
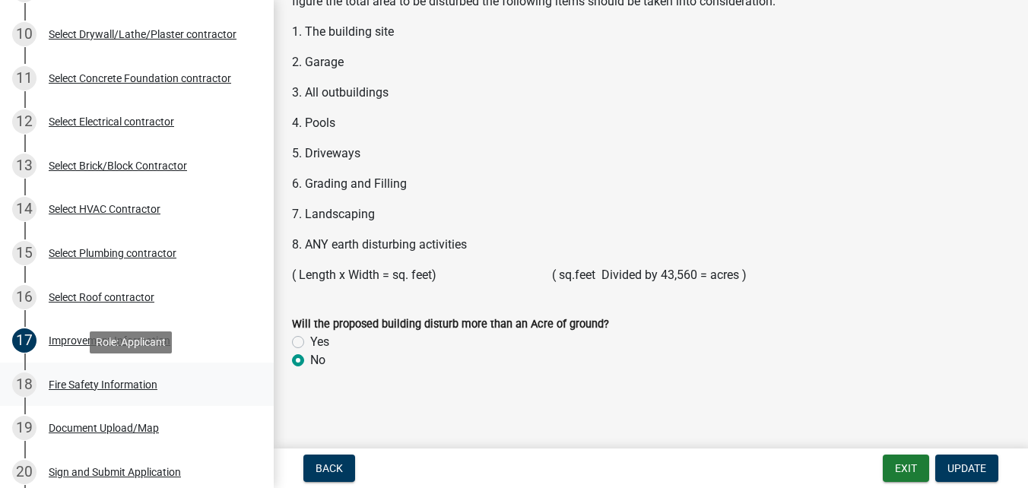
click at [107, 395] on div "18 Fire Safety Information" at bounding box center [130, 385] width 237 height 24
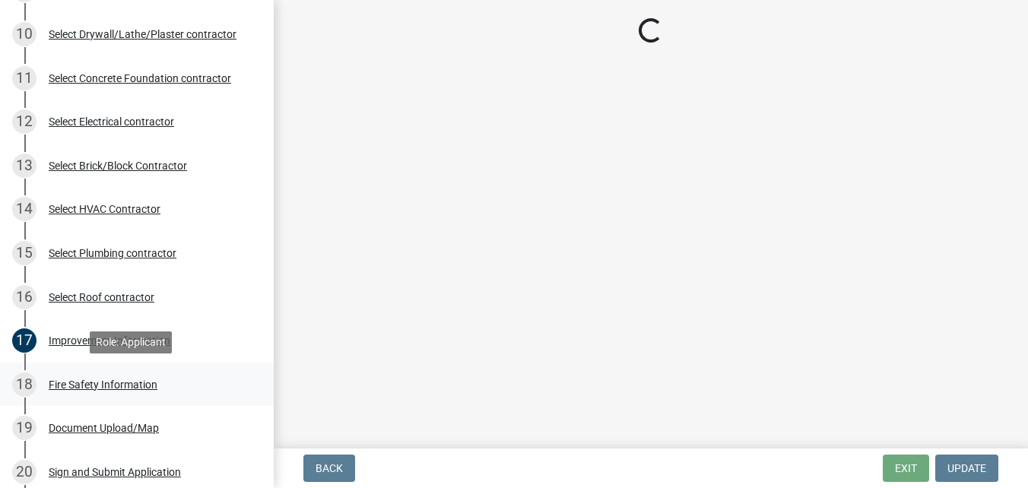
scroll to position [0, 0]
click at [107, 389] on div "Fire Safety Information" at bounding box center [103, 384] width 109 height 11
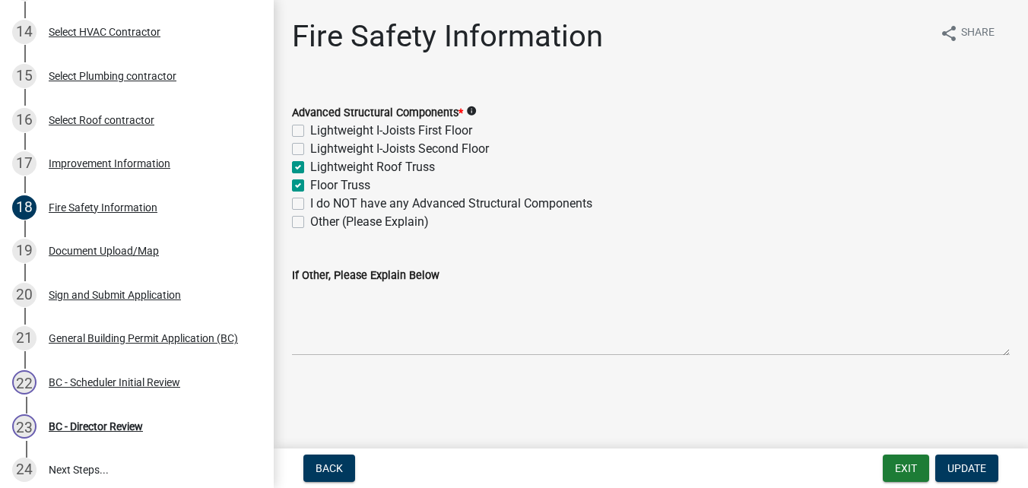
scroll to position [760, 0]
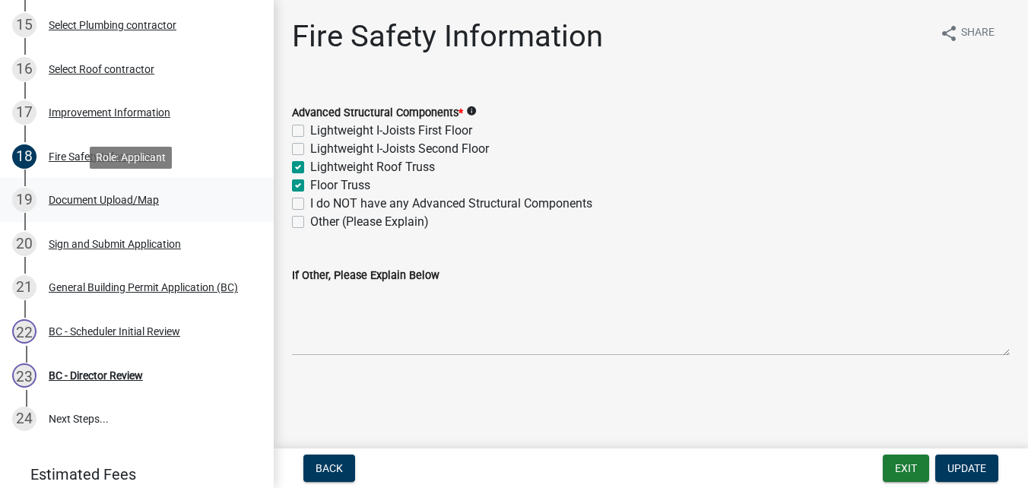
click at [126, 202] on div "Document Upload/Map" at bounding box center [104, 200] width 110 height 11
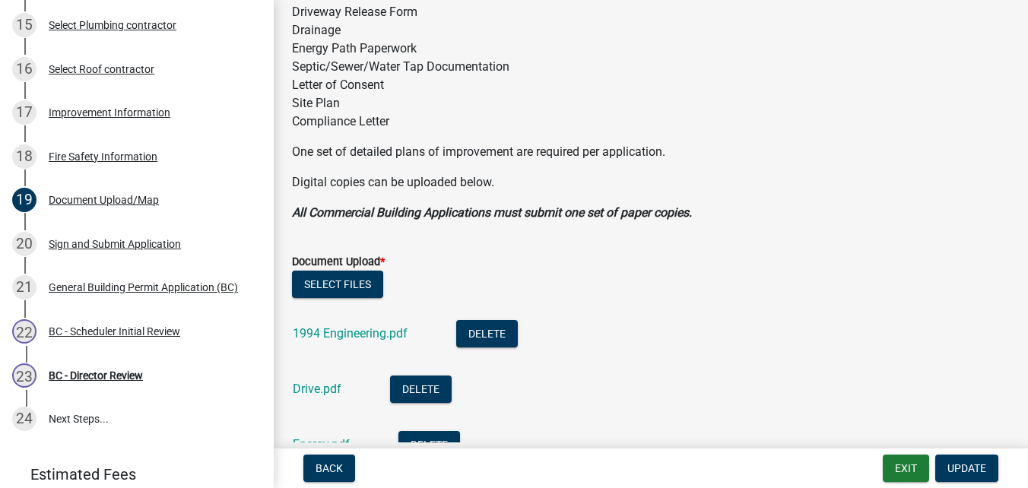
scroll to position [380, 0]
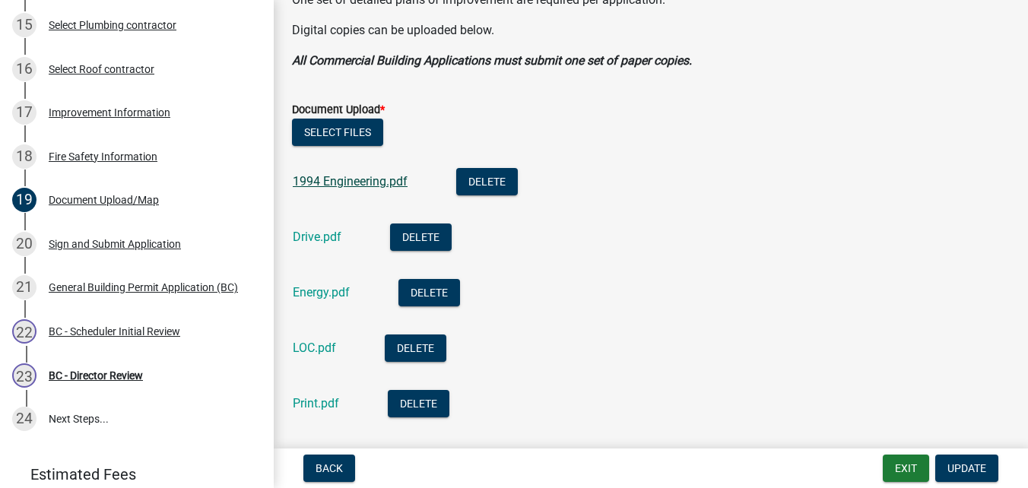
click at [342, 178] on link "1994 Engineering.pdf" at bounding box center [350, 181] width 115 height 14
click at [317, 179] on link "1994 Engineering.pdf" at bounding box center [350, 181] width 115 height 14
click at [297, 231] on link "Drive.pdf" at bounding box center [317, 237] width 49 height 14
click at [305, 241] on link "Drive.pdf" at bounding box center [317, 237] width 49 height 14
click at [343, 292] on link "Energy.pdf" at bounding box center [321, 292] width 57 height 14
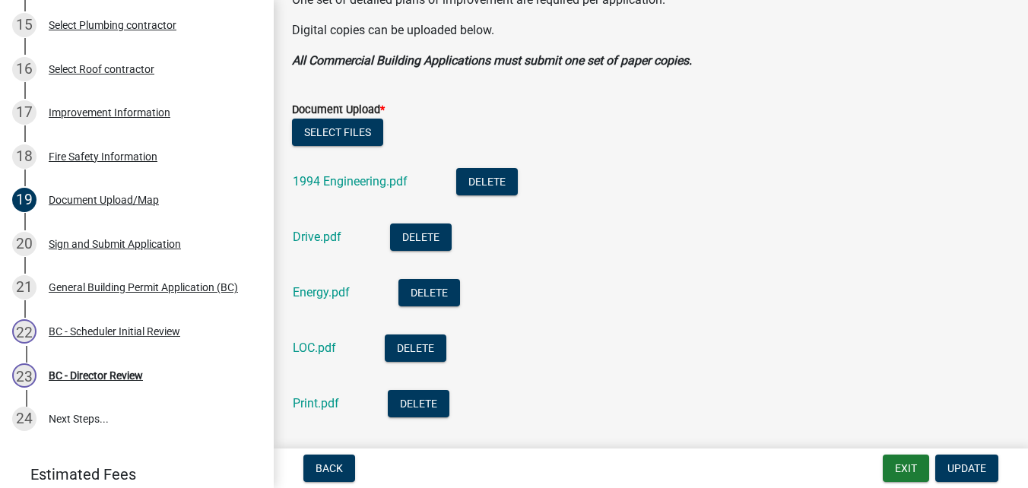
scroll to position [456, 0]
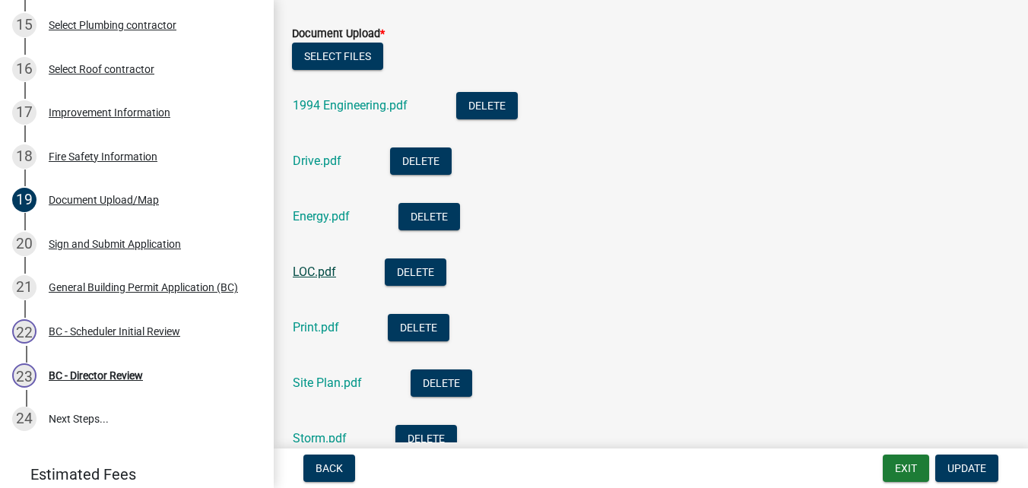
click at [299, 271] on link "LOC.pdf" at bounding box center [314, 272] width 43 height 14
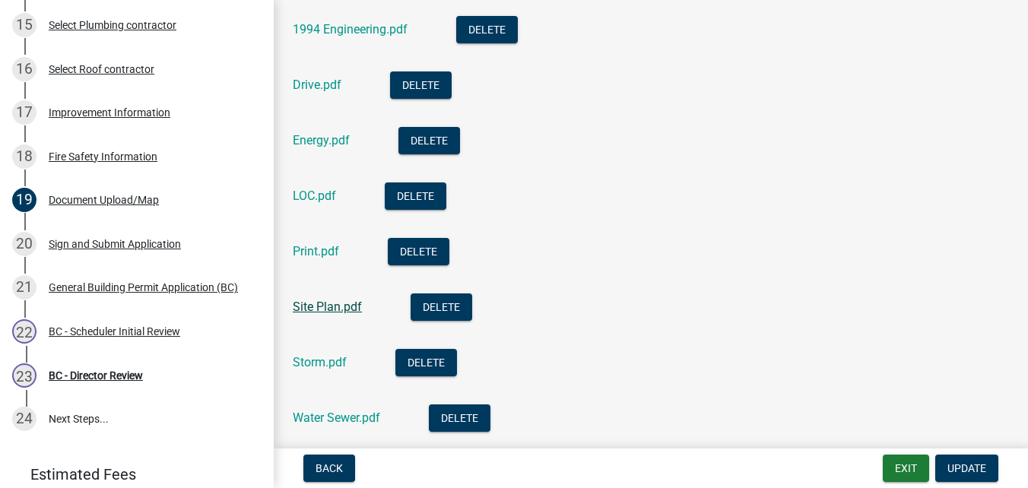
click at [312, 302] on link "Site Plan.pdf" at bounding box center [327, 307] width 69 height 14
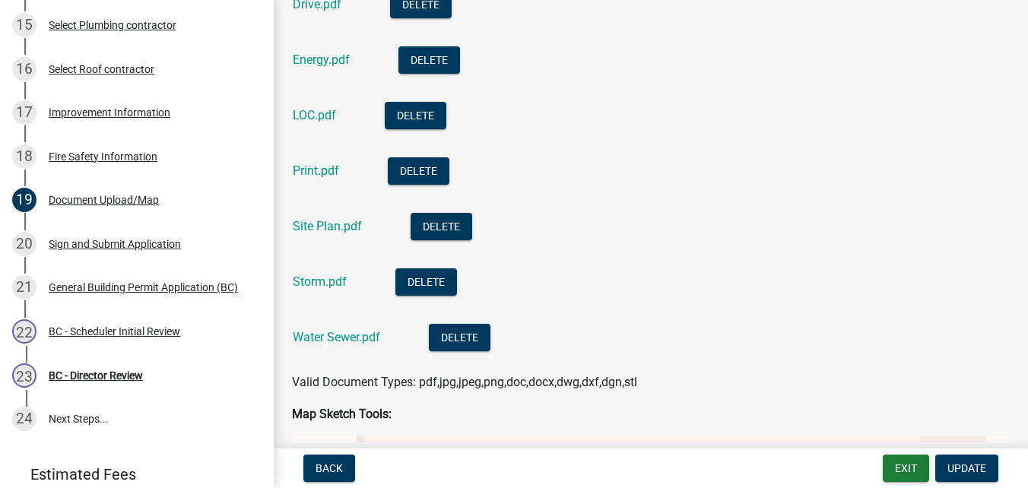
scroll to position [684, 0]
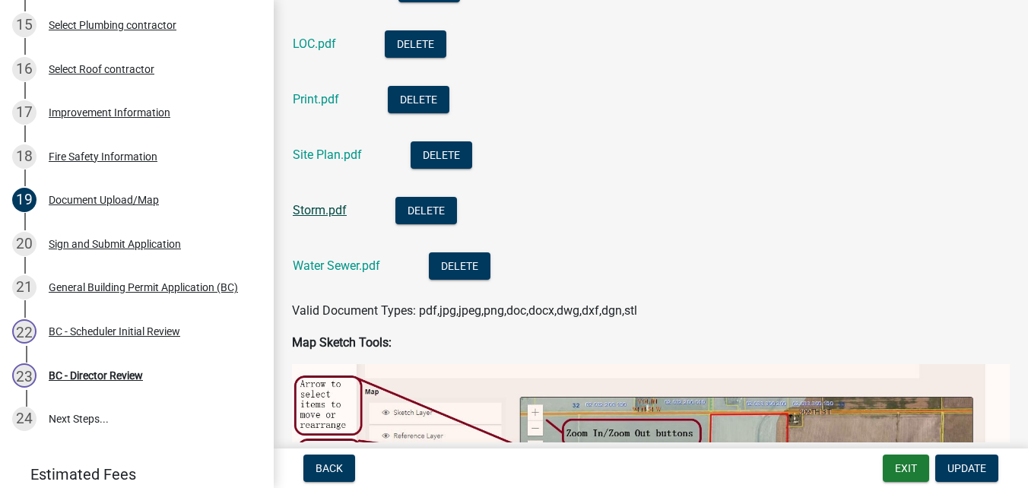
click at [297, 213] on link "Storm.pdf" at bounding box center [320, 210] width 54 height 14
click at [351, 269] on link "Water Sewer.pdf" at bounding box center [336, 266] width 87 height 14
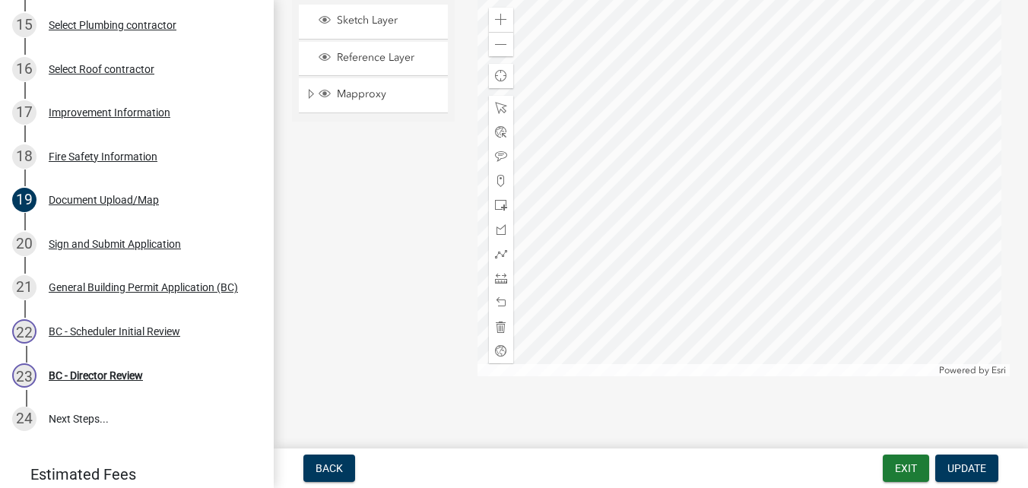
scroll to position [1446, 0]
click at [125, 248] on div "Sign and Submit Application" at bounding box center [115, 244] width 132 height 11
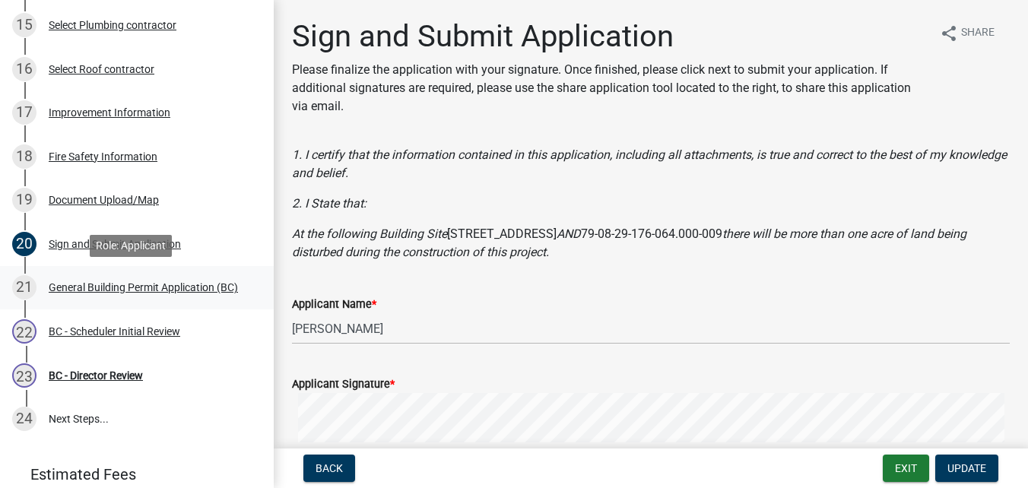
click at [131, 282] on div "General Building Permit Application (BC)" at bounding box center [143, 287] width 189 height 11
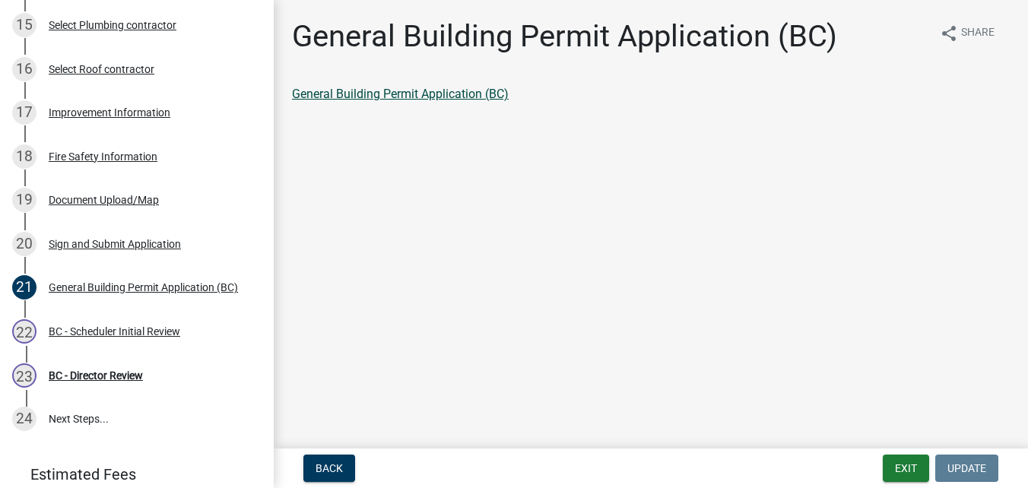
click at [383, 100] on link "General Building Permit Application (BC)" at bounding box center [400, 94] width 217 height 14
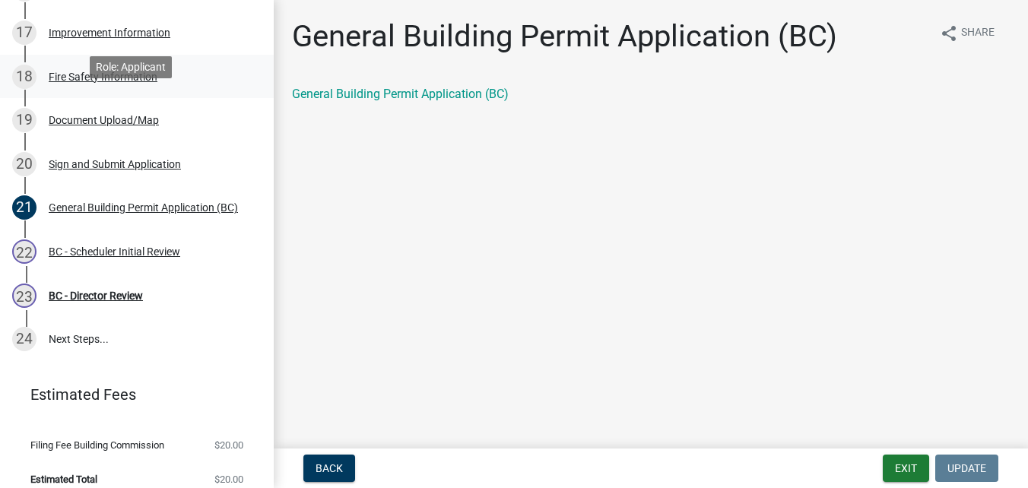
scroll to position [855, 0]
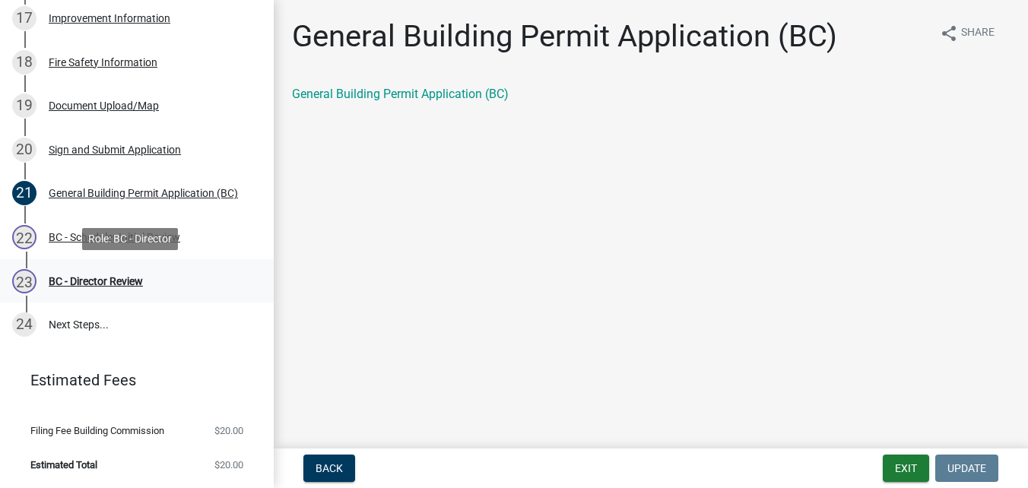
click at [117, 283] on div "BC - Director Review" at bounding box center [96, 281] width 94 height 11
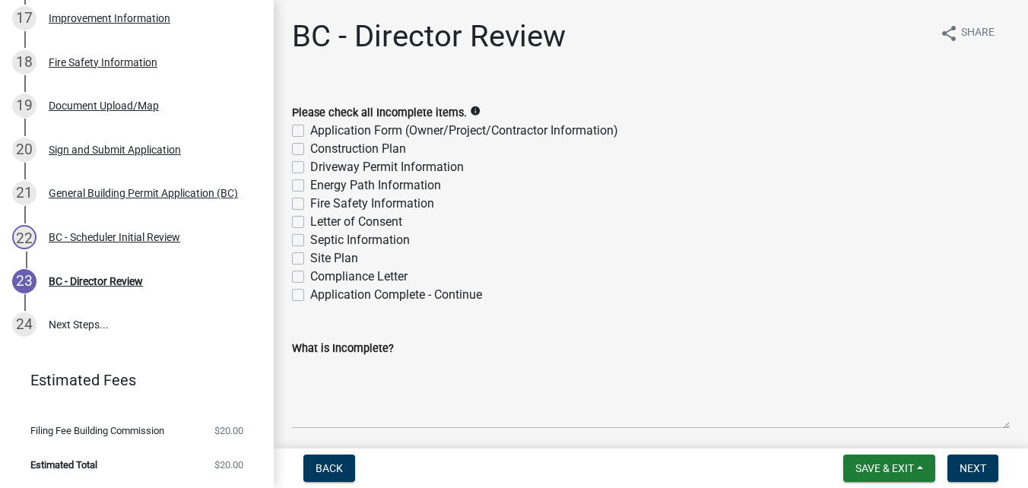
click at [310, 300] on label "Application Complete - Continue" at bounding box center [396, 295] width 172 height 18
click at [310, 296] on input "Application Complete - Continue" at bounding box center [315, 291] width 10 height 10
checkbox input "true"
checkbox input "false"
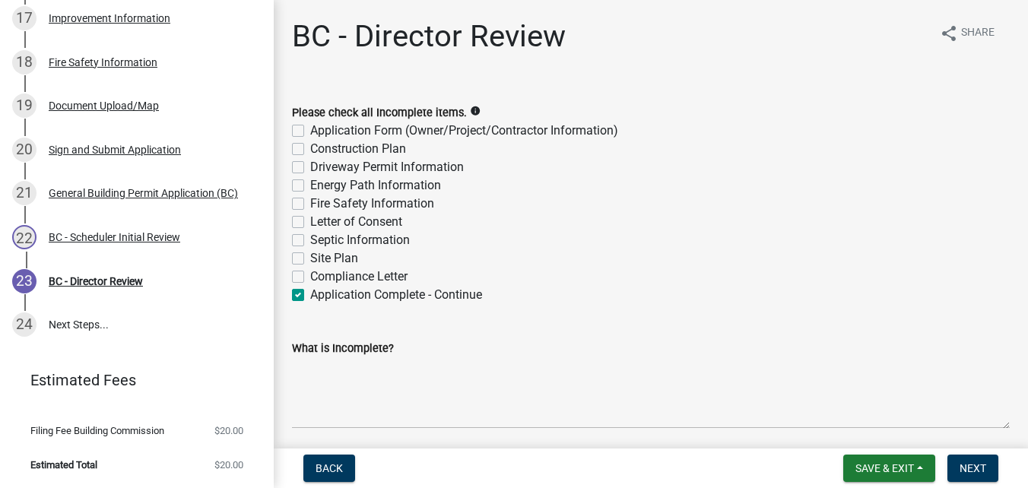
checkbox input "false"
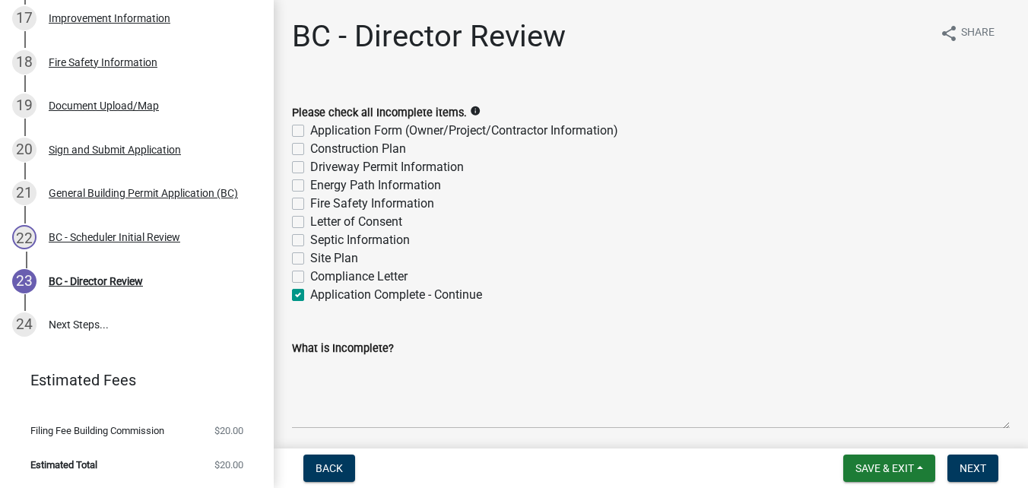
checkbox input "false"
checkbox input "true"
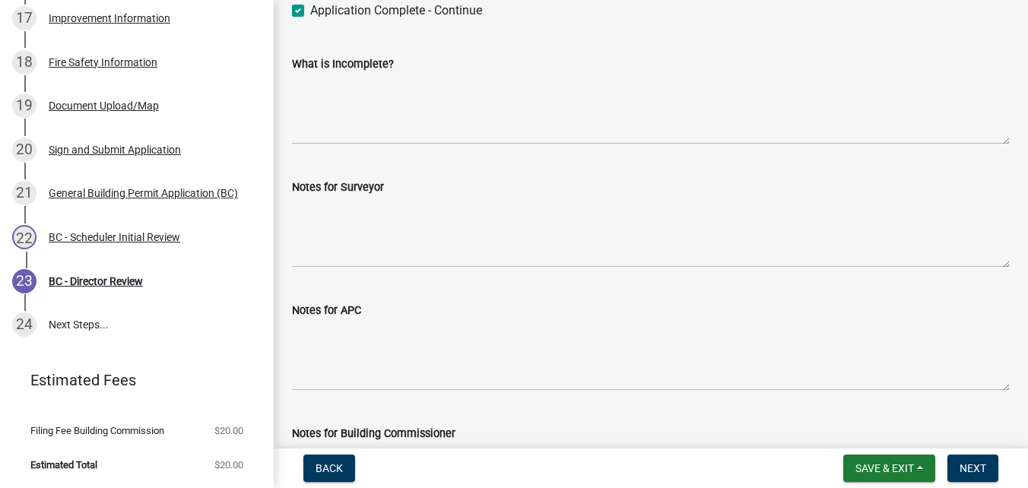
scroll to position [459, 0]
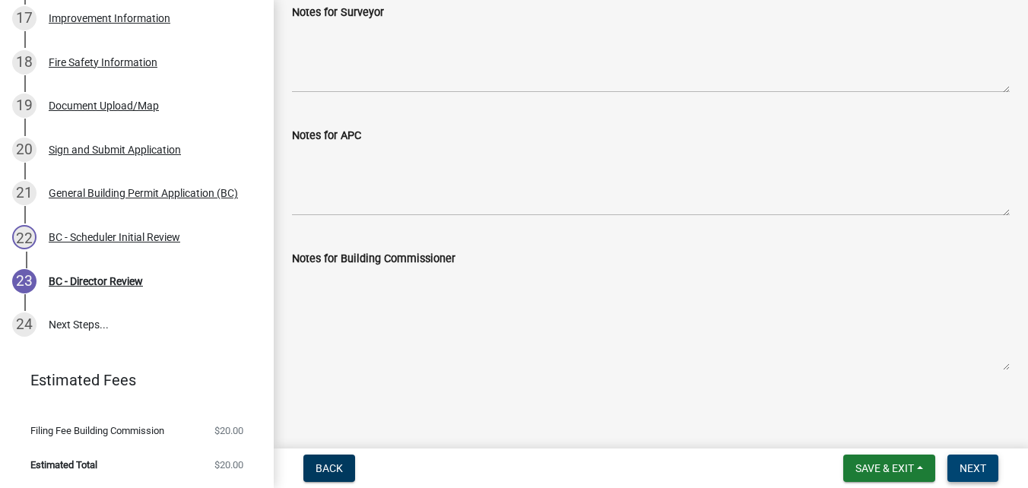
click at [986, 476] on button "Next" at bounding box center [973, 468] width 51 height 27
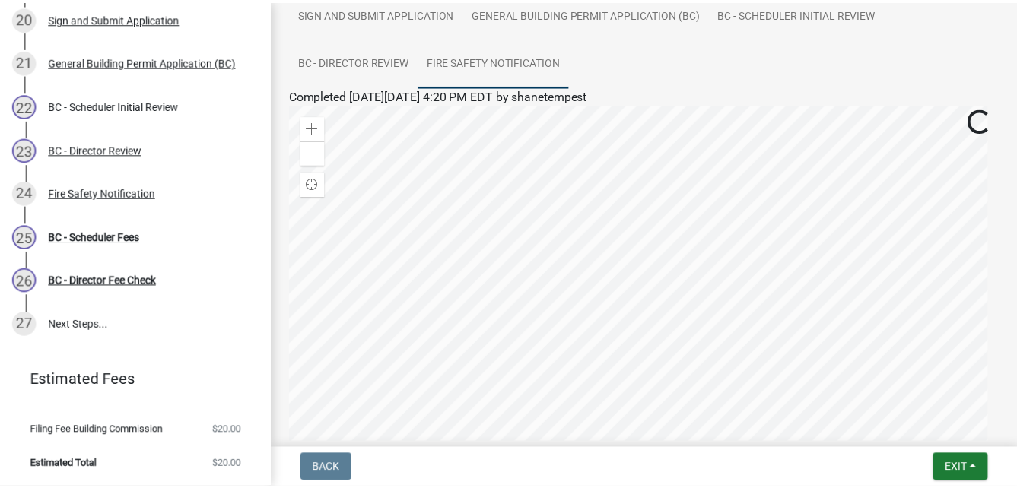
scroll to position [571, 0]
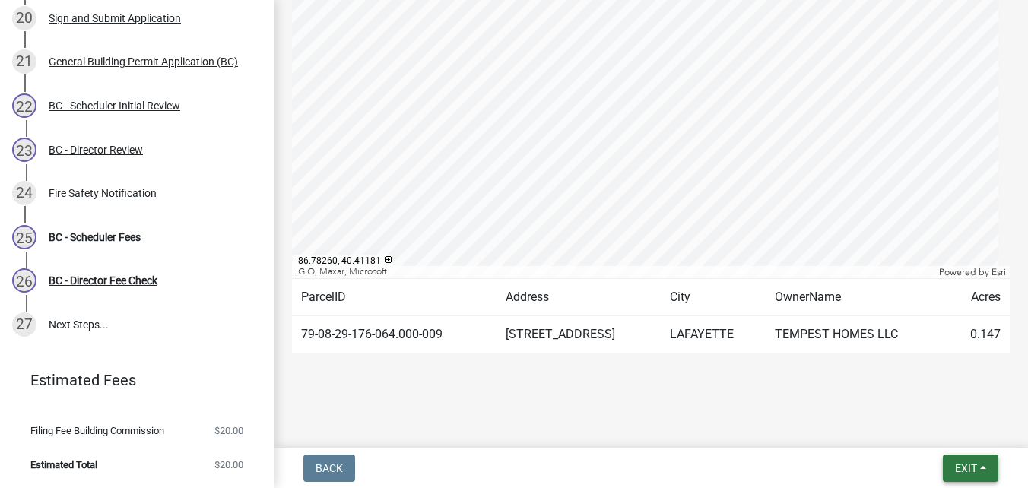
click at [976, 462] on span "Exit" at bounding box center [966, 468] width 22 height 12
click at [946, 430] on button "Save & Exit" at bounding box center [938, 429] width 122 height 37
